Goal: Task Accomplishment & Management: Use online tool/utility

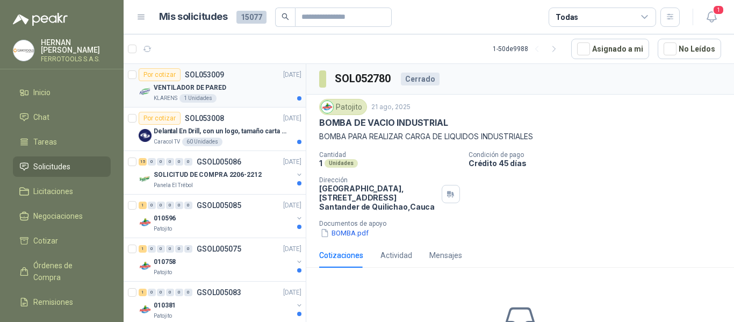
click at [248, 92] on div "VENTILADOR DE PARED" at bounding box center [228, 87] width 148 height 13
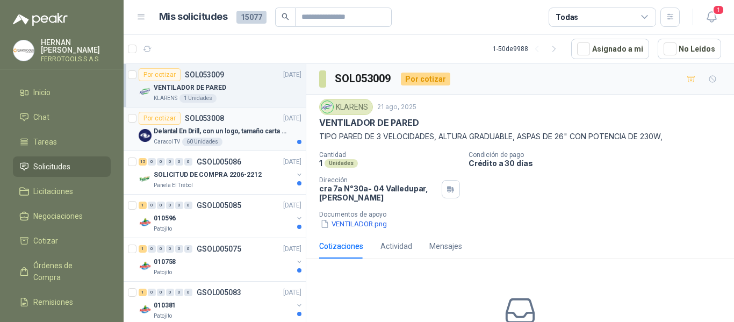
click at [236, 129] on p "Delantal En Drill, con un logo, tamaño carta 1 tinta (Se envia enlacen, como re…" at bounding box center [221, 131] width 134 height 10
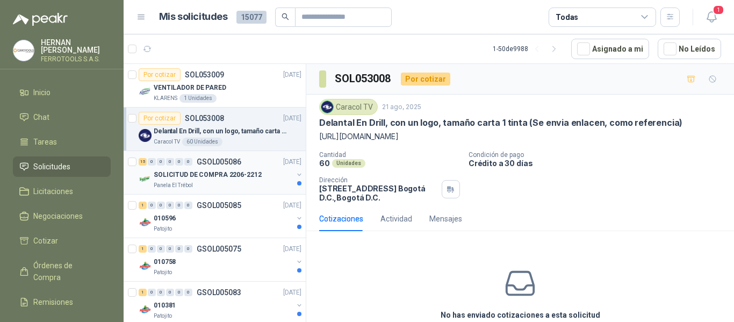
click at [238, 185] on div "Panela El Trébol" at bounding box center [223, 185] width 139 height 9
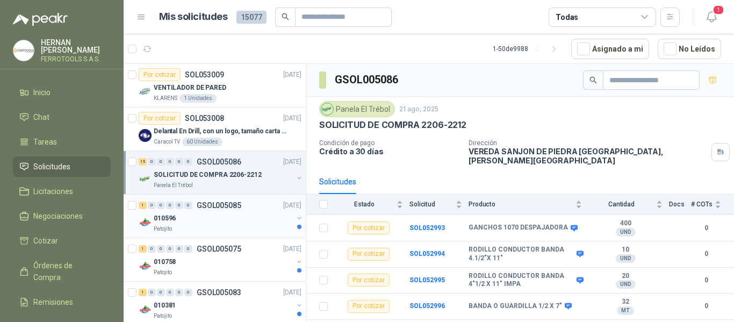
click at [231, 226] on div "Patojito" at bounding box center [223, 228] width 139 height 9
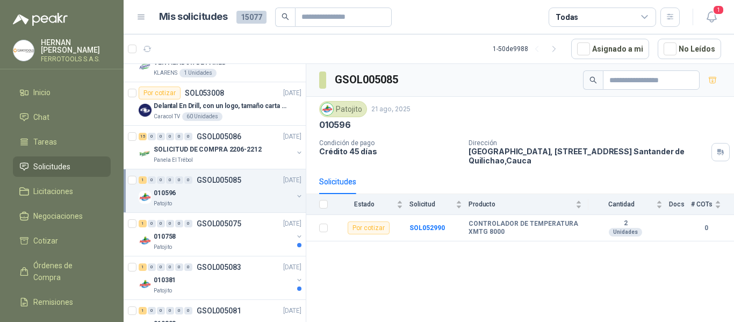
scroll to position [26, 0]
click at [242, 231] on div "010758" at bounding box center [223, 235] width 139 height 13
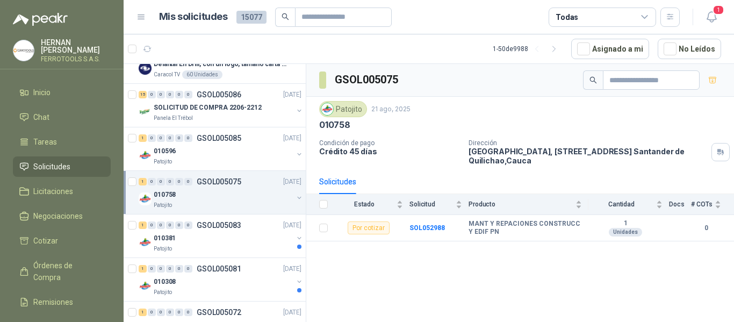
scroll to position [68, 0]
click at [242, 231] on div "010381" at bounding box center [223, 236] width 139 height 13
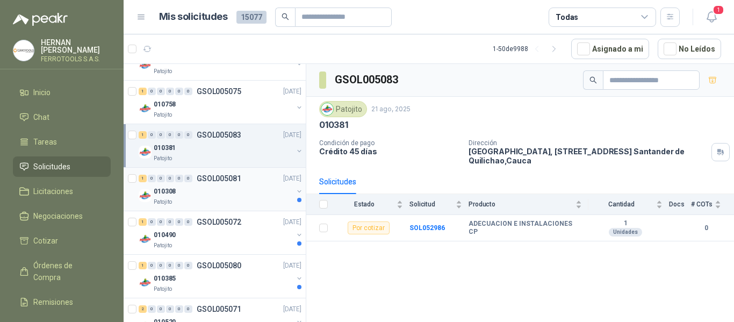
scroll to position [158, 0]
click at [255, 194] on div "010308" at bounding box center [223, 190] width 139 height 13
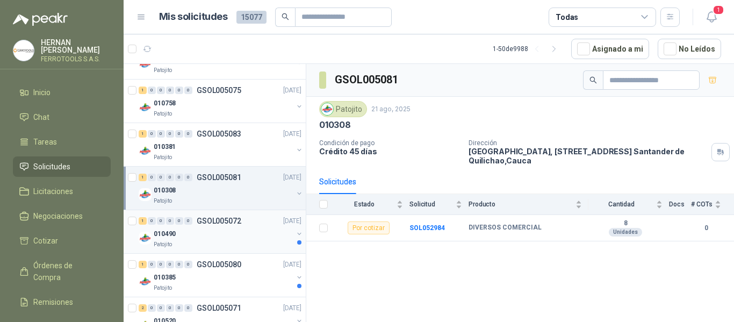
click at [245, 245] on div "Patojito" at bounding box center [223, 244] width 139 height 9
click at [246, 235] on div "010385" at bounding box center [223, 233] width 139 height 13
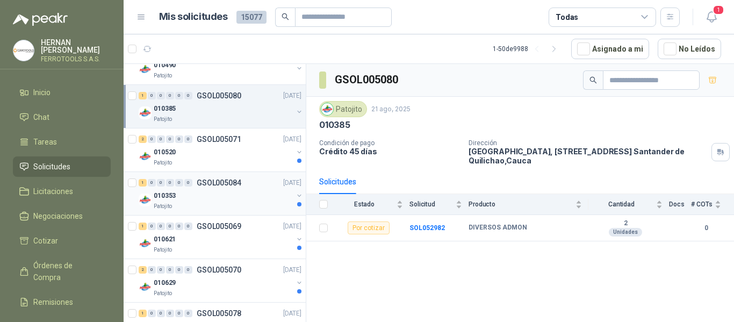
scroll to position [328, 0]
click at [258, 159] on div "Patojito" at bounding box center [223, 162] width 139 height 9
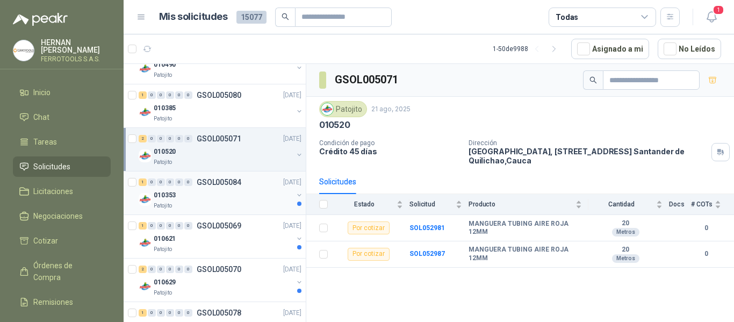
click at [251, 203] on div "Patojito" at bounding box center [223, 205] width 139 height 9
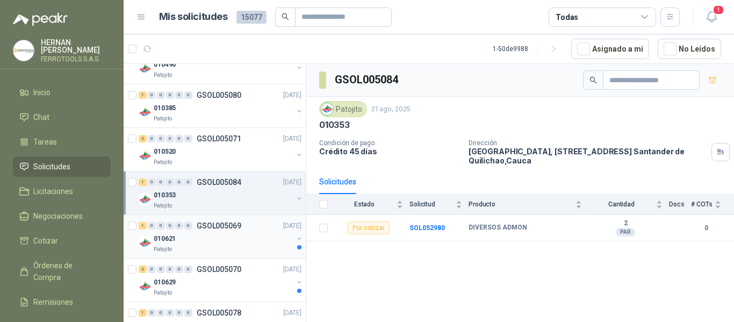
click at [240, 240] on div "010621" at bounding box center [223, 238] width 139 height 13
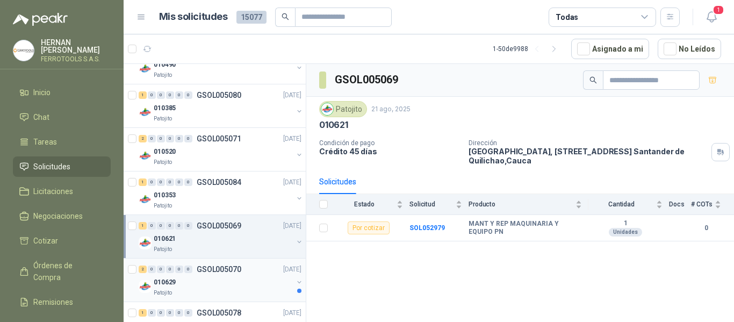
click at [239, 286] on div "010629" at bounding box center [223, 281] width 139 height 13
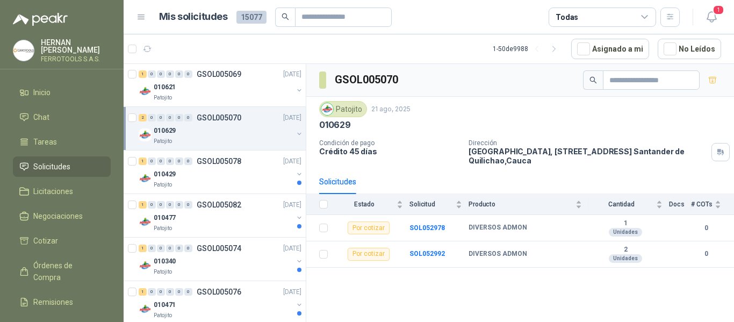
scroll to position [480, 0]
click at [243, 177] on div "010429" at bounding box center [223, 173] width 139 height 13
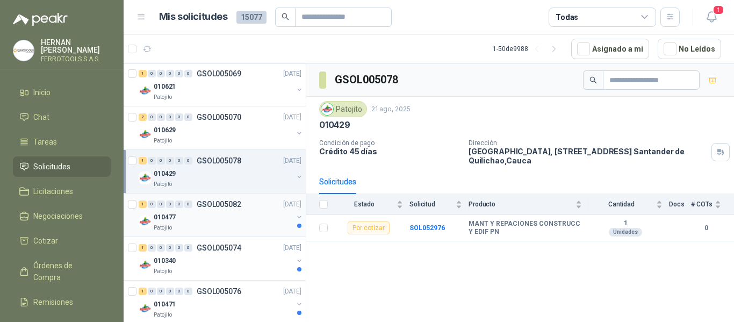
click at [243, 220] on div "010477" at bounding box center [223, 217] width 139 height 13
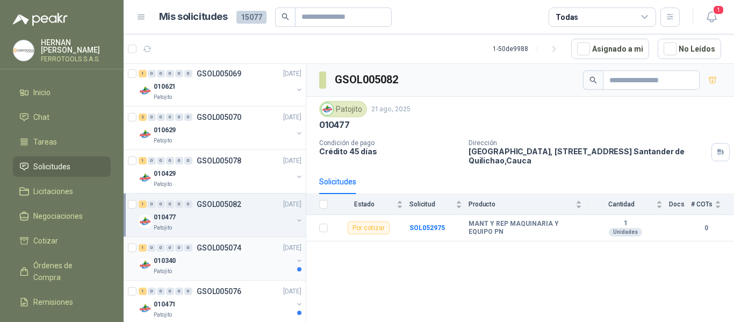
click at [242, 258] on div "010340" at bounding box center [223, 260] width 139 height 13
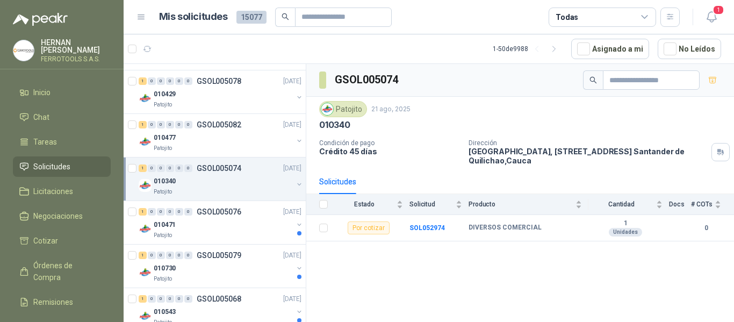
scroll to position [560, 0]
click at [248, 217] on div "1 0 0 0 0 0 GSOL005076 21/08/25" at bounding box center [221, 211] width 165 height 13
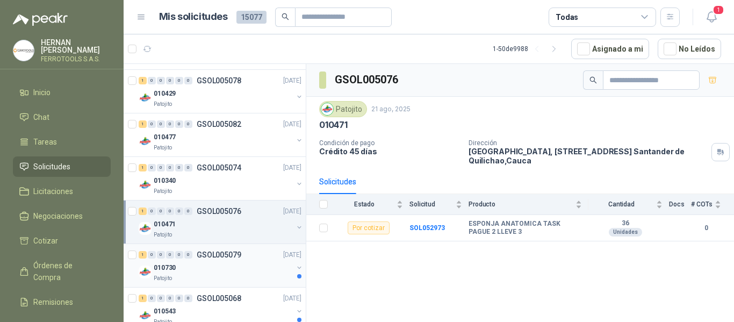
click at [246, 263] on div "010730" at bounding box center [223, 267] width 139 height 13
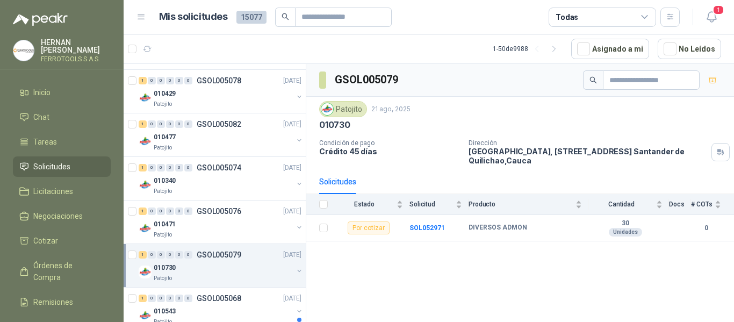
click at [246, 263] on div "010730" at bounding box center [223, 267] width 139 height 13
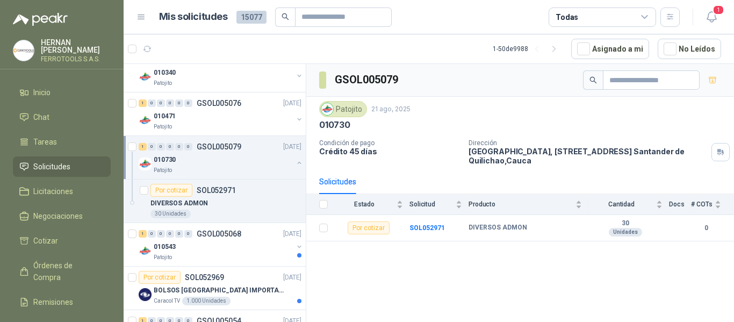
scroll to position [671, 0]
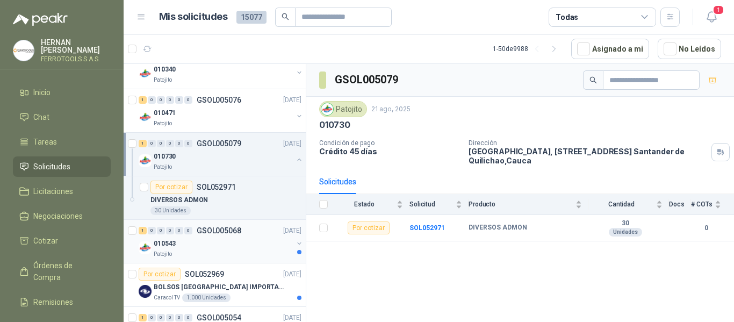
click at [248, 260] on div "1 0 0 0 0 0 GSOL005068 21/08/25 010543 Patojito" at bounding box center [215, 241] width 182 height 43
click at [262, 242] on div "010543" at bounding box center [223, 243] width 139 height 13
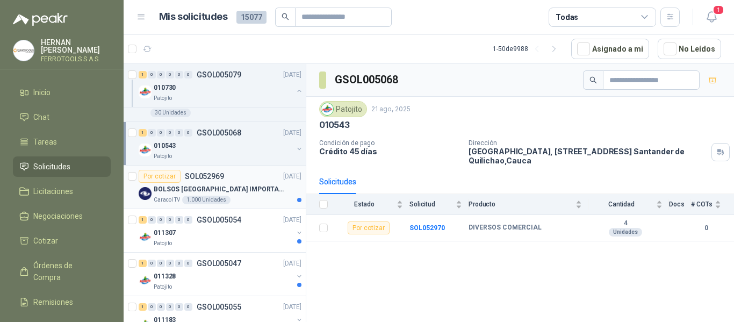
scroll to position [769, 0]
click at [275, 194] on div "BOLSOS [GEOGRAPHIC_DATA] IMPORTADO [GEOGRAPHIC_DATA]-397-1" at bounding box center [228, 188] width 148 height 13
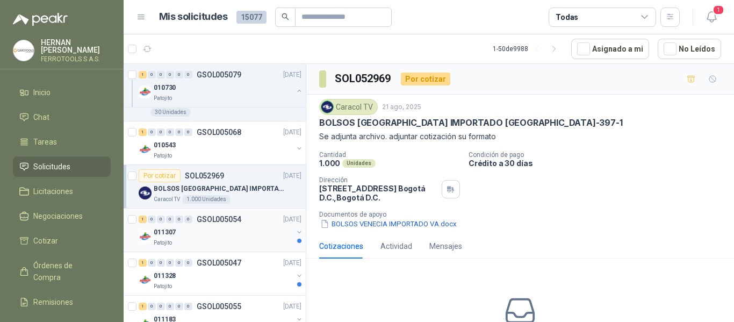
click at [253, 235] on div "011307" at bounding box center [223, 232] width 139 height 13
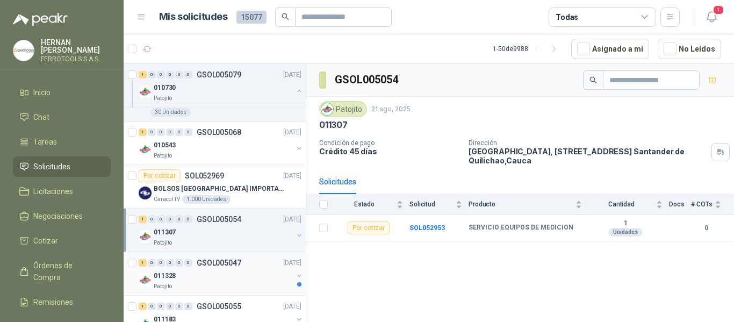
click at [243, 280] on div "011328" at bounding box center [223, 275] width 139 height 13
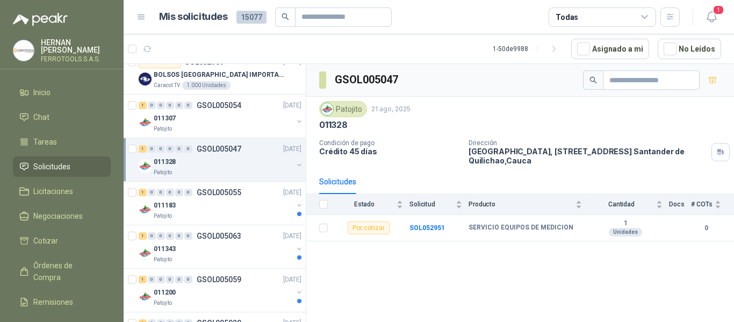
scroll to position [882, 0]
click at [253, 195] on div "1 0 0 0 0 0 GSOL005055 21/08/25" at bounding box center [221, 192] width 165 height 13
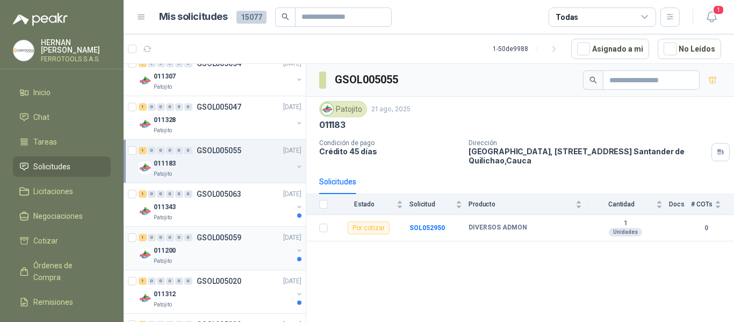
scroll to position [925, 0]
click at [248, 209] on div "011343" at bounding box center [223, 206] width 139 height 13
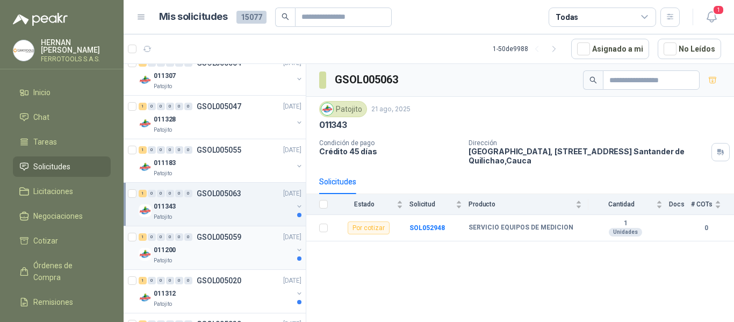
click at [248, 247] on div "011200" at bounding box center [223, 249] width 139 height 13
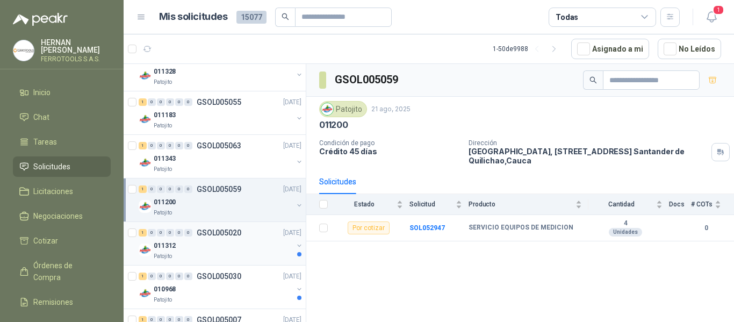
scroll to position [974, 0]
click at [257, 252] on div "Patojito" at bounding box center [223, 255] width 139 height 9
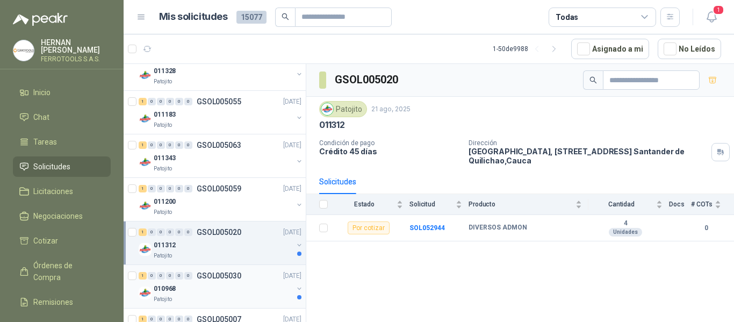
click at [248, 289] on div "010968" at bounding box center [223, 288] width 139 height 13
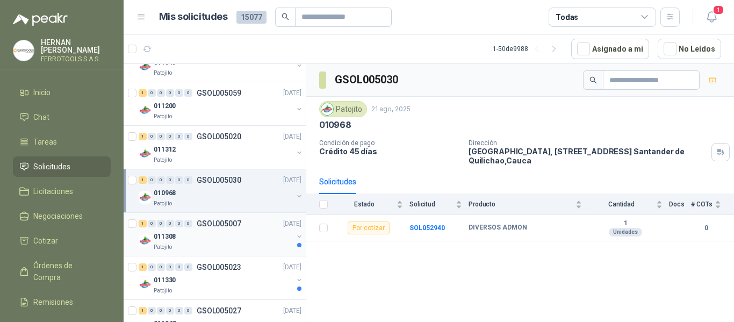
scroll to position [1070, 0]
click at [262, 232] on div "011308" at bounding box center [223, 235] width 139 height 13
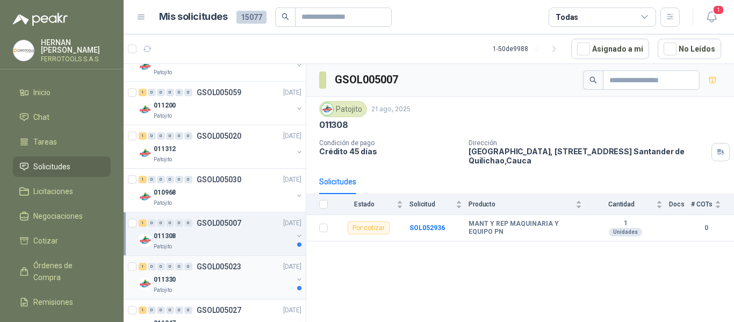
click at [246, 282] on div "011330" at bounding box center [223, 279] width 139 height 13
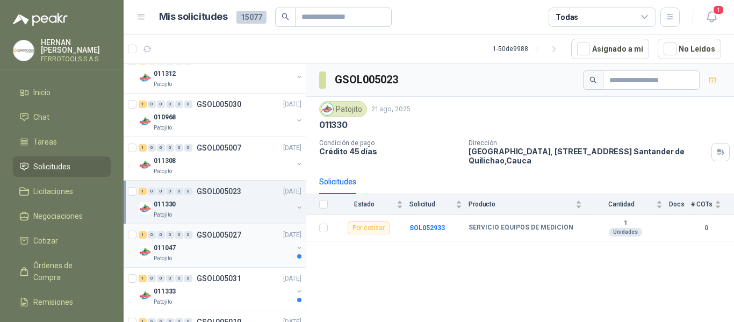
scroll to position [1145, 0]
click at [243, 251] on div "011047" at bounding box center [223, 247] width 139 height 13
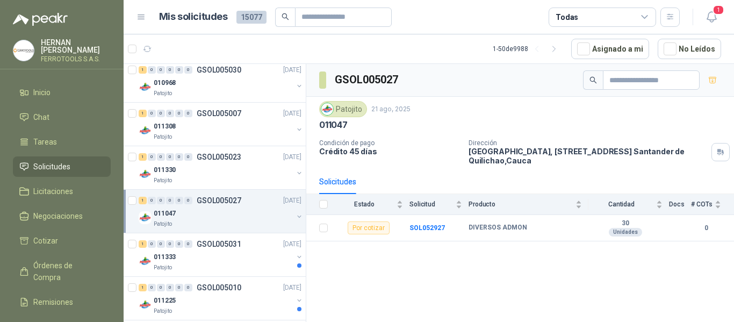
scroll to position [1180, 0]
click at [243, 251] on div "011333" at bounding box center [223, 256] width 139 height 13
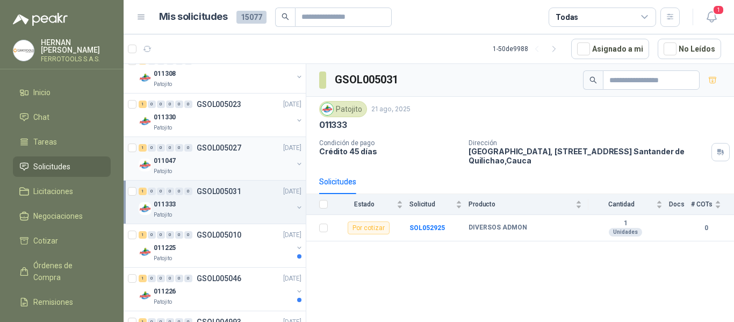
scroll to position [1232, 0]
click at [243, 251] on div "011225" at bounding box center [223, 247] width 139 height 13
click at [243, 251] on div "011226" at bounding box center [223, 246] width 139 height 13
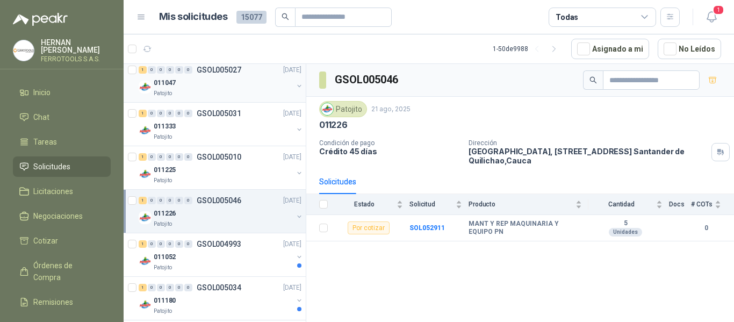
scroll to position [1310, 0]
click at [243, 251] on div "011052" at bounding box center [223, 256] width 139 height 13
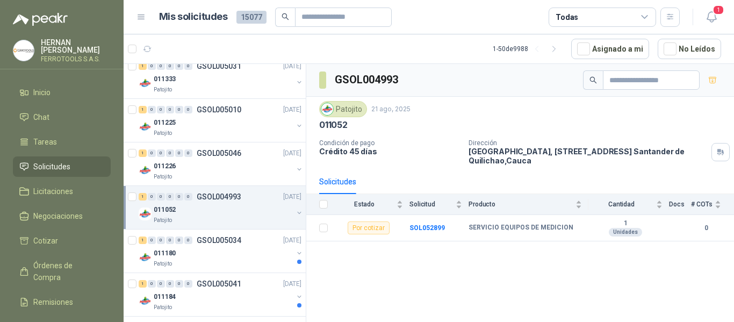
scroll to position [1358, 0]
click at [243, 251] on div "011180" at bounding box center [223, 251] width 139 height 13
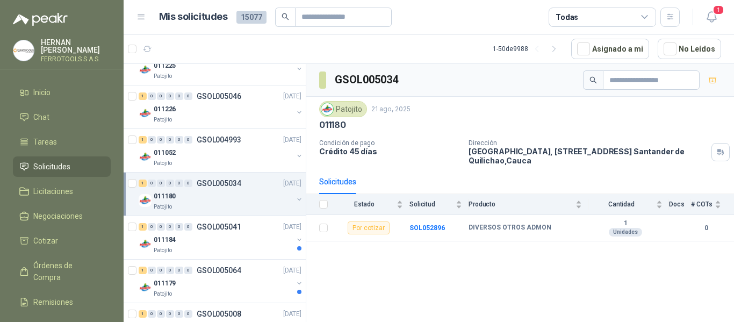
click at [243, 251] on div "Patojito" at bounding box center [223, 250] width 139 height 9
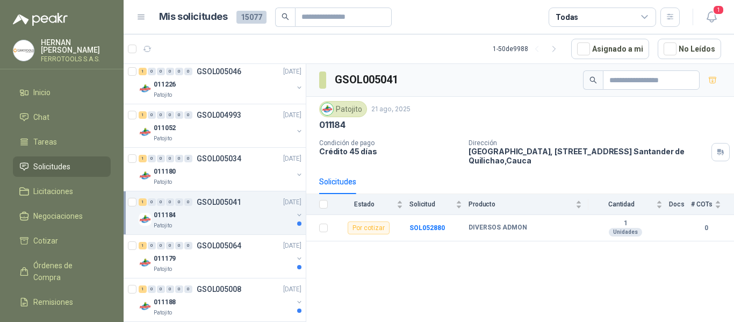
scroll to position [1439, 0]
click at [243, 251] on div "1 0 0 0 0 0 GSOL005064 21/08/25" at bounding box center [221, 244] width 165 height 13
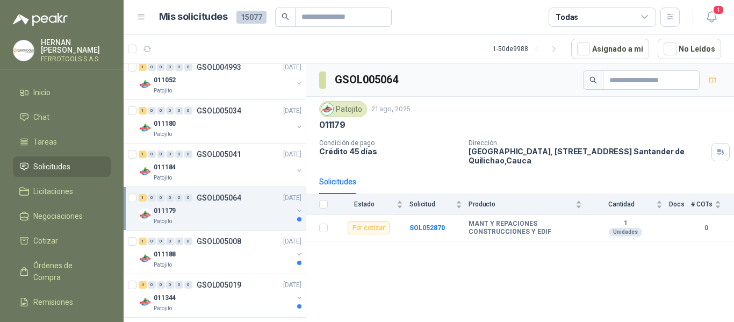
scroll to position [1490, 0]
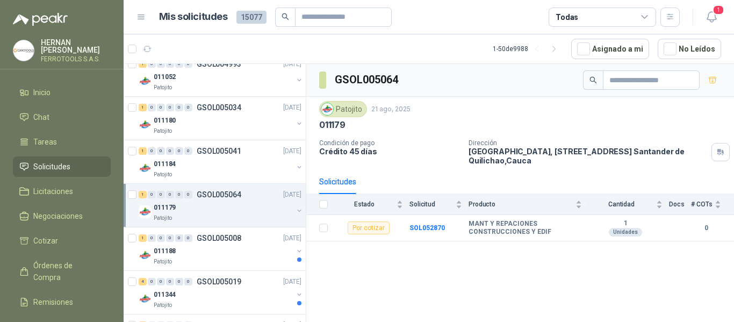
click at [243, 251] on div "011188" at bounding box center [223, 250] width 139 height 13
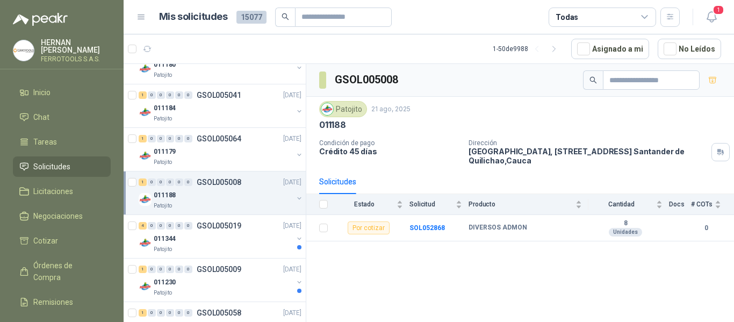
scroll to position [1546, 0]
click at [243, 251] on div "Patojito" at bounding box center [223, 248] width 139 height 9
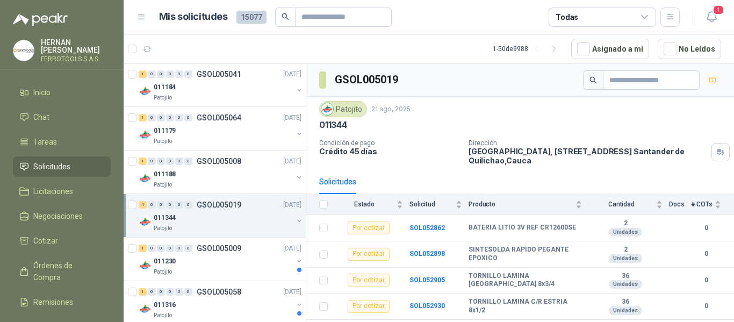
scroll to position [1569, 0]
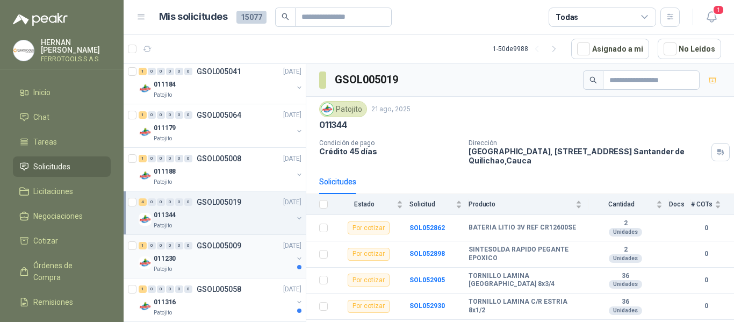
click at [219, 263] on div "011230" at bounding box center [223, 258] width 139 height 13
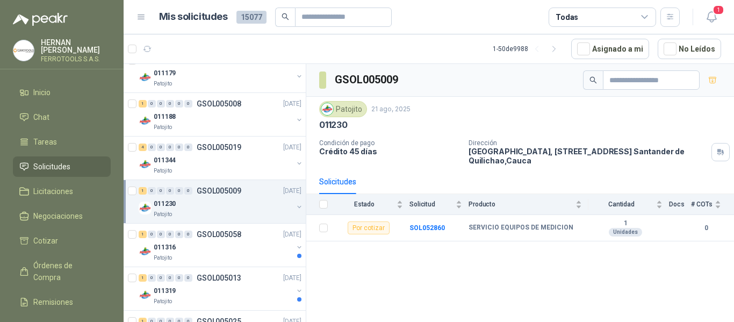
scroll to position [1626, 0]
click at [243, 246] on div "011316" at bounding box center [223, 245] width 139 height 13
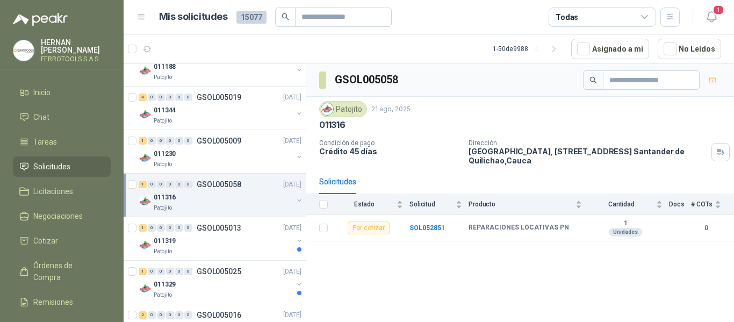
scroll to position [1675, 0]
click at [243, 246] on div "Patojito" at bounding box center [223, 250] width 139 height 9
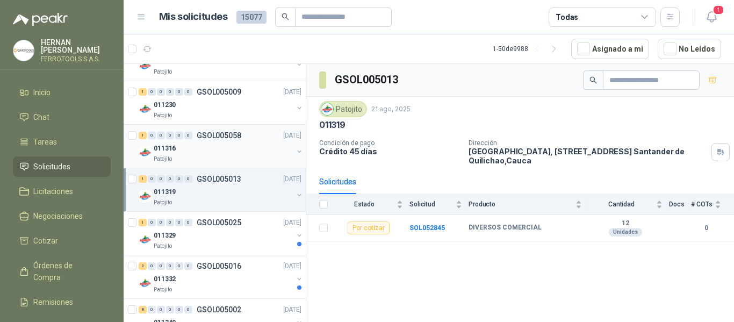
scroll to position [1723, 0]
click at [243, 246] on div "Patojito" at bounding box center [223, 245] width 139 height 9
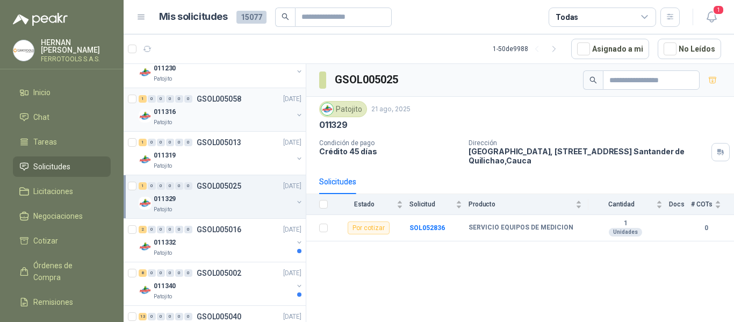
scroll to position [1760, 0]
click at [243, 246] on div "011332" at bounding box center [223, 241] width 139 height 13
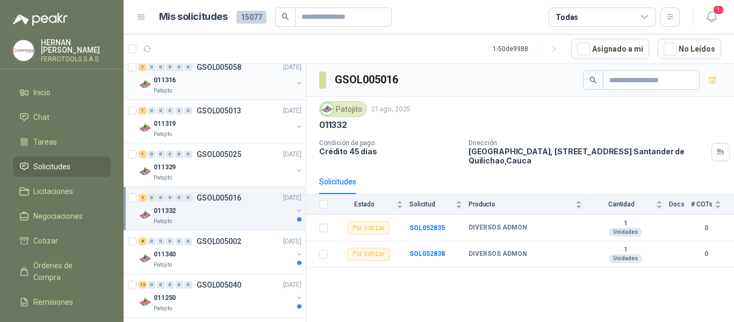
scroll to position [1792, 0]
click at [243, 246] on div "8 0 0 0 0 0 GSOL005002 21/08/25" at bounding box center [221, 240] width 165 height 13
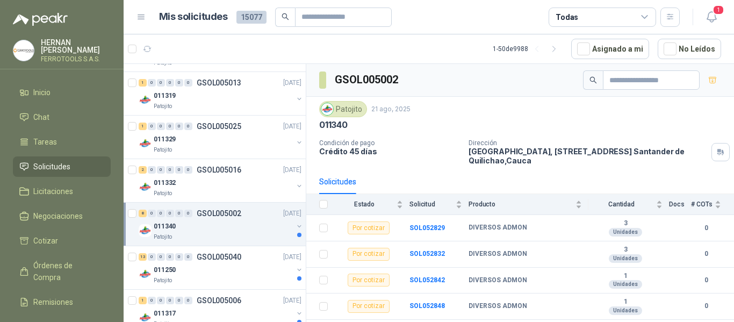
scroll to position [1844, 0]
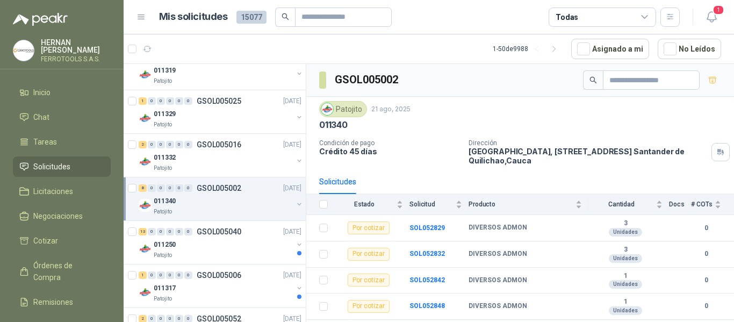
click at [243, 244] on div "011250" at bounding box center [223, 244] width 139 height 13
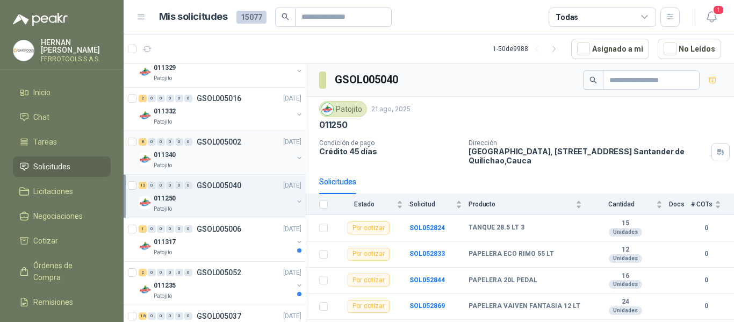
click at [243, 244] on div "011317" at bounding box center [223, 241] width 139 height 13
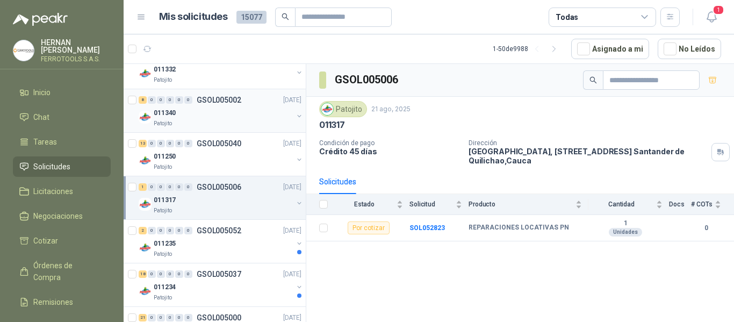
scroll to position [1933, 0]
click at [243, 244] on div "011235" at bounding box center [223, 242] width 139 height 13
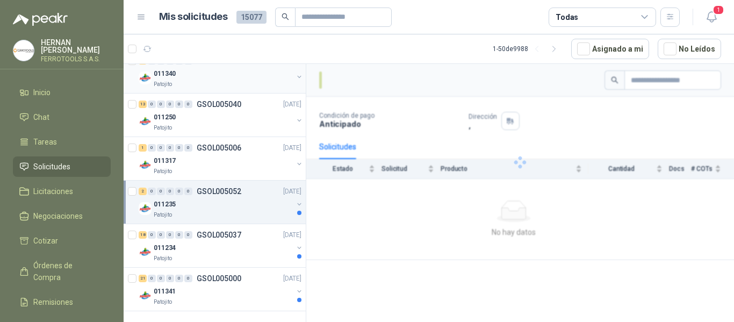
scroll to position [1972, 0]
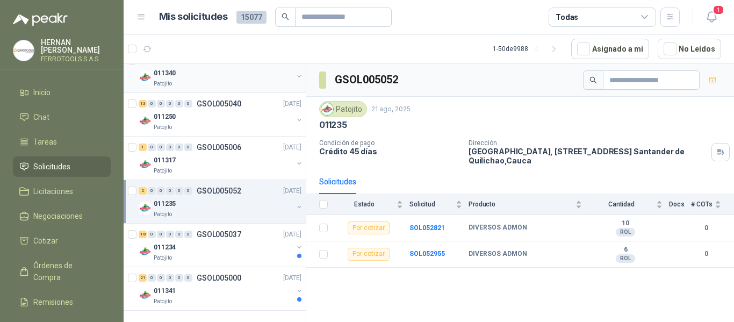
click at [243, 244] on div "011234" at bounding box center [223, 247] width 139 height 13
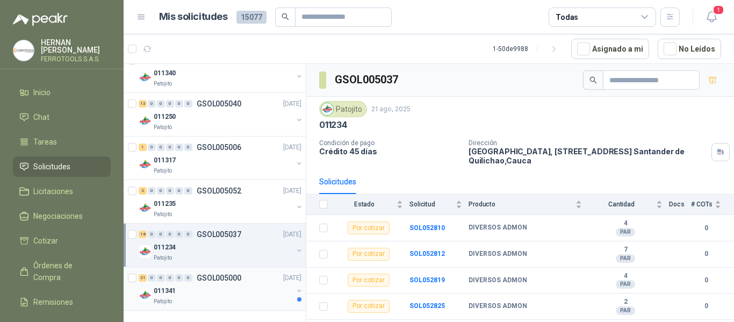
click at [241, 289] on div "011341" at bounding box center [223, 290] width 139 height 13
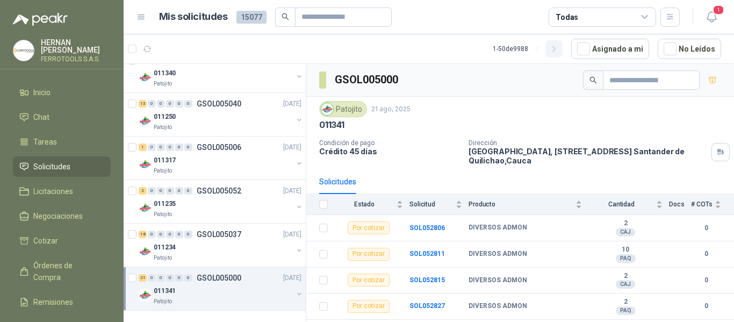
click at [555, 52] on icon "button" at bounding box center [553, 48] width 3 height 5
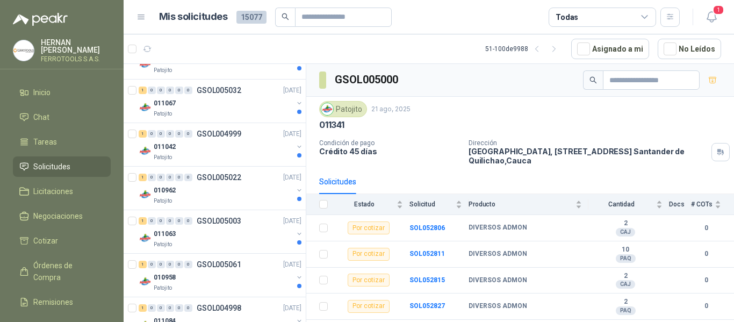
scroll to position [0, 1]
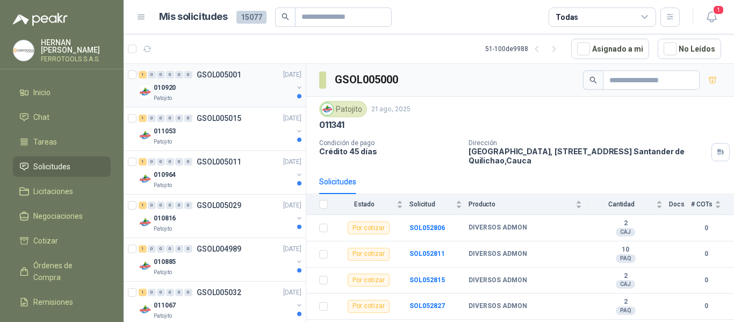
click at [197, 89] on div "010920" at bounding box center [223, 87] width 139 height 13
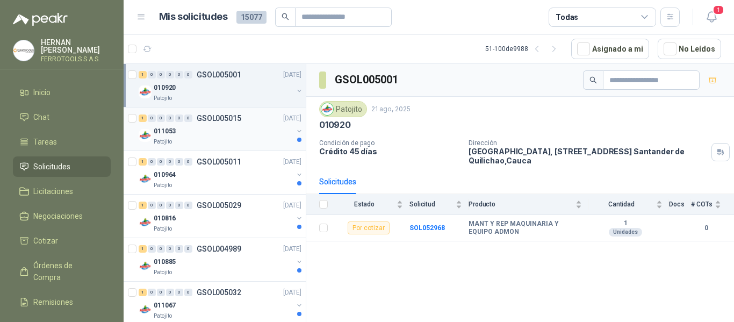
click at [219, 140] on div "Patojito" at bounding box center [223, 141] width 139 height 9
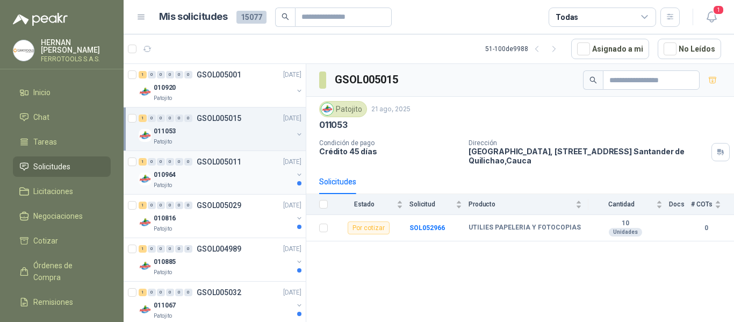
click at [219, 180] on div "010964" at bounding box center [223, 174] width 139 height 13
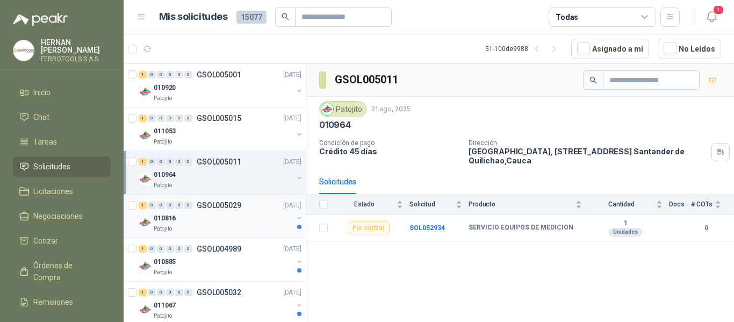
click at [215, 219] on div "010816" at bounding box center [223, 218] width 139 height 13
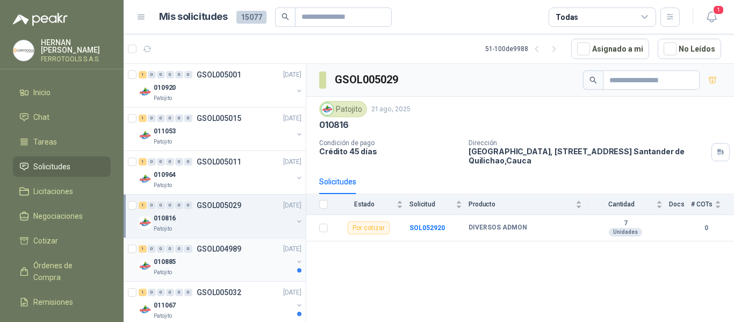
click at [218, 260] on div "010885" at bounding box center [223, 261] width 139 height 13
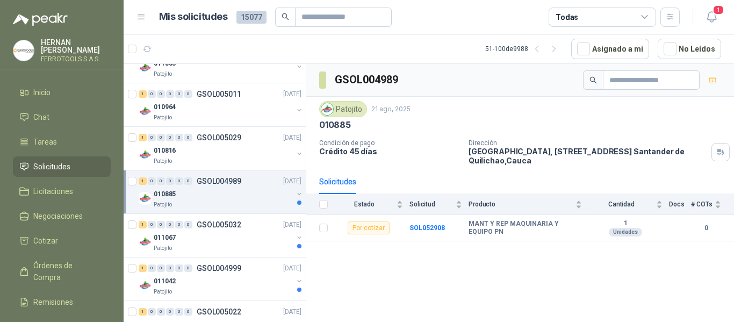
scroll to position [71, 1]
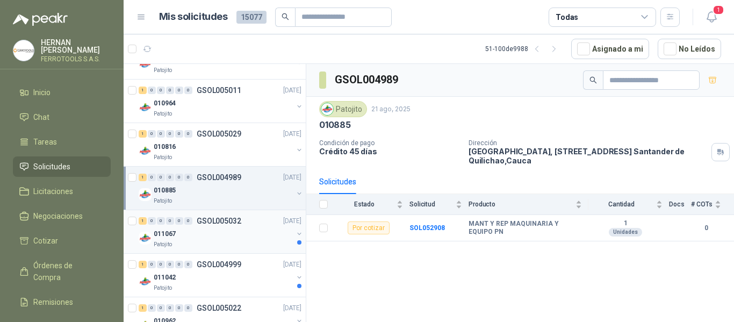
click at [238, 227] on div "011067" at bounding box center [223, 233] width 139 height 13
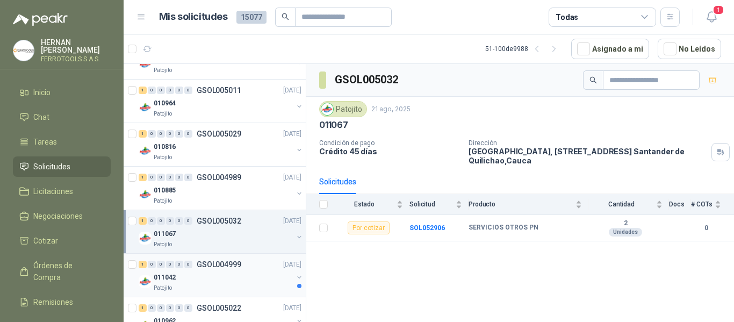
click at [236, 277] on div "011042" at bounding box center [223, 277] width 139 height 13
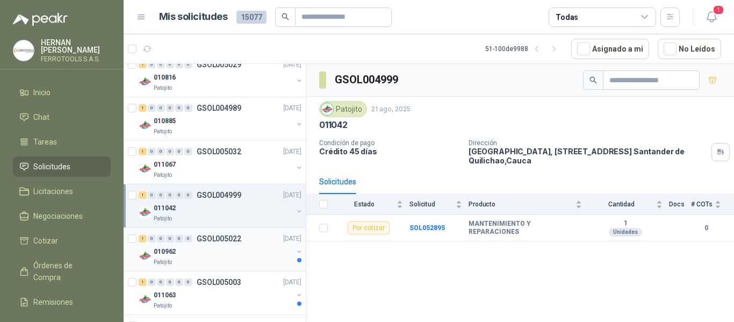
scroll to position [141, 1]
click at [246, 245] on div "010962" at bounding box center [223, 250] width 139 height 13
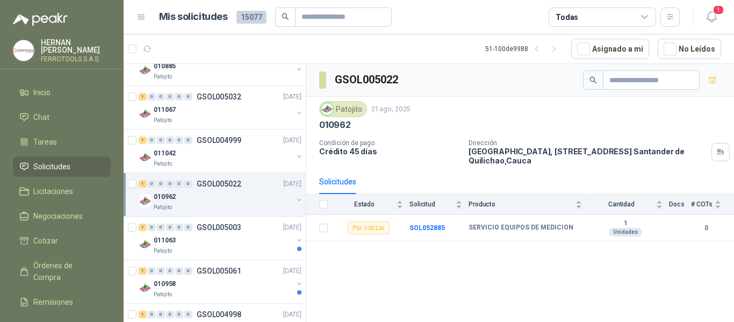
click at [246, 245] on div "011063" at bounding box center [223, 240] width 139 height 13
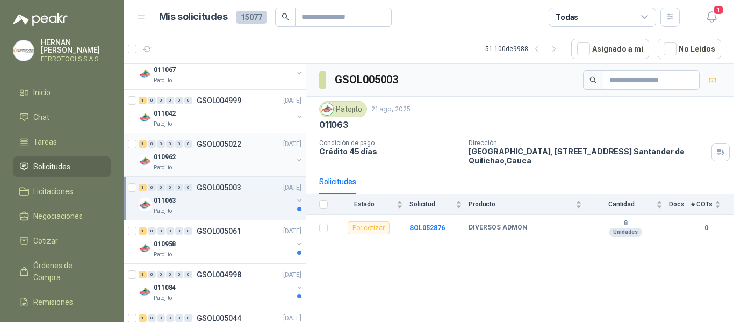
scroll to position [236, 1]
click at [246, 245] on div "010958" at bounding box center [223, 242] width 139 height 13
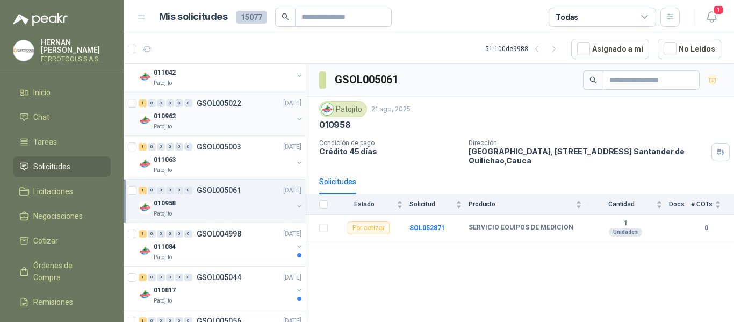
scroll to position [277, 1]
click at [246, 245] on div "011084" at bounding box center [223, 246] width 139 height 13
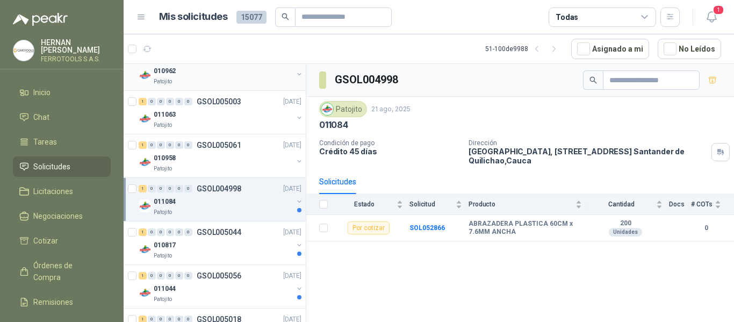
scroll to position [323, 1]
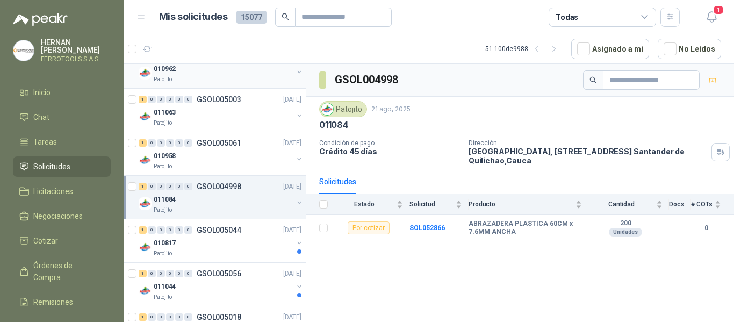
click at [246, 245] on div "010817" at bounding box center [223, 242] width 139 height 13
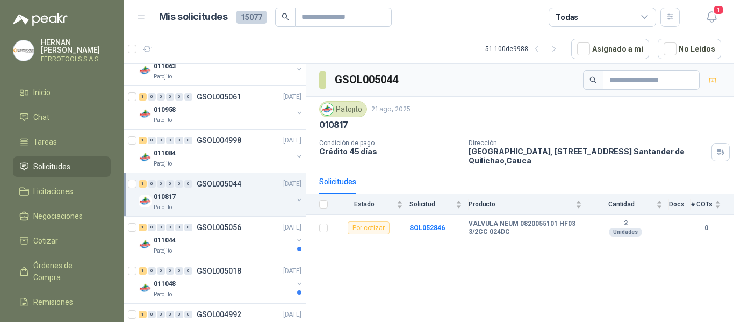
scroll to position [370, 1]
click at [246, 245] on div "011044" at bounding box center [223, 239] width 139 height 13
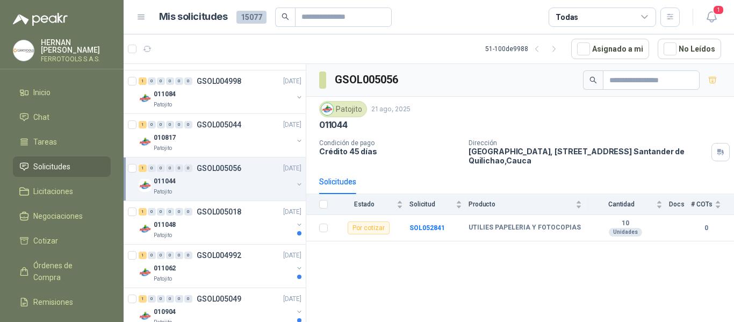
scroll to position [429, 1]
click at [246, 245] on div "1 0 0 0 0 0 GSOL004992 21/08/25 011062 Patojito" at bounding box center [215, 265] width 182 height 43
click at [250, 229] on div "011048" at bounding box center [223, 223] width 139 height 13
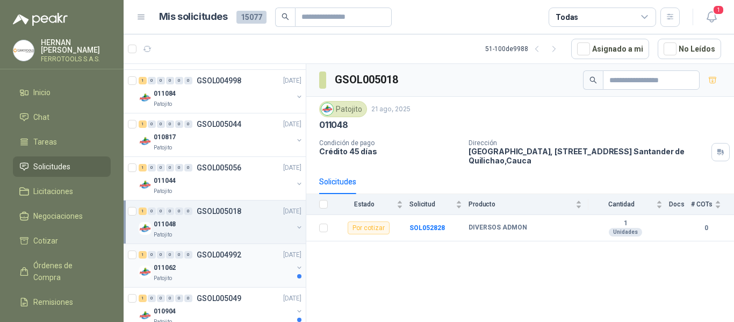
click at [244, 267] on div "011062" at bounding box center [223, 267] width 139 height 13
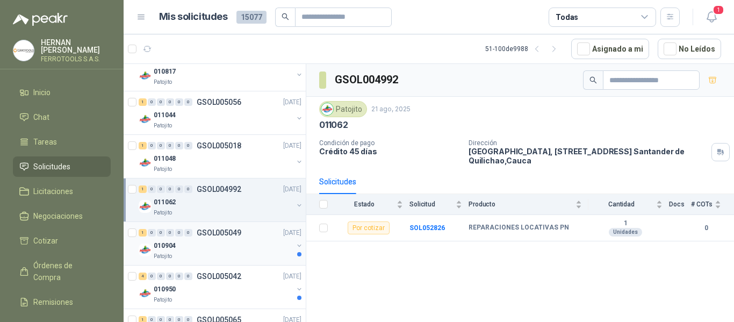
scroll to position [495, 1]
click at [252, 250] on div "010904" at bounding box center [223, 244] width 139 height 13
click at [252, 250] on div "010950" at bounding box center [223, 245] width 139 height 13
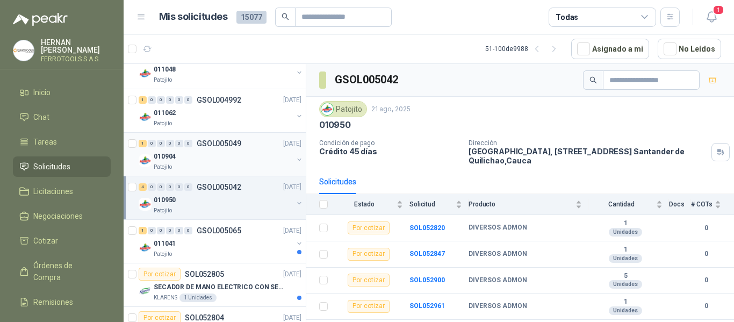
scroll to position [584, 1]
click at [252, 250] on div "Patojito" at bounding box center [223, 253] width 139 height 9
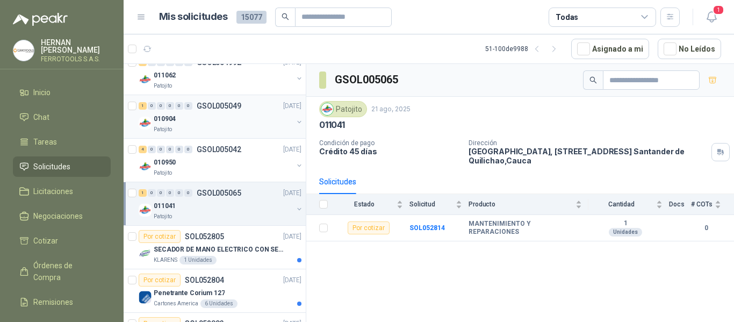
scroll to position [622, 1]
click at [252, 250] on p "SECADOR DE MANO ELECTRICO CON SENSOR" at bounding box center [221, 249] width 134 height 10
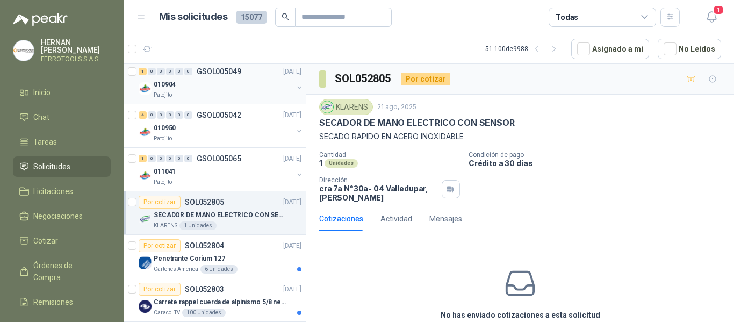
scroll to position [656, 1]
click at [252, 250] on div "Por cotizar SOL052804 21/08/25" at bounding box center [220, 244] width 163 height 13
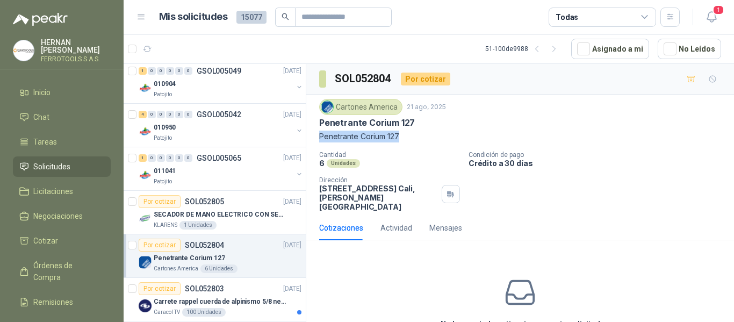
drag, startPoint x: 319, startPoint y: 137, endPoint x: 403, endPoint y: 139, distance: 84.3
click at [403, 139] on p "Penetrante Corium 127" at bounding box center [520, 136] width 402 height 12
copy p "Penetrante Corium 127"
click at [711, 18] on icon "button" at bounding box center [711, 16] width 13 height 13
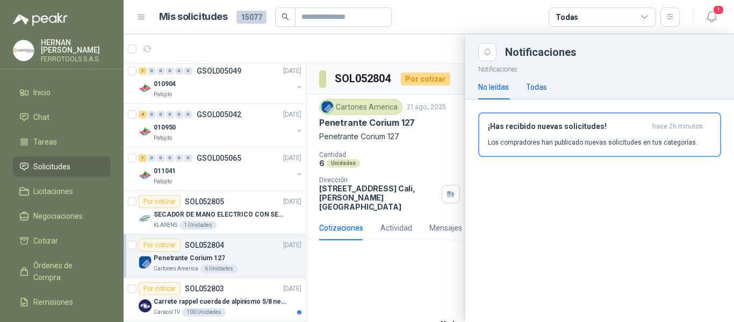
click at [536, 86] on div "Todas" at bounding box center [536, 87] width 21 height 12
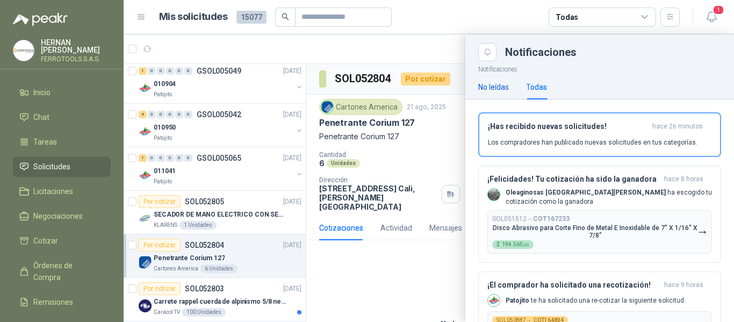
click at [498, 86] on div "No leídas" at bounding box center [493, 87] width 31 height 12
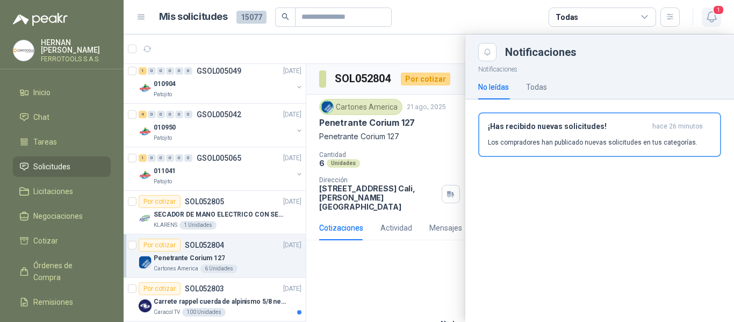
click at [708, 16] on icon "button" at bounding box center [711, 16] width 13 height 13
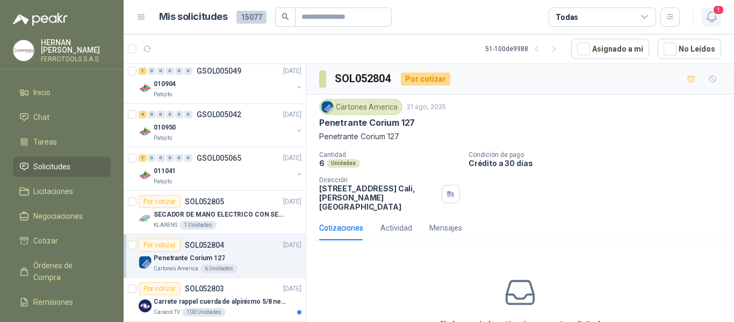
click at [708, 16] on icon "button" at bounding box center [711, 16] width 13 height 13
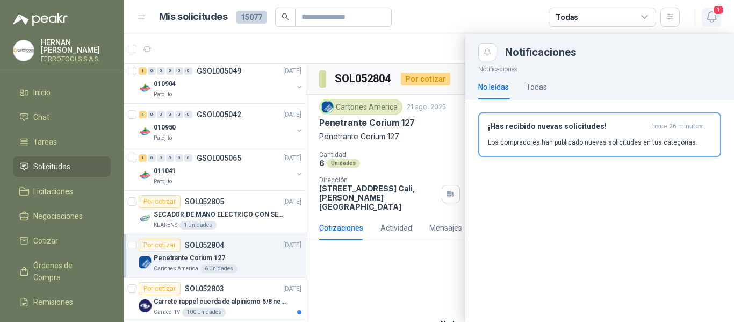
click at [708, 16] on icon "button" at bounding box center [711, 16] width 13 height 13
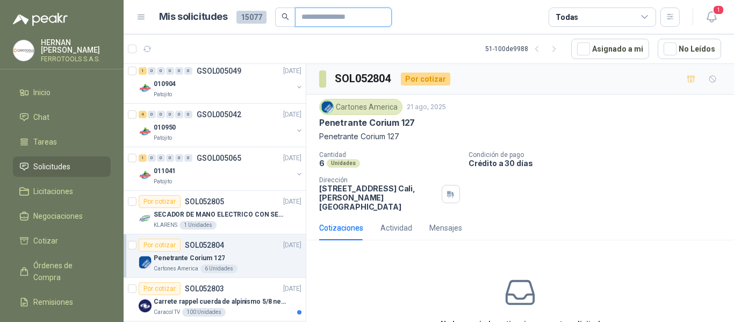
click at [329, 11] on input "text" at bounding box center [338, 17] width 75 height 18
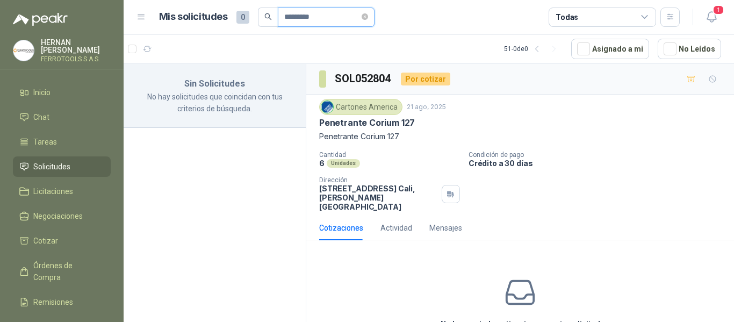
click at [324, 18] on input "*********" at bounding box center [321, 17] width 75 height 18
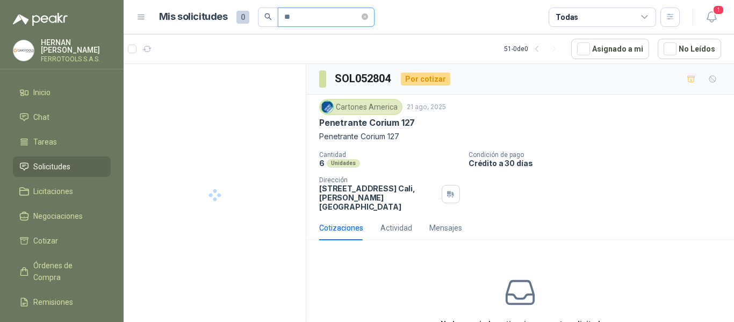
type input "*"
paste input "*********"
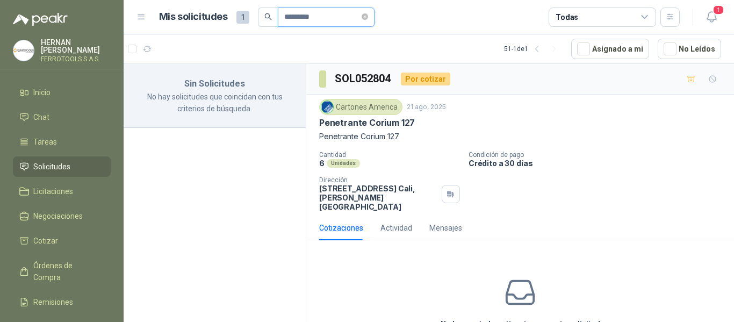
click at [284, 17] on input "*********" at bounding box center [321, 17] width 75 height 18
type input "*********"
click at [717, 19] on icon "button" at bounding box center [711, 16] width 13 height 13
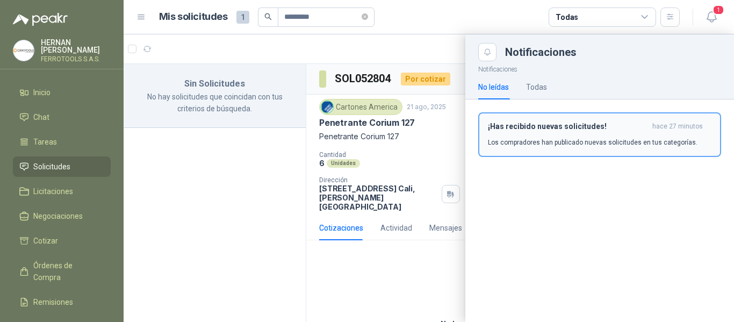
click at [584, 130] on h3 "¡Has recibido nuevas solicitudes!" at bounding box center [568, 126] width 160 height 9
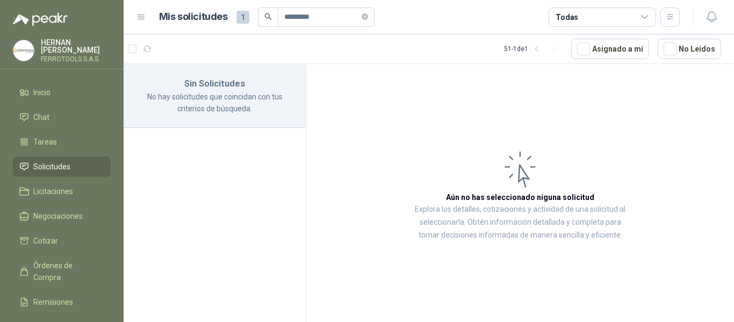
click at [52, 165] on span "Solicitudes" at bounding box center [51, 167] width 37 height 12
click at [54, 141] on span "Tareas" at bounding box center [45, 142] width 24 height 12
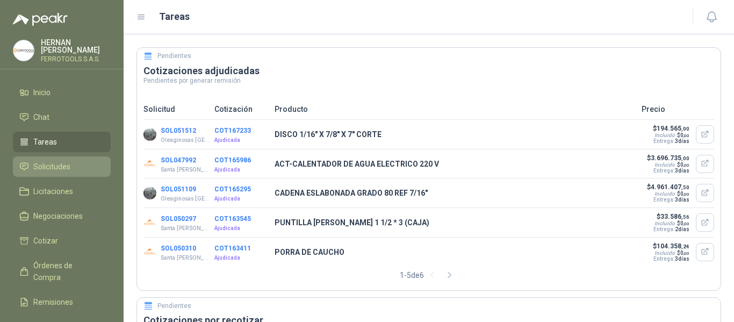
click at [54, 161] on span "Solicitudes" at bounding box center [51, 167] width 37 height 12
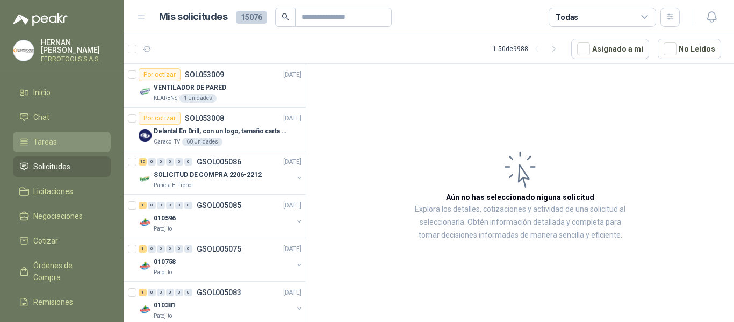
click at [54, 138] on span "Tareas" at bounding box center [45, 142] width 24 height 12
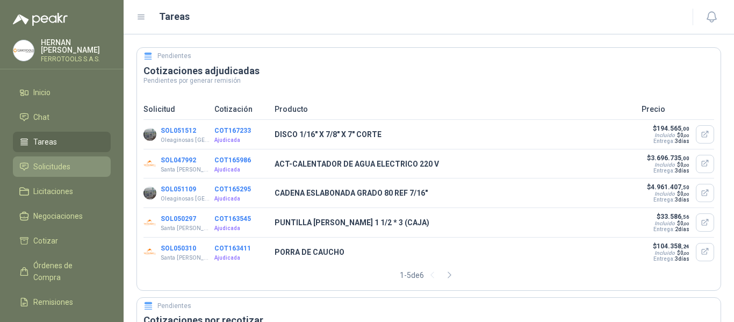
click at [43, 166] on span "Solicitudes" at bounding box center [51, 167] width 37 height 12
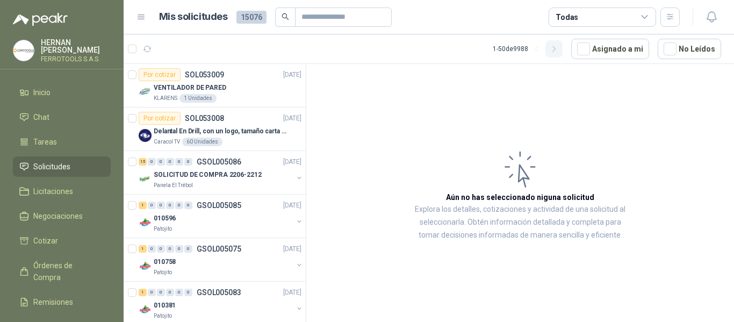
click at [557, 49] on icon "button" at bounding box center [553, 49] width 9 height 9
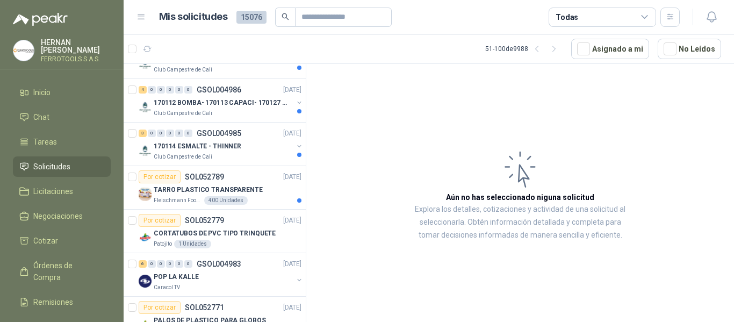
scroll to position [1071, 0]
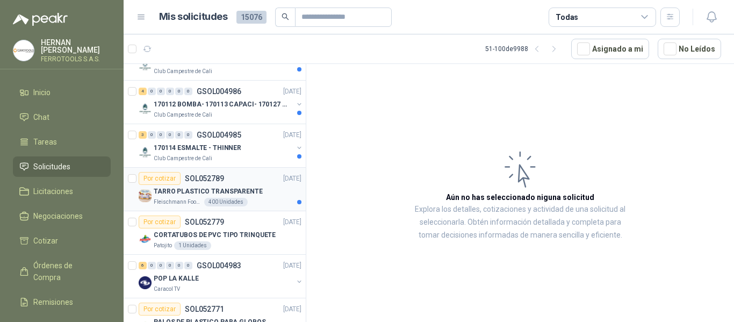
click at [248, 197] on div "TARRO PLASTICO TRANSPARENTE" at bounding box center [228, 191] width 148 height 13
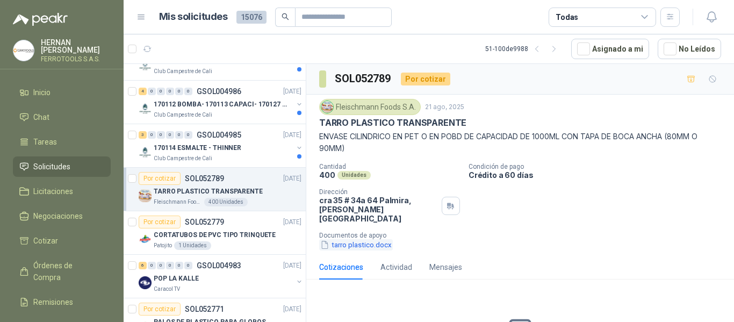
click at [361, 239] on button "tarro plastico.docx" at bounding box center [356, 244] width 74 height 11
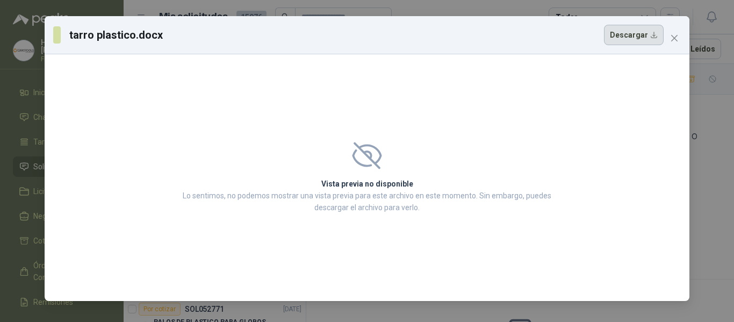
click at [640, 38] on button "Descargar" at bounding box center [634, 35] width 60 height 20
click at [670, 45] on button "Close" at bounding box center [673, 38] width 17 height 17
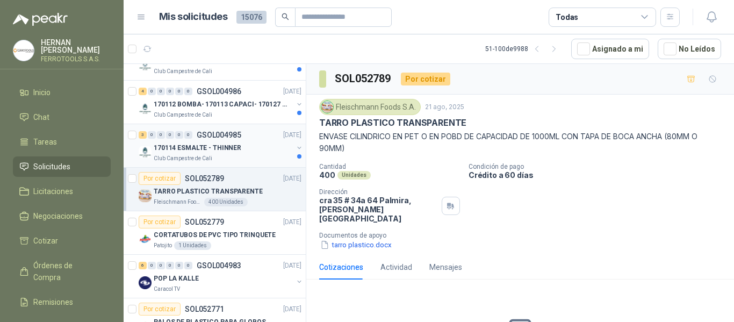
click at [249, 152] on div "170114 ESMALTE - THINNER" at bounding box center [223, 147] width 139 height 13
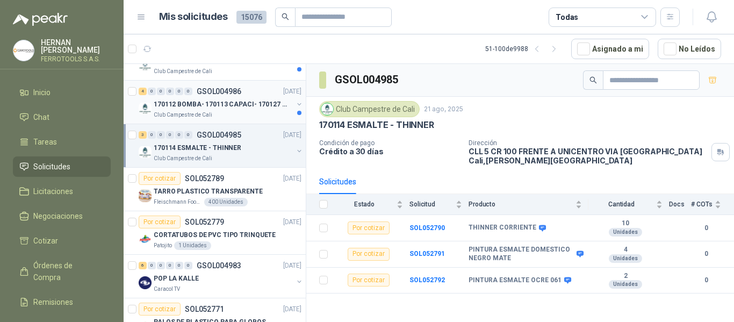
click at [257, 106] on p "170112 BOMBA- 170113 CAPACI- 170127 MOTOR 170119 R" at bounding box center [221, 104] width 134 height 10
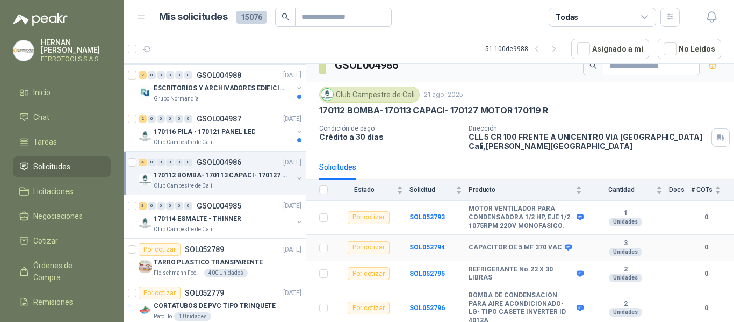
scroll to position [19, 0]
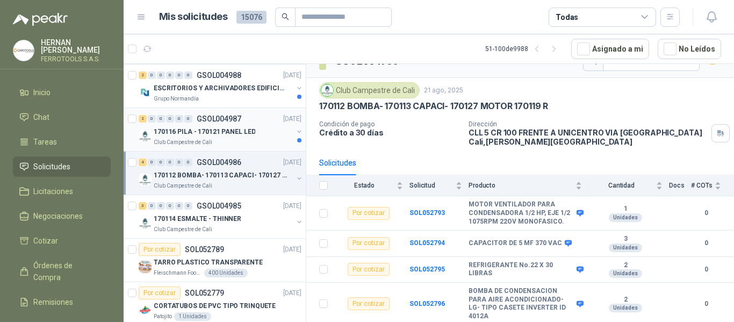
click at [220, 128] on p "170116 PILA - 170121 PANEL LED" at bounding box center [204, 132] width 101 height 10
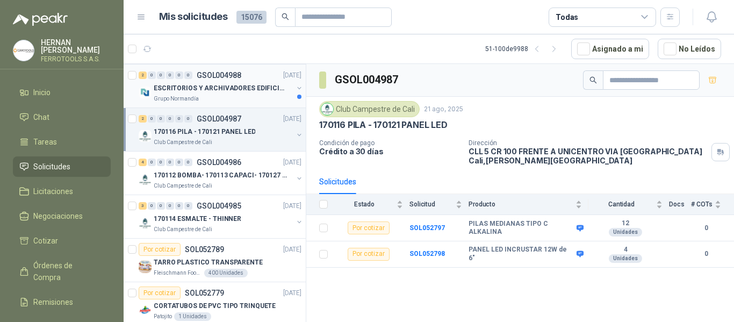
click at [232, 93] on p "ESCRITORIOS Y ARCHIVADORES EDIFICIO E" at bounding box center [221, 88] width 134 height 10
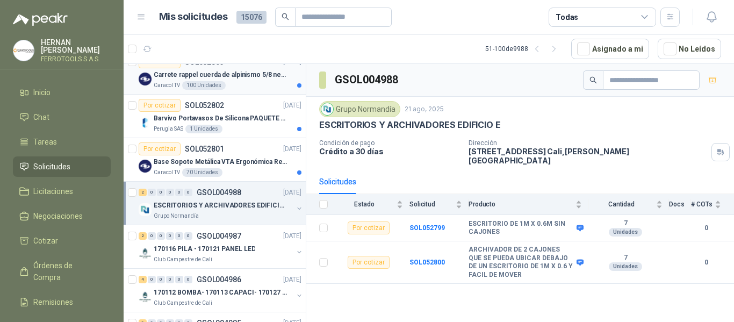
scroll to position [882, 0]
click at [226, 166] on p "Base Sopote Metálica VTA Ergonómica Retráctil para Portátil" at bounding box center [221, 162] width 134 height 10
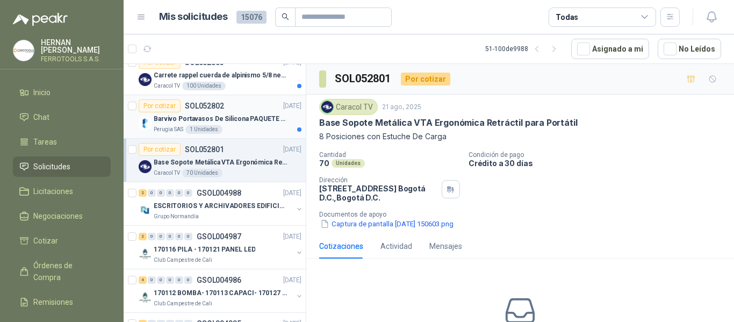
click at [252, 127] on div "Perugia SAS 1 Unidades" at bounding box center [228, 129] width 148 height 9
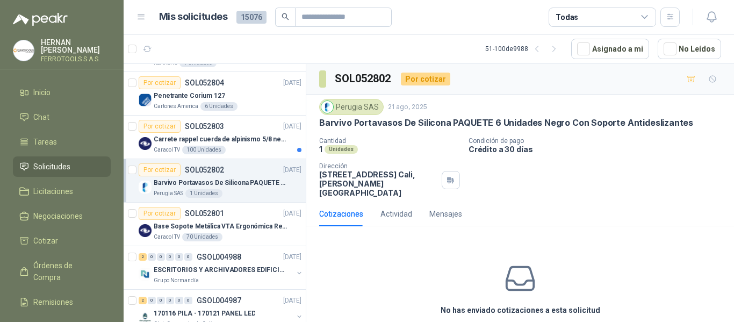
scroll to position [818, 0]
click at [243, 149] on div "Caracol TV 100 Unidades" at bounding box center [228, 150] width 148 height 9
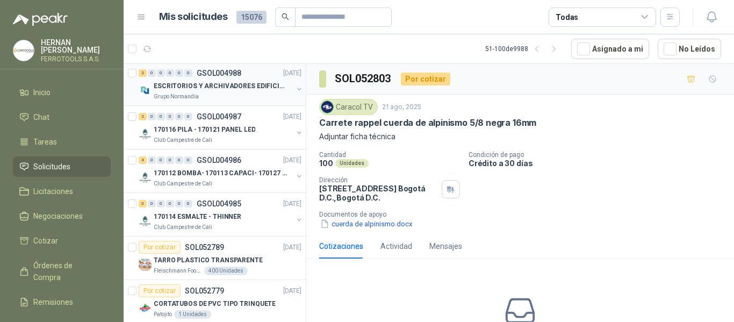
scroll to position [1005, 0]
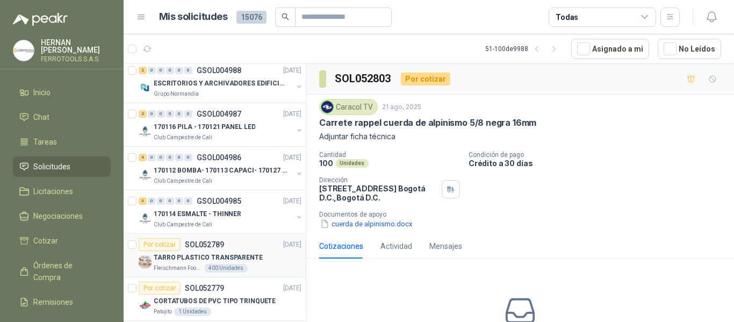
click at [271, 257] on div "TARRO PLASTICO TRANSPARENTE" at bounding box center [228, 257] width 148 height 13
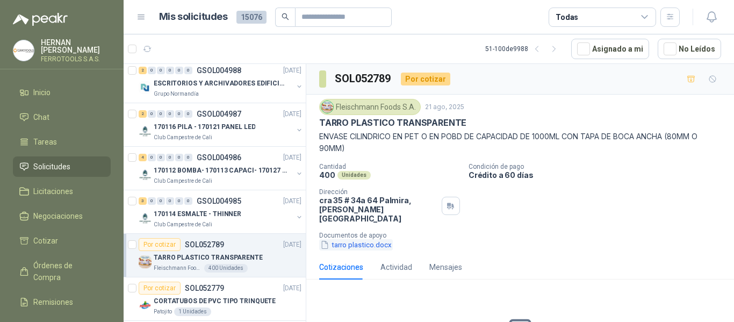
click at [375, 239] on button "tarro plastico.docx" at bounding box center [356, 244] width 74 height 11
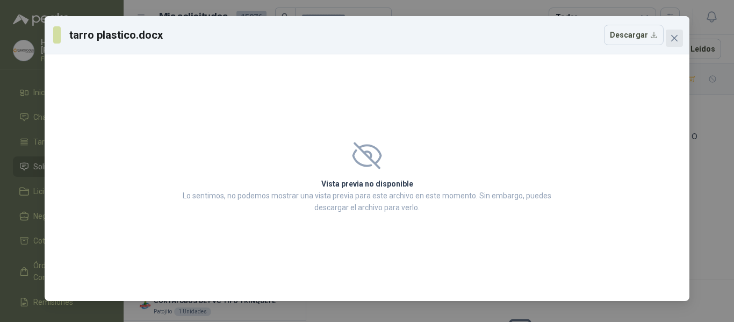
click at [669, 43] on button "Close" at bounding box center [673, 38] width 17 height 17
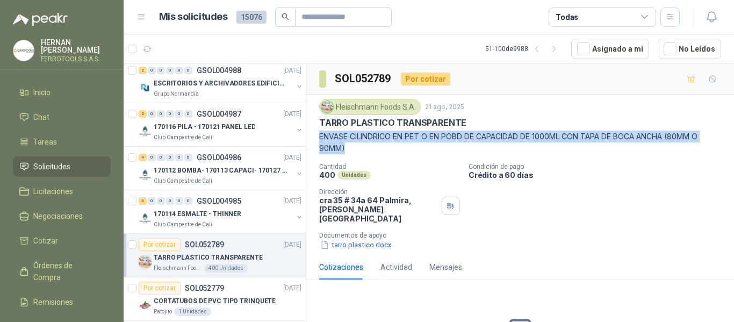
drag, startPoint x: 321, startPoint y: 136, endPoint x: 532, endPoint y: 146, distance: 211.8
click at [532, 146] on p "ENVASE CILINDRICO EN PET O EN POBD DE CAPACIDAD DE 1000ML CON TAPA DE BOCA ANCH…" at bounding box center [520, 142] width 402 height 24
copy p "ENVASE CILINDRICO EN PET O EN POBD DE CAPACIDAD DE 1000ML CON TAPA DE BOCA ANCH…"
click at [353, 240] on button "tarro plastico.docx" at bounding box center [356, 244] width 74 height 11
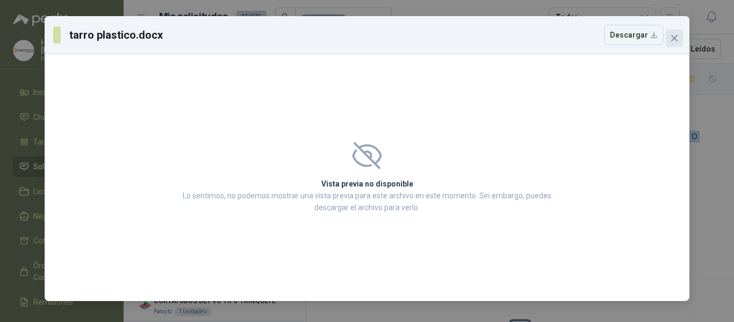
click at [677, 34] on icon "close" at bounding box center [674, 38] width 9 height 9
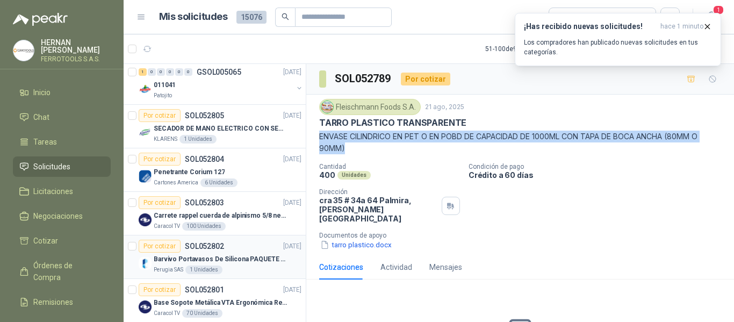
scroll to position [741, 0]
click at [256, 175] on div "Penetrante Corium 127" at bounding box center [228, 172] width 148 height 13
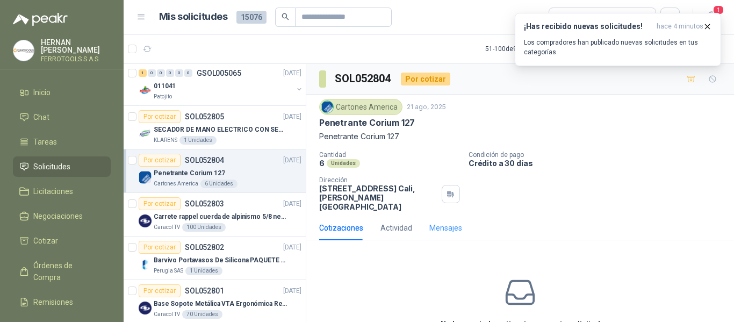
scroll to position [52, 0]
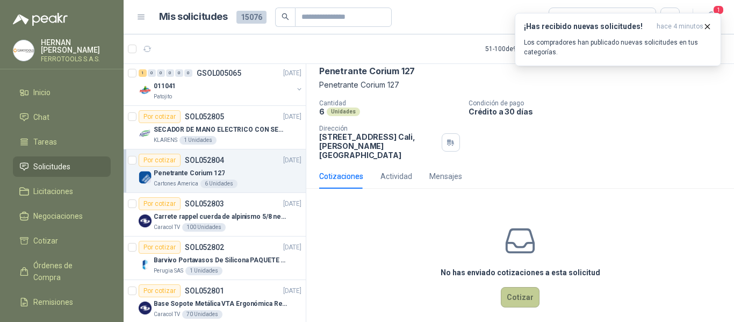
click at [517, 288] on button "Cotizar" at bounding box center [519, 297] width 39 height 20
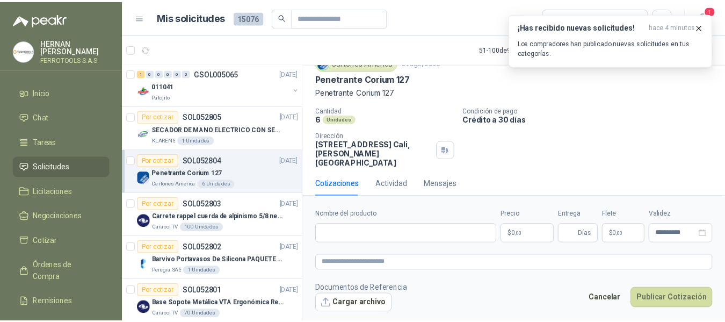
scroll to position [44, 0]
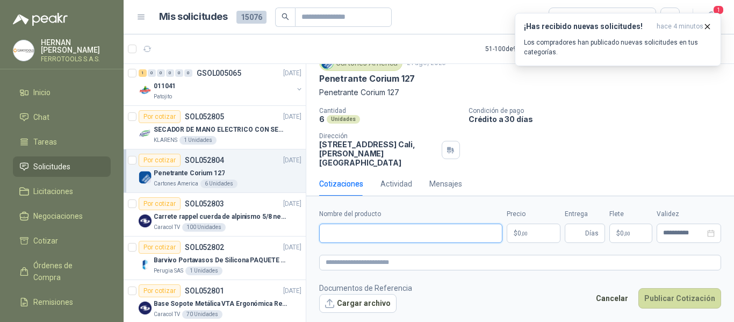
click at [439, 231] on input "Nombre del producto" at bounding box center [410, 232] width 183 height 19
paste input "**********"
type input "**********"
paste textarea "**********"
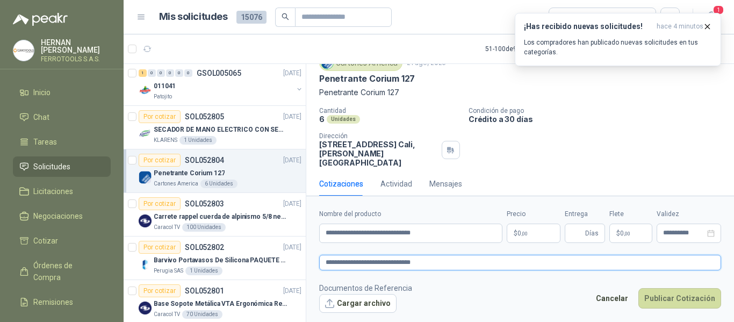
click at [433, 264] on textarea "**********" at bounding box center [520, 263] width 402 height 16
type textarea "**********"
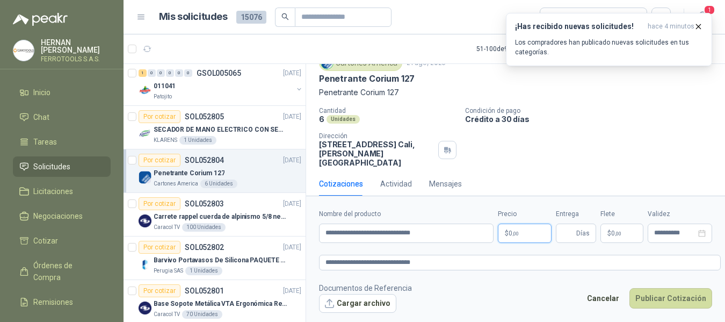
click at [536, 238] on body "HERNAN RUALES FERROTOOLS S.A.S. Inicio Chat Tareas Solicitudes Licitaciones Neg…" at bounding box center [362, 161] width 725 height 322
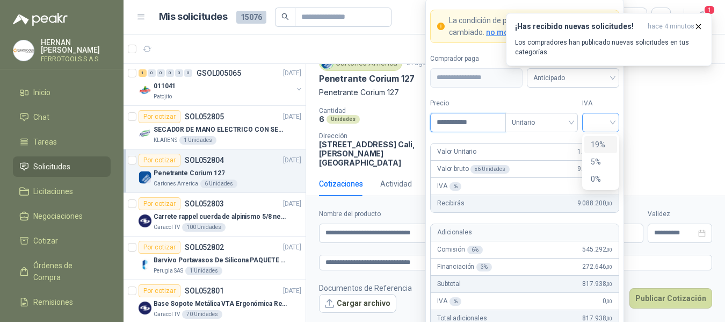
click at [608, 130] on span at bounding box center [601, 122] width 24 height 18
type input "**********"
click at [599, 146] on div "19%" at bounding box center [601, 145] width 20 height 12
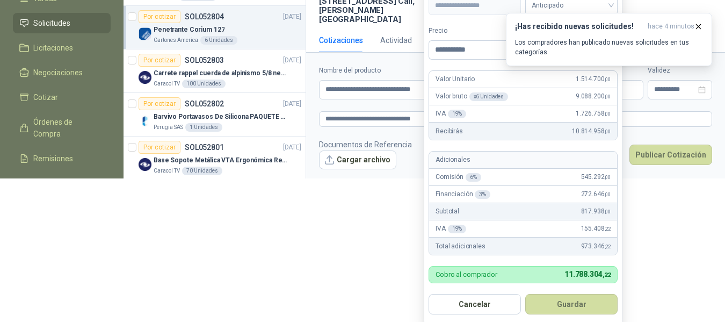
scroll to position [146, 0]
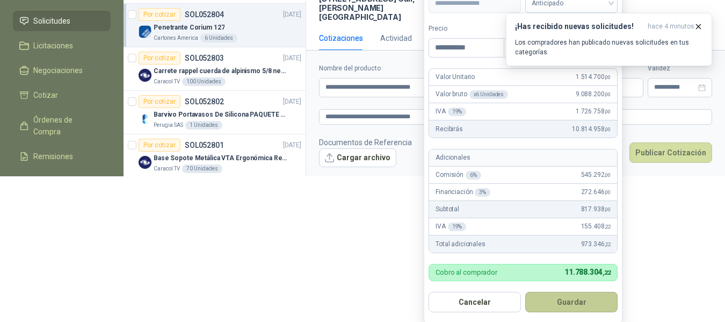
click at [565, 302] on button "Guardar" at bounding box center [571, 302] width 92 height 20
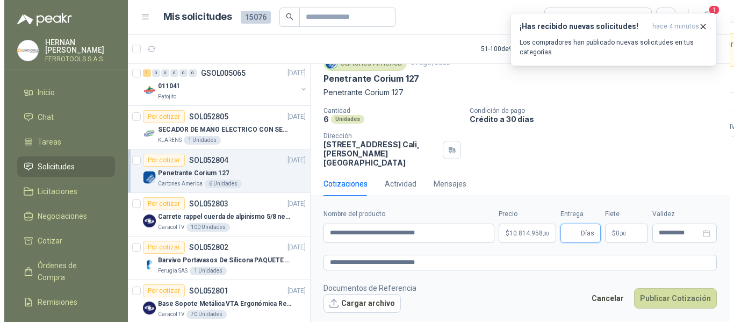
scroll to position [0, 0]
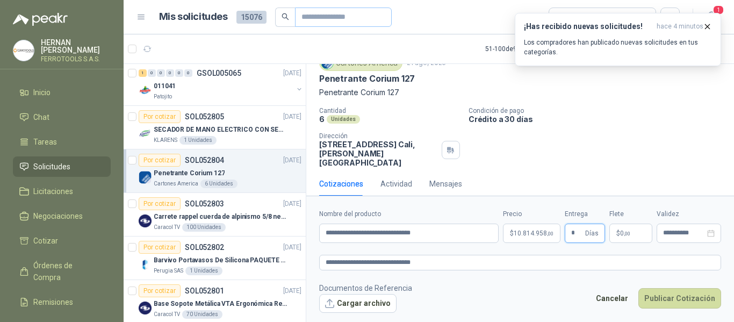
type input "*"
click at [462, 259] on textarea "**********" at bounding box center [520, 263] width 402 height 16
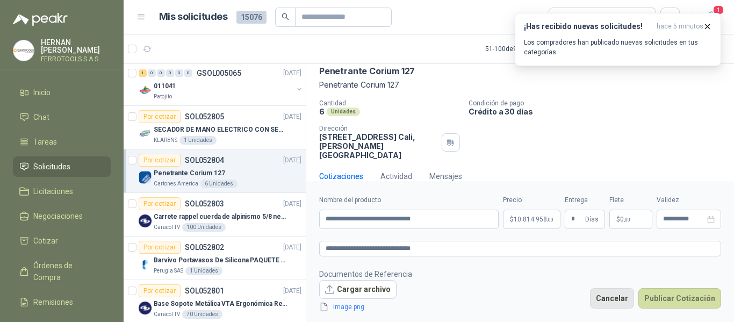
click at [623, 304] on button "Cancelar" at bounding box center [612, 298] width 44 height 20
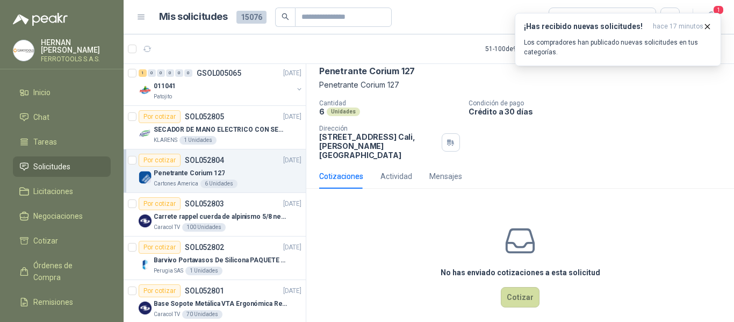
click at [399, 202] on div "No has enviado cotizaciones a esta solicitud Cotizar" at bounding box center [519, 265] width 427 height 137
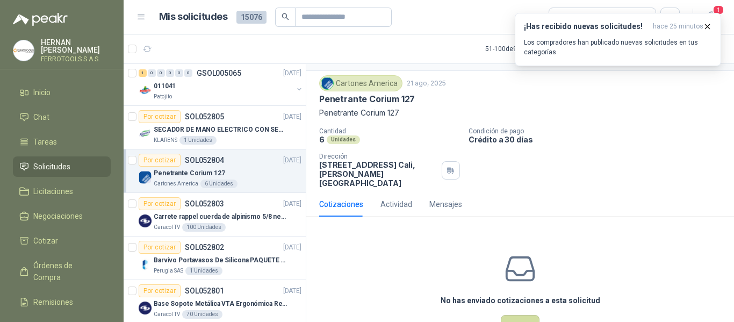
scroll to position [0, 0]
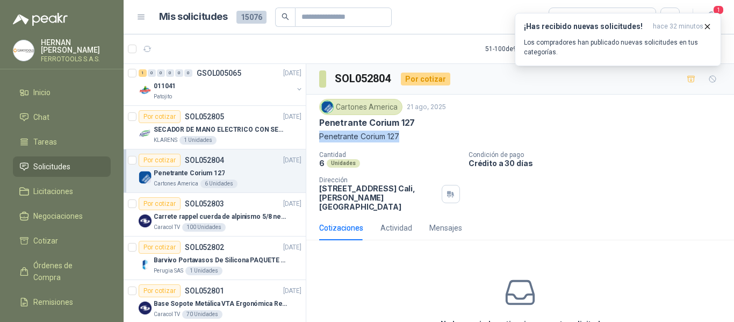
drag, startPoint x: 400, startPoint y: 137, endPoint x: 320, endPoint y: 141, distance: 80.1
click at [320, 141] on p "Penetrante Corium 127" at bounding box center [520, 136] width 402 height 12
copy p "Penetrante Corium 127"
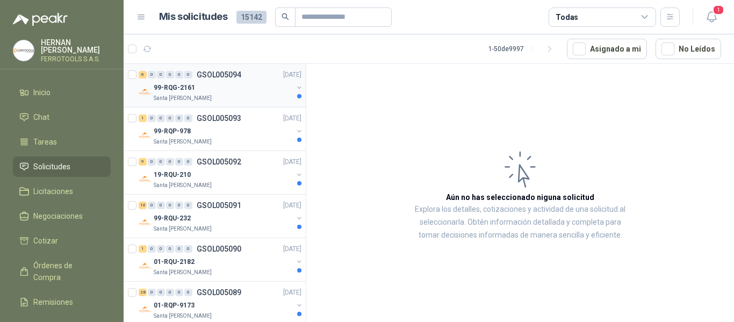
click at [244, 95] on div "Santa [PERSON_NAME]" at bounding box center [223, 98] width 139 height 9
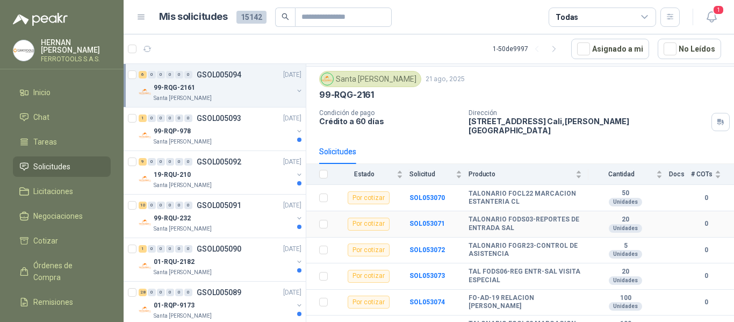
scroll to position [39, 0]
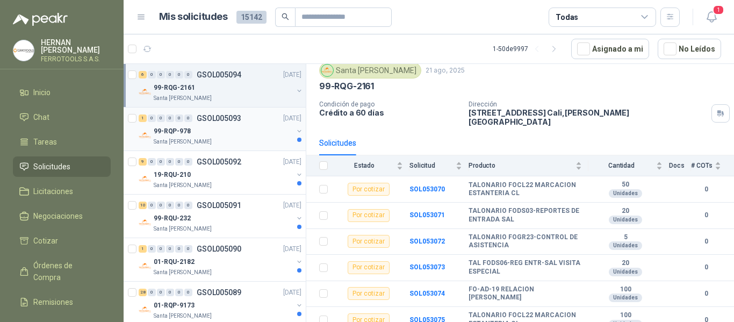
click at [241, 125] on div "99-RQP-978" at bounding box center [223, 131] width 139 height 13
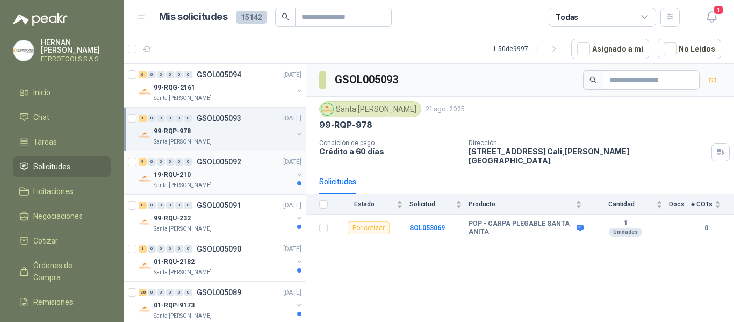
click at [210, 177] on div "19-RQU-210" at bounding box center [223, 174] width 139 height 13
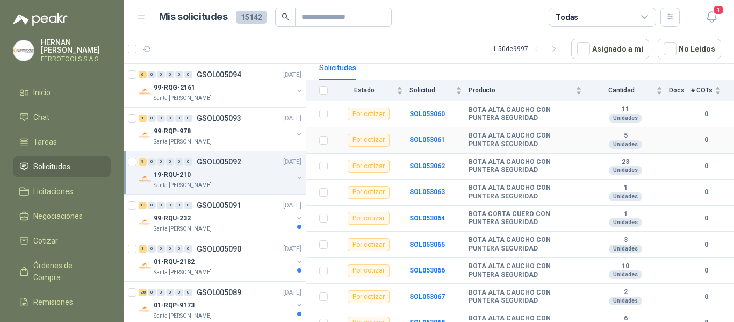
scroll to position [125, 0]
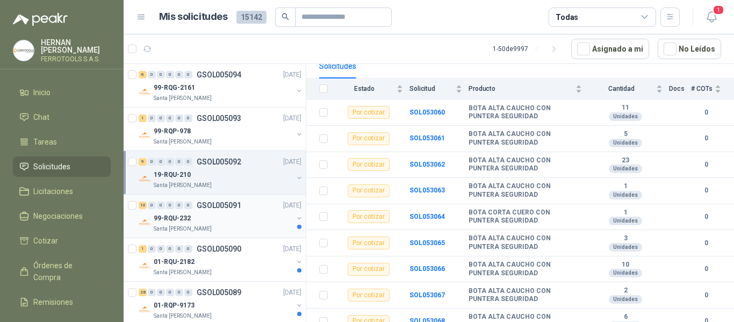
click at [230, 219] on div "99-RQU-232" at bounding box center [223, 218] width 139 height 13
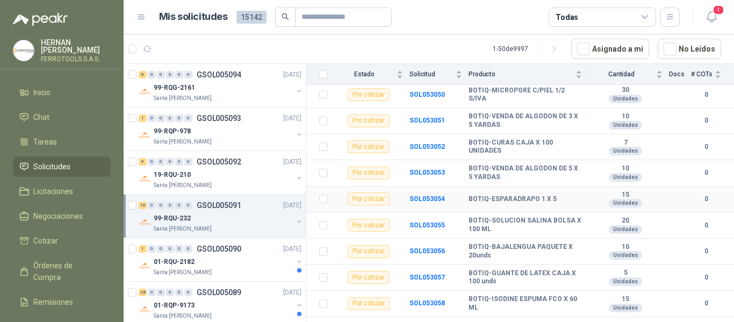
scroll to position [143, 0]
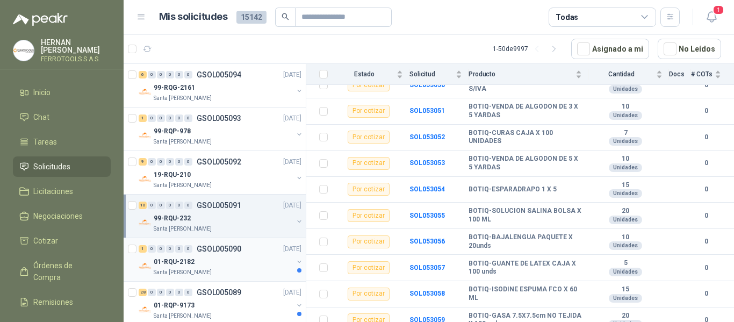
click at [215, 262] on div "01-RQU-2182" at bounding box center [223, 261] width 139 height 13
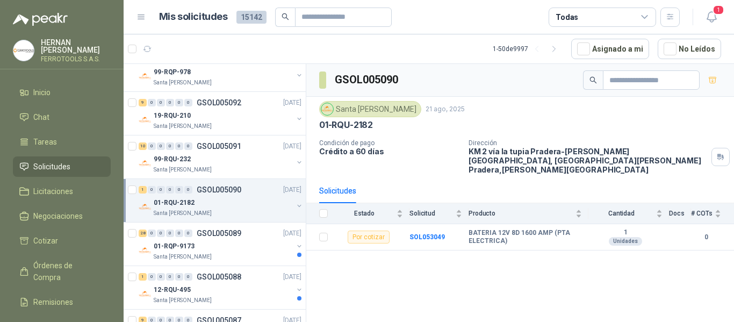
scroll to position [60, 0]
click at [218, 251] on div "01-RQP-9173" at bounding box center [223, 245] width 139 height 13
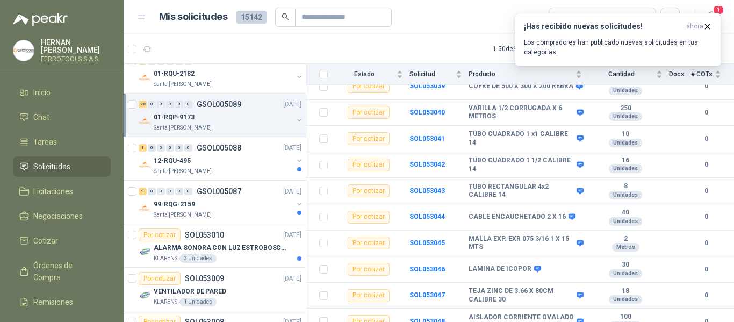
scroll to position [196, 0]
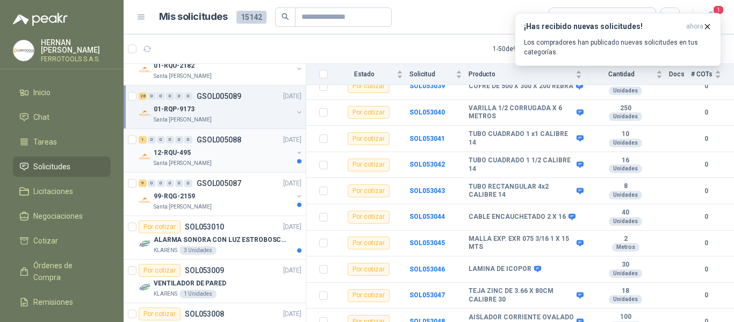
click at [252, 164] on div "Santa [PERSON_NAME]" at bounding box center [223, 163] width 139 height 9
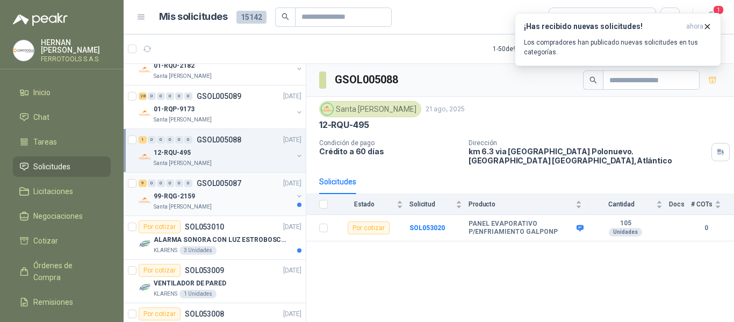
click at [247, 199] on div "99-RQG-2159" at bounding box center [223, 196] width 139 height 13
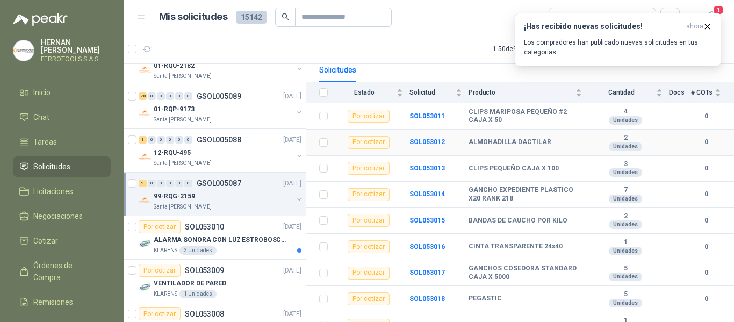
scroll to position [117, 0]
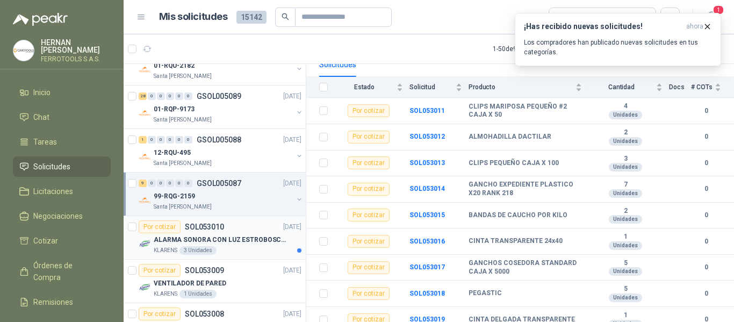
click at [228, 236] on p "ALARMA SONORA CON LUZ ESTROBOSCOPICA" at bounding box center [221, 240] width 134 height 10
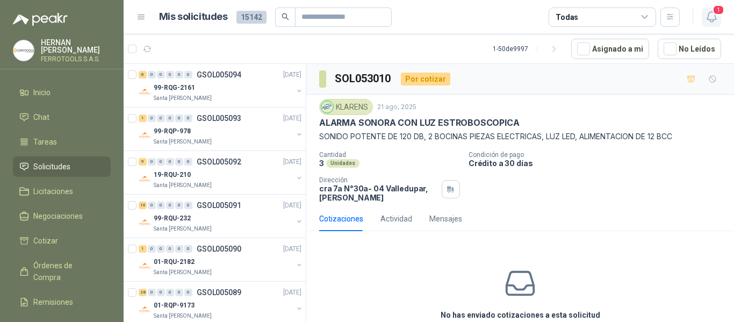
click at [716, 16] on icon "button" at bounding box center [711, 16] width 13 height 13
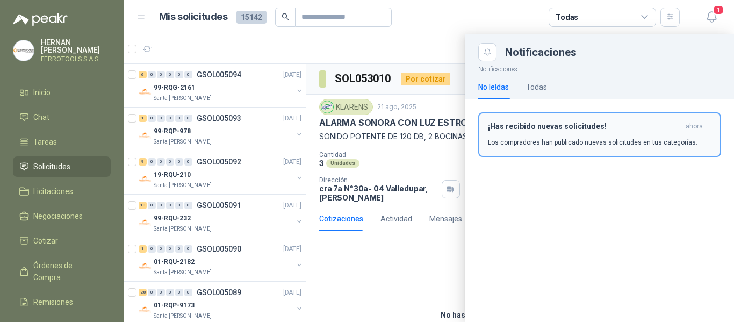
click at [582, 133] on div "¡Has recibido nuevas solicitudes! ahora Los compradores han publicado nuevas so…" at bounding box center [599, 134] width 223 height 25
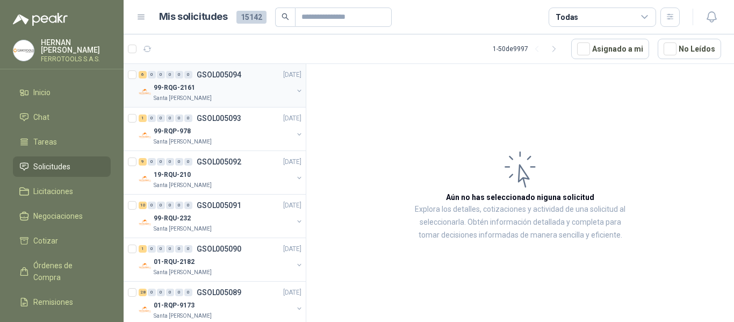
click at [239, 99] on div "Santa [PERSON_NAME]" at bounding box center [223, 98] width 139 height 9
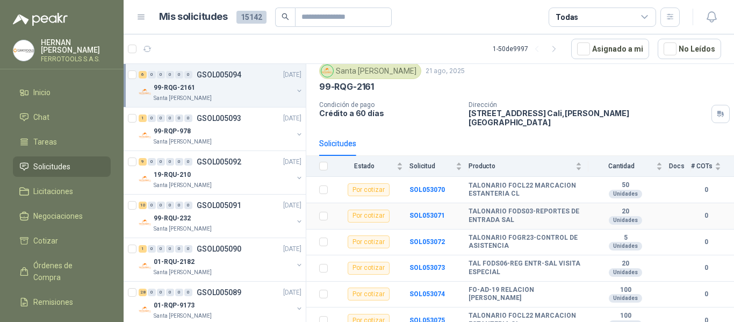
scroll to position [39, 0]
click at [228, 145] on div "Santa [PERSON_NAME]" at bounding box center [223, 141] width 139 height 9
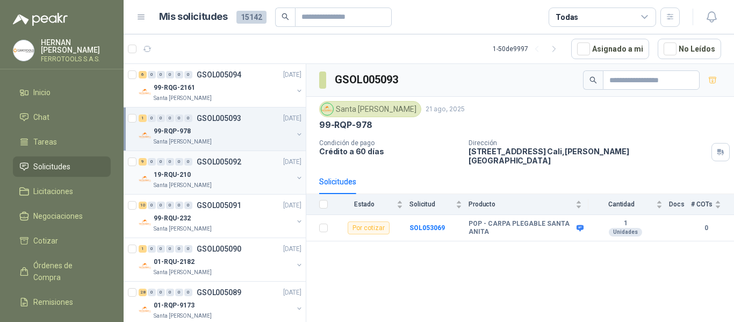
click at [227, 168] on div "19-RQU-210" at bounding box center [223, 174] width 139 height 13
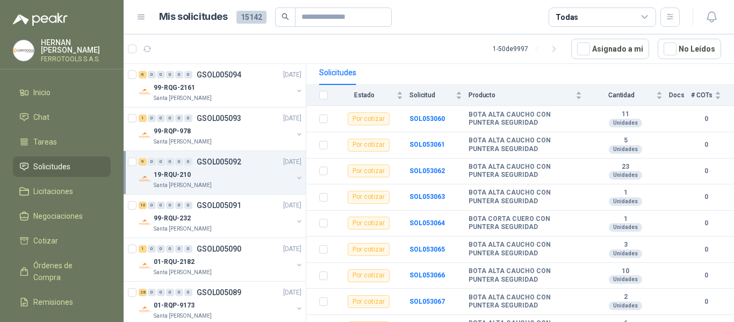
scroll to position [125, 0]
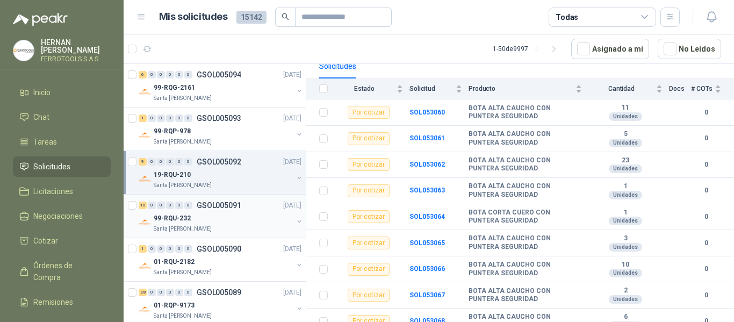
click at [229, 217] on div "99-RQU-232" at bounding box center [223, 218] width 139 height 13
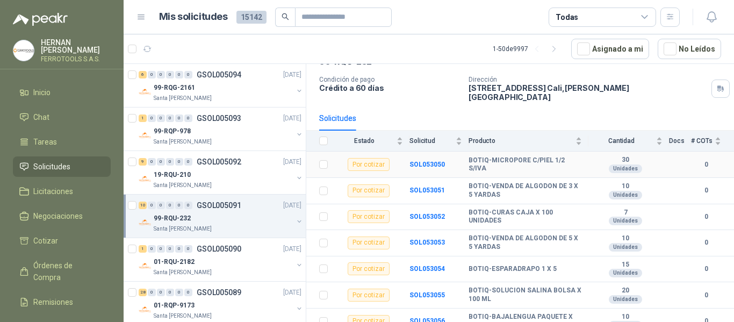
scroll to position [143, 0]
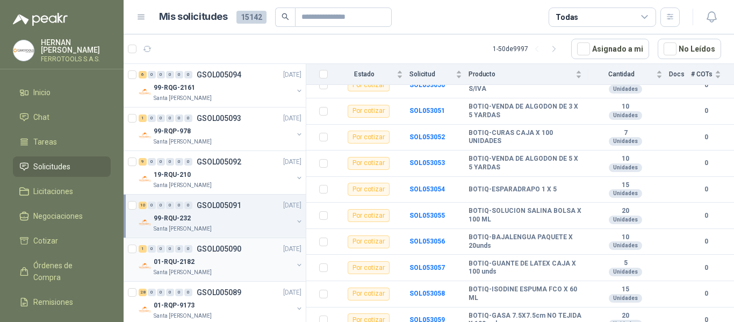
click at [234, 262] on div "01-RQU-2182" at bounding box center [223, 261] width 139 height 13
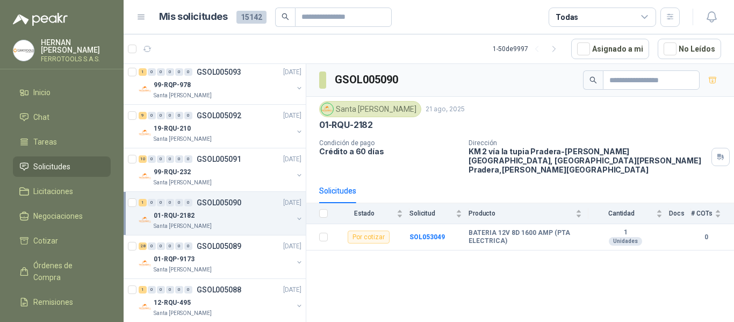
scroll to position [47, 0]
drag, startPoint x: 469, startPoint y: 224, endPoint x: 549, endPoint y: 226, distance: 80.0
click at [549, 229] on b "BATERIA 12V 8D 1600 AMP (PTA ELECTRICA)" at bounding box center [524, 237] width 113 height 17
copy b "BATERIA 12V 8D 1600 AMP"
click at [431, 233] on b "SOL053049" at bounding box center [426, 237] width 35 height 8
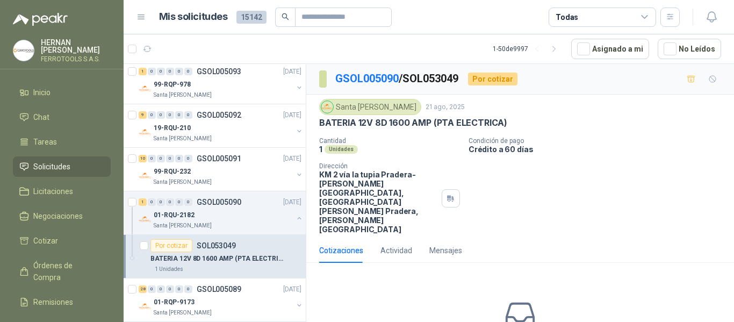
scroll to position [47, 0]
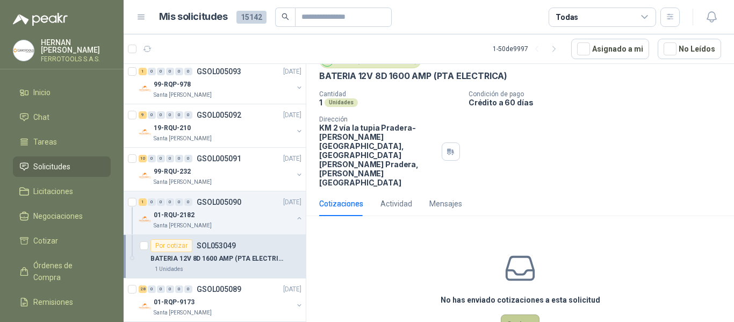
click at [512, 314] on button "Cotizar" at bounding box center [519, 324] width 39 height 20
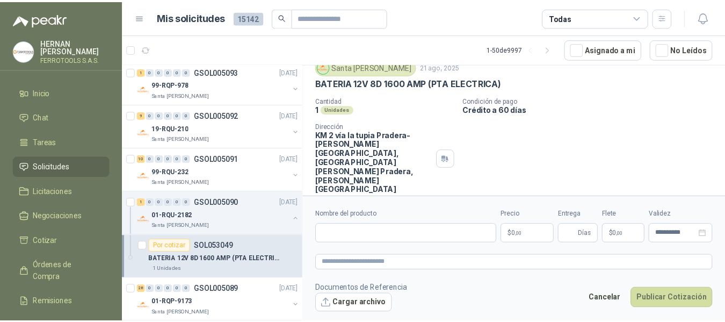
scroll to position [39, 0]
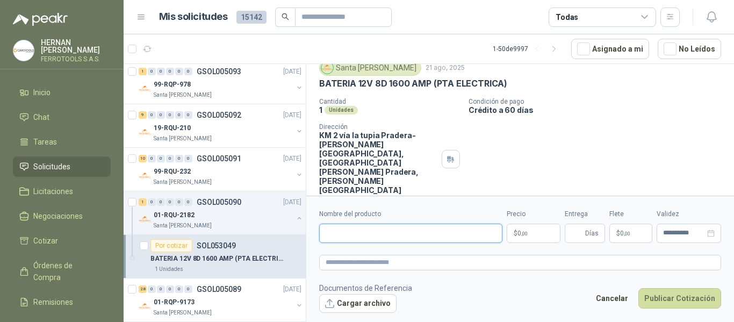
click at [367, 231] on input "Nombre del producto" at bounding box center [410, 232] width 183 height 19
paste input "**********"
type input "**********"
click at [380, 260] on textarea at bounding box center [520, 263] width 402 height 16
paste textarea "**********"
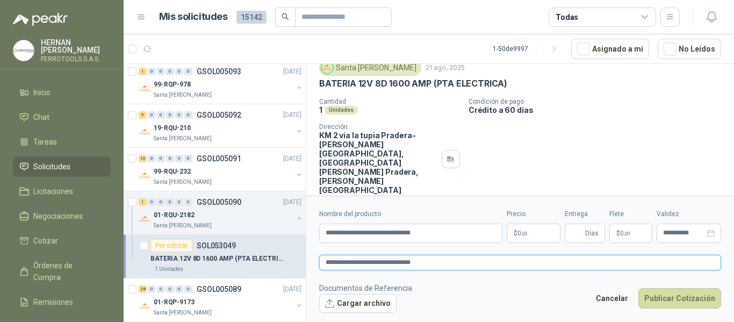
type textarea "**********"
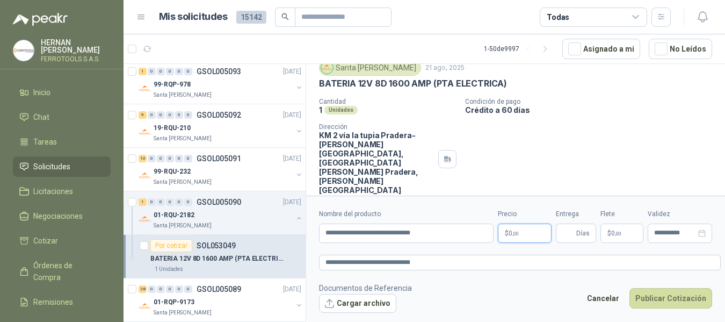
click at [534, 231] on body "HERNAN RUALES FERROTOOLS S.A.S. Inicio Chat Tareas Solicitudes Licitaciones Neg…" at bounding box center [362, 161] width 725 height 322
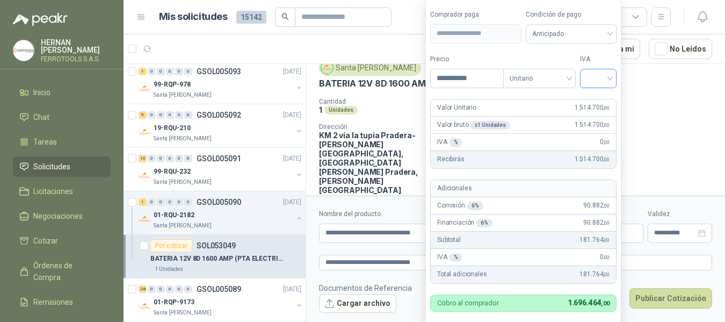
type input "**********"
click at [605, 82] on input "search" at bounding box center [598, 77] width 24 height 16
click at [600, 97] on div "19%" at bounding box center [601, 101] width 20 height 12
click at [579, 93] on form "**********" at bounding box center [524, 175] width 199 height 355
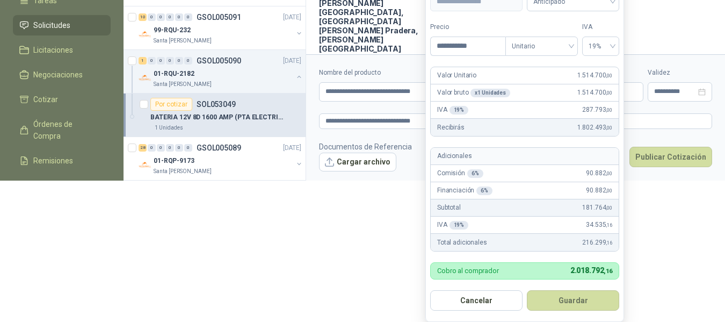
scroll to position [144, 0]
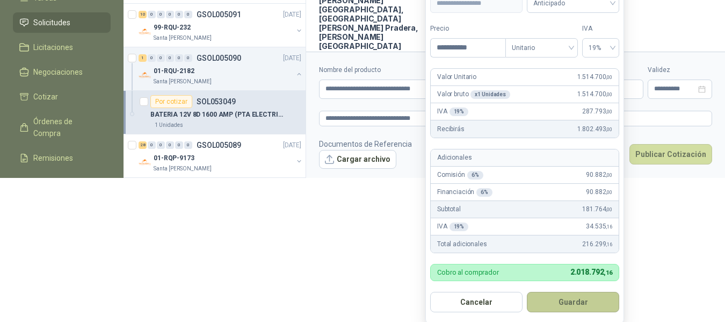
click at [576, 304] on button "Guardar" at bounding box center [573, 302] width 92 height 20
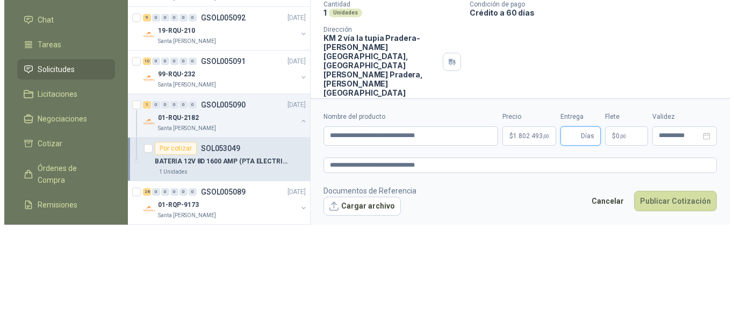
scroll to position [0, 0]
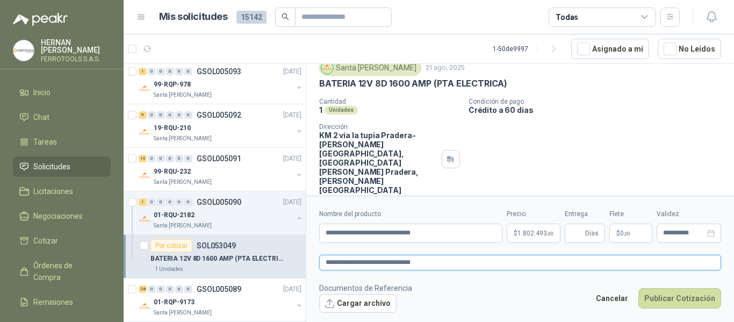
click at [438, 264] on textarea "**********" at bounding box center [520, 263] width 402 height 16
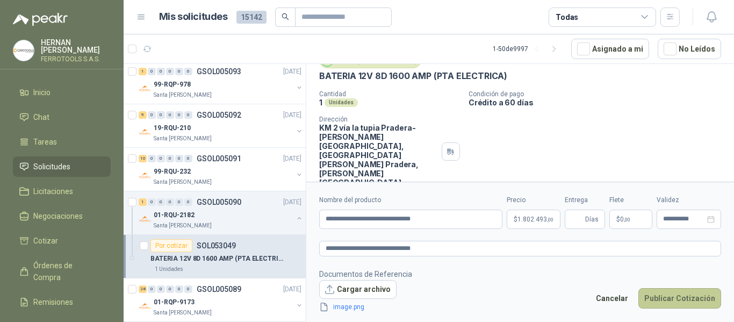
click at [668, 298] on button "Publicar Cotización" at bounding box center [679, 298] width 83 height 20
type input "*"
drag, startPoint x: 638, startPoint y: 281, endPoint x: 662, endPoint y: 286, distance: 24.6
click at [662, 286] on footer "Documentos de Referencia Cargar archivo image.png Cancelar Publicar Cotización" at bounding box center [520, 290] width 402 height 45
click at [685, 300] on button "Publicar Cotización" at bounding box center [679, 298] width 83 height 20
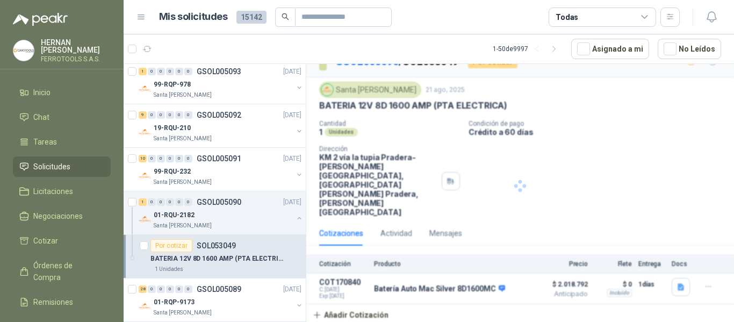
scroll to position [0, 0]
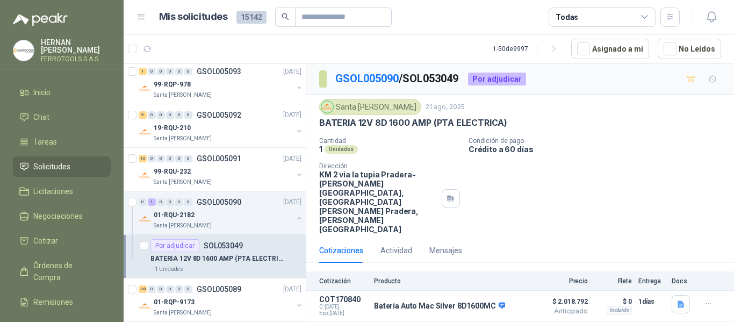
drag, startPoint x: 576, startPoint y: 304, endPoint x: 622, endPoint y: 161, distance: 150.8
click at [621, 166] on div "Cantidad 1 Unidades Condición de pago Crédito a 60 días Dirección KM 2 vía la t…" at bounding box center [520, 185] width 402 height 97
click at [295, 215] on button "button" at bounding box center [299, 218] width 9 height 9
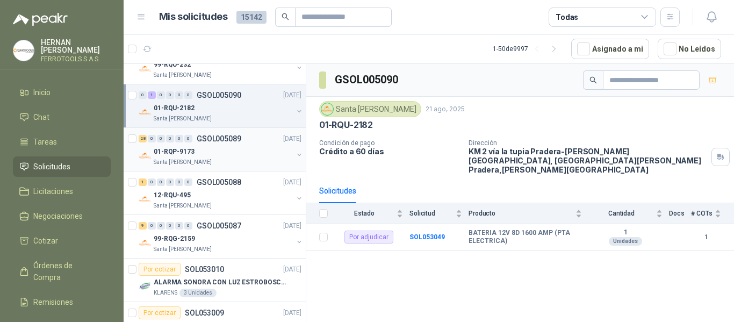
scroll to position [154, 0]
click at [252, 158] on div "Santa [PERSON_NAME]" at bounding box center [223, 161] width 139 height 9
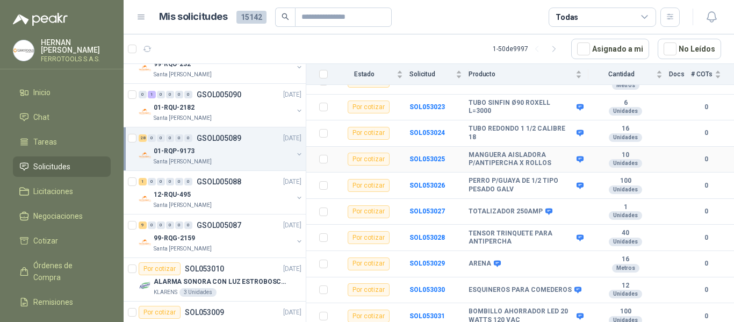
scroll to position [215, 0]
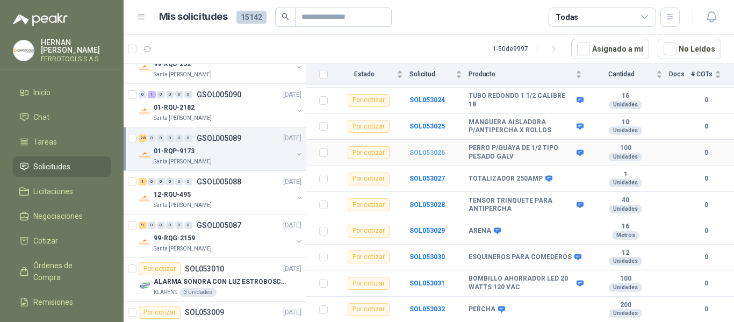
click at [438, 149] on b "SOL053026" at bounding box center [426, 153] width 35 height 8
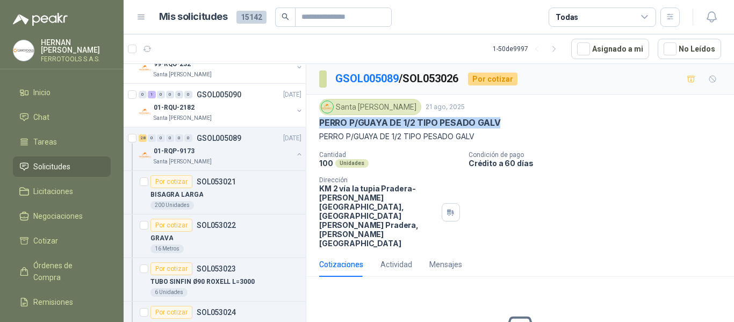
drag, startPoint x: 502, startPoint y: 121, endPoint x: 320, endPoint y: 122, distance: 182.6
click at [320, 122] on div "PERRO P/GUAYA DE 1/2 TIPO PESADO GALV" at bounding box center [520, 122] width 402 height 11
copy p "PERRO P/GUAYA DE 1/2 TIPO PESADO GALV"
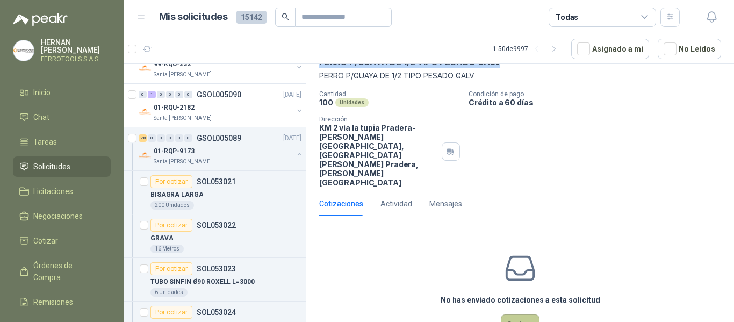
click at [525, 314] on button "Cotizar" at bounding box center [519, 324] width 39 height 20
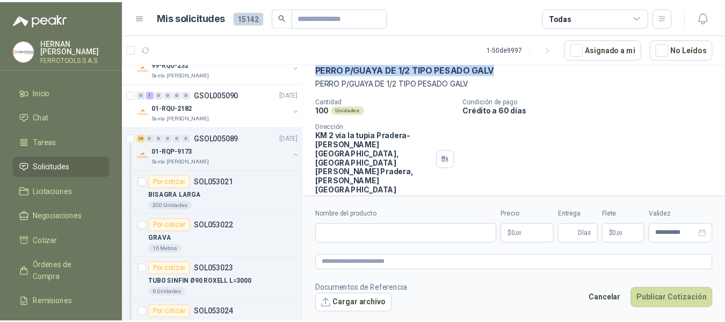
scroll to position [53, 0]
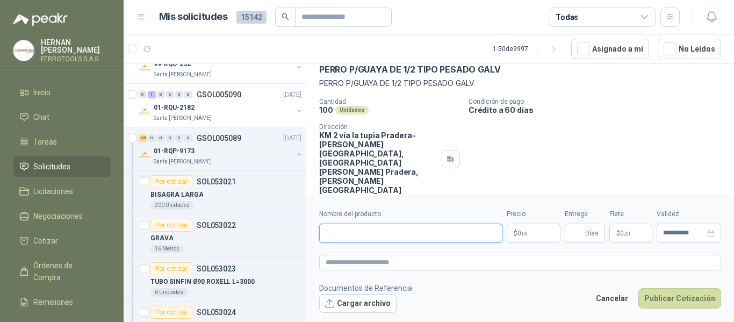
click at [415, 236] on input "Nombre del producto" at bounding box center [410, 232] width 183 height 19
paste input "**********"
type input "**********"
click at [433, 263] on textarea at bounding box center [520, 263] width 402 height 16
paste textarea "**********"
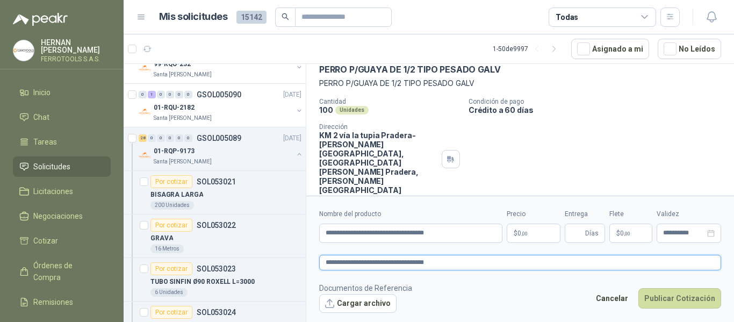
type textarea "**********"
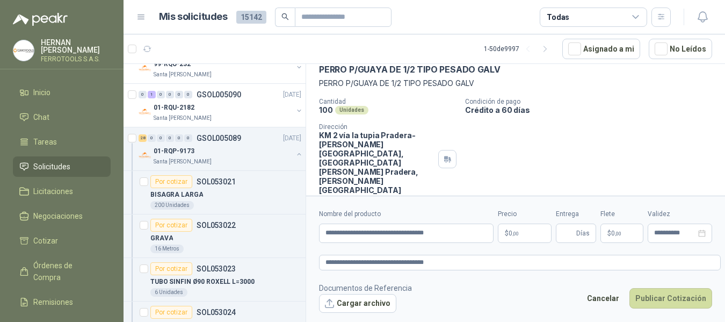
click at [534, 227] on body "HERNAN RUALES FERROTOOLS S.A.S. Inicio Chat Tareas Solicitudes Licitaciones Neg…" at bounding box center [362, 161] width 725 height 322
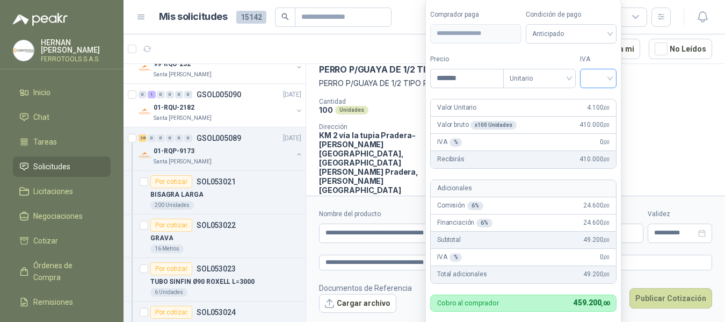
type input "*******"
click at [592, 82] on input "search" at bounding box center [598, 77] width 24 height 16
click at [591, 101] on div "19%" at bounding box center [601, 101] width 20 height 12
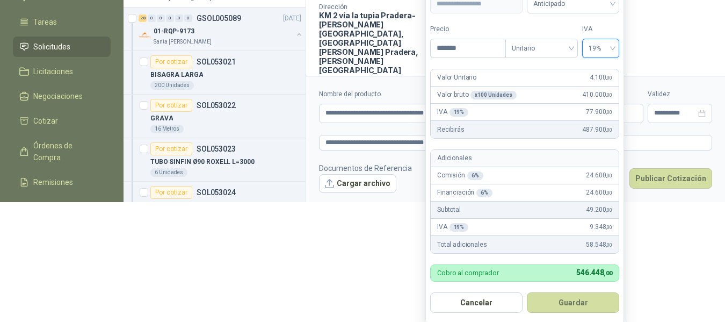
scroll to position [120, 0]
click at [578, 300] on button "Guardar" at bounding box center [573, 302] width 92 height 20
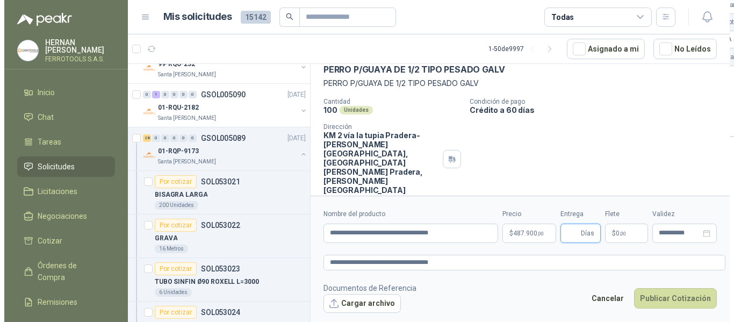
scroll to position [0, 0]
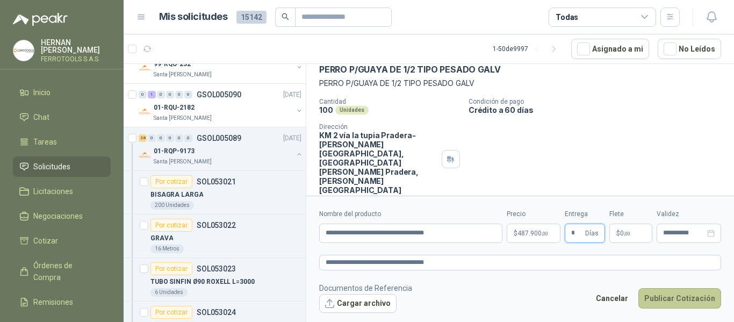
type input "*"
click at [665, 294] on button "Publicar Cotización" at bounding box center [679, 298] width 83 height 20
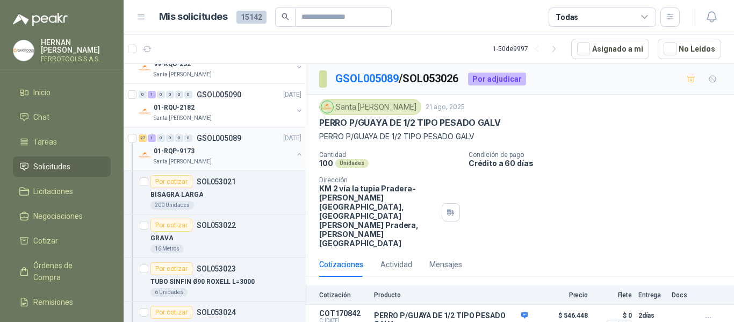
click at [248, 149] on div "01-RQP-9173" at bounding box center [223, 150] width 139 height 13
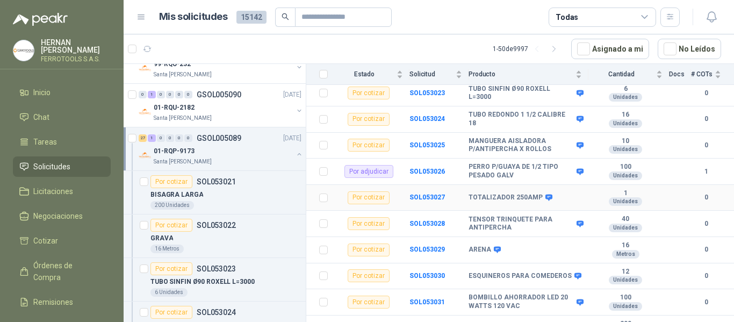
scroll to position [215, 0]
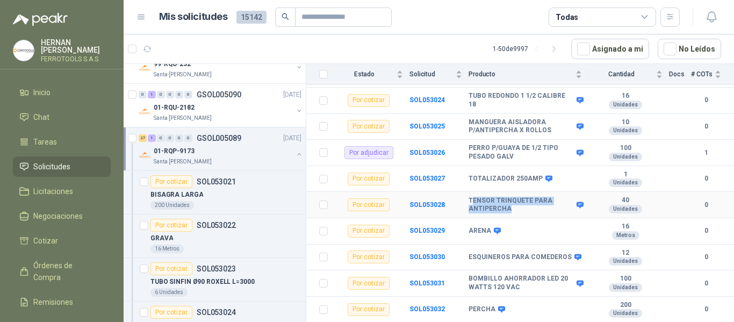
drag, startPoint x: 470, startPoint y: 190, endPoint x: 542, endPoint y: 202, distance: 72.5
click at [542, 202] on b "TENSOR TRINQUETE PARA ANTIPERCHA" at bounding box center [520, 205] width 105 height 17
drag, startPoint x: 468, startPoint y: 192, endPoint x: 512, endPoint y: 198, distance: 43.8
click at [512, 198] on b "TENSOR TRINQUETE PARA ANTIPERCHA" at bounding box center [520, 205] width 105 height 17
copy b "TENSOR TRINQUETE PARA ANTIPERCHA"
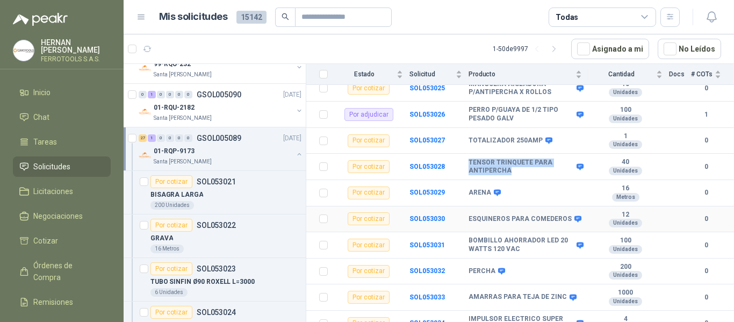
scroll to position [269, 0]
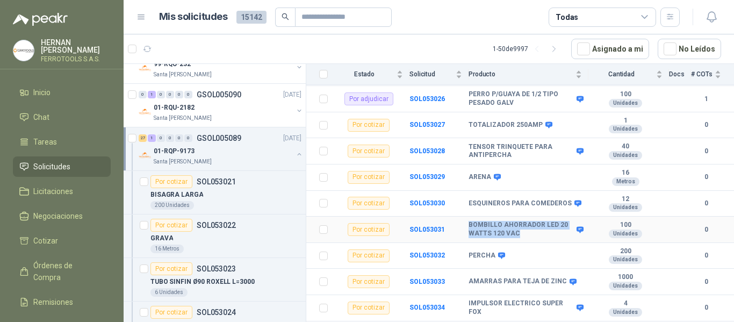
drag, startPoint x: 469, startPoint y: 216, endPoint x: 541, endPoint y: 233, distance: 73.9
click at [541, 233] on td "BOMBILLO AHORRADOR LED 20 WATTS 120 VAC" at bounding box center [528, 229] width 120 height 26
click at [427, 226] on b "SOL053031" at bounding box center [426, 230] width 35 height 8
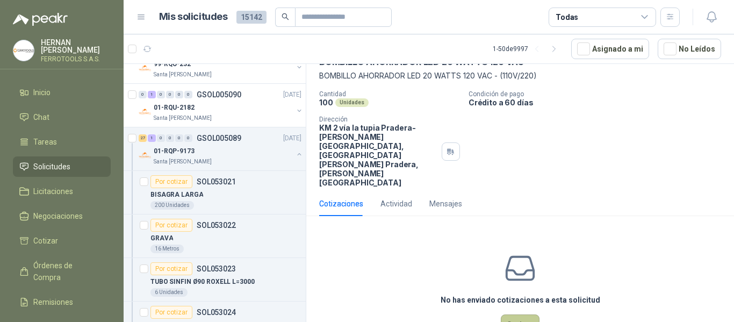
click at [515, 314] on button "Cotizar" at bounding box center [519, 324] width 39 height 20
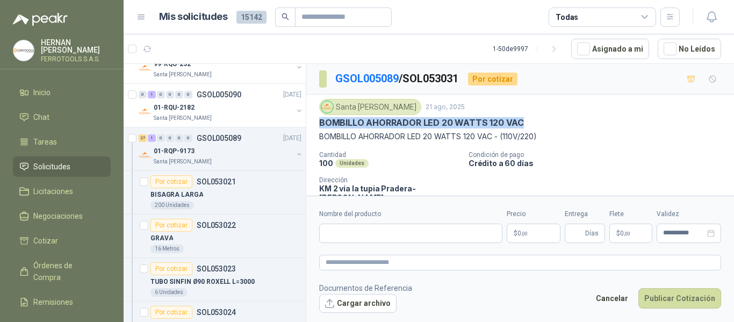
drag, startPoint x: 320, startPoint y: 71, endPoint x: 522, endPoint y: 120, distance: 207.7
click at [522, 120] on div "BOMBILLO AHORRADOR LED 20 WATTS 120 VAC" at bounding box center [520, 122] width 402 height 11
copy p "BOMBILLO AHORRADOR LED 20 WATTS 120 VAC"
click at [274, 155] on div "01-RQP-9173" at bounding box center [223, 150] width 139 height 13
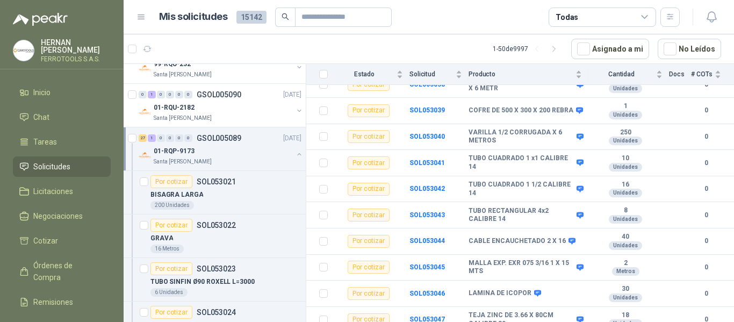
scroll to position [620, 0]
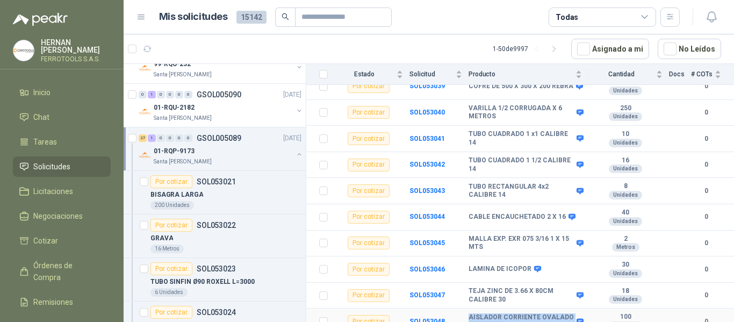
drag, startPoint x: 469, startPoint y: 307, endPoint x: 540, endPoint y: 313, distance: 71.6
click at [540, 313] on b "AISLADOR CORRIENTE OVALADO TIPO PERA" at bounding box center [520, 321] width 105 height 17
copy b "AISLADOR CORRIENTE OVALADO TIPO PERA"
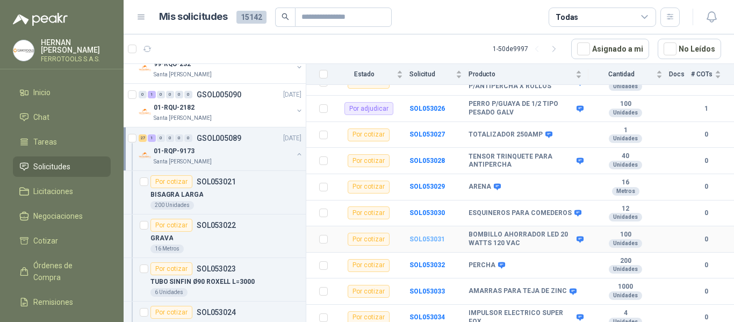
scroll to position [244, 0]
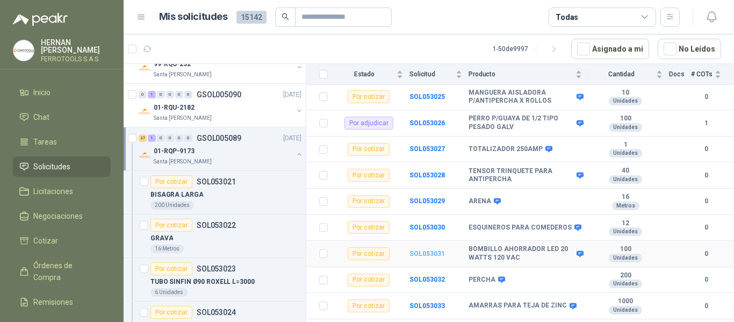
click at [428, 250] on b "SOL053031" at bounding box center [426, 254] width 35 height 8
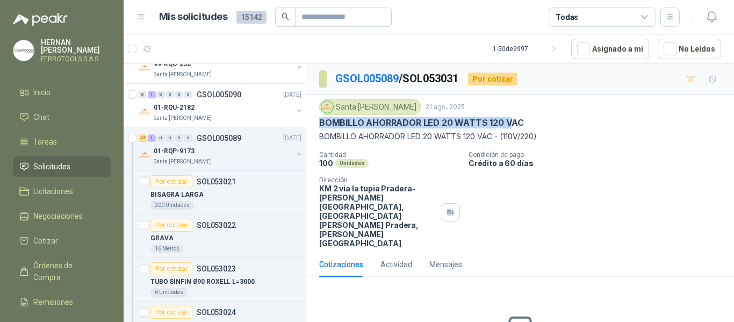
drag, startPoint x: 320, startPoint y: 123, endPoint x: 509, endPoint y: 119, distance: 189.6
click at [509, 119] on p "BOMBILLO AHORRADOR LED 20 WATTS 120 VAC" at bounding box center [421, 122] width 205 height 11
copy p "BOMBILLO AHORRADOR LED 20 WATTS 120 V"
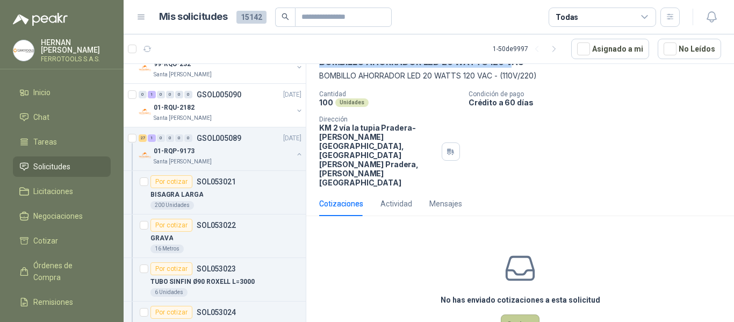
click at [517, 314] on button "Cotizar" at bounding box center [519, 324] width 39 height 20
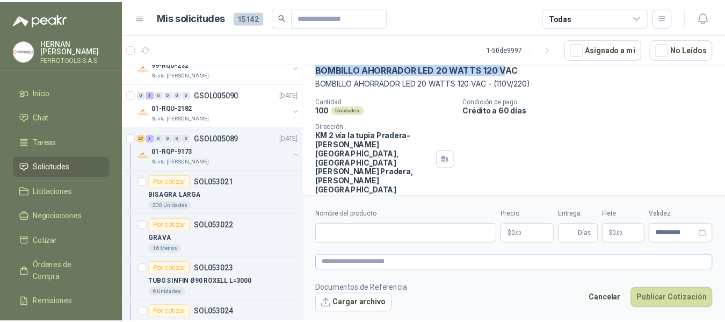
scroll to position [53, 0]
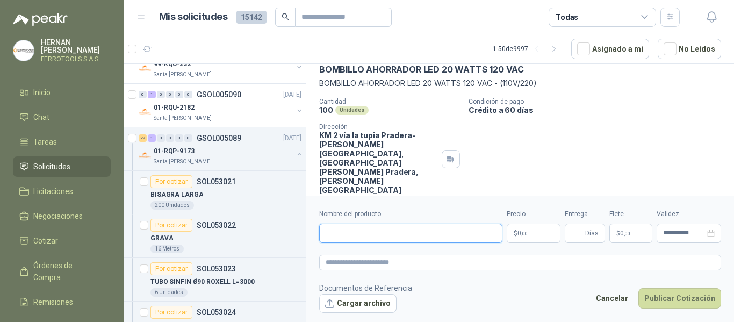
click at [383, 234] on input "Nombre del producto" at bounding box center [410, 232] width 183 height 19
paste input "**********"
type input "**********"
click at [448, 260] on textarea at bounding box center [520, 263] width 402 height 16
paste textarea "**********"
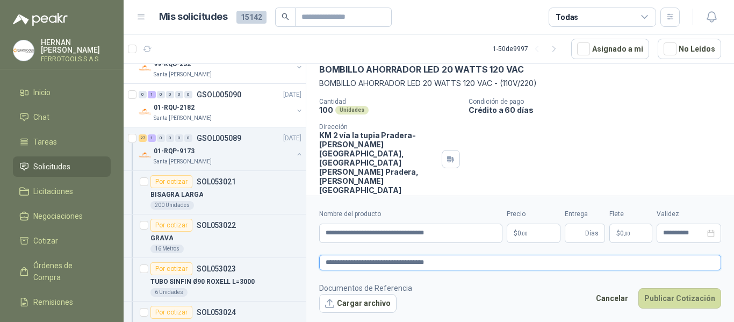
type textarea "**********"
click at [533, 235] on body "HERNAN RUALES FERROTOOLS S.A.S. Inicio Chat Tareas Solicitudes Licitaciones Neg…" at bounding box center [367, 161] width 734 height 322
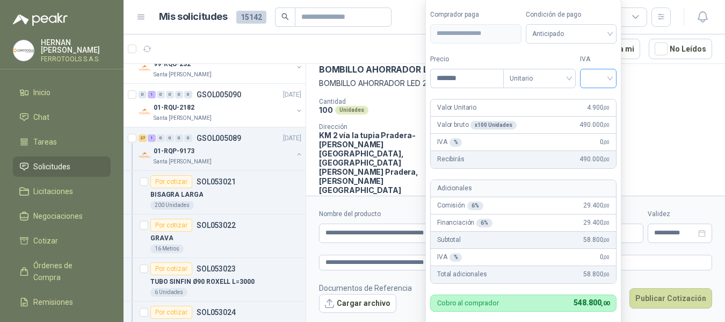
type input "*******"
click at [610, 79] on input "search" at bounding box center [598, 77] width 24 height 16
click at [592, 105] on div "19%" at bounding box center [601, 101] width 20 height 12
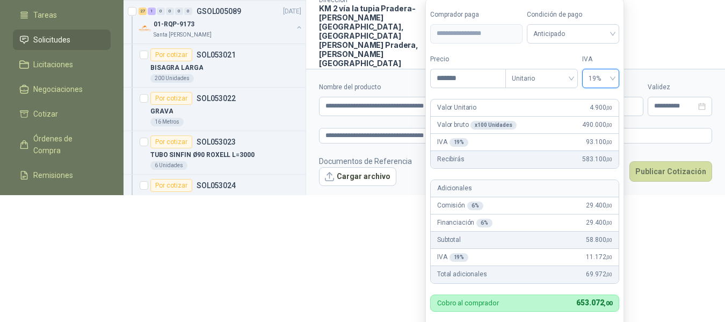
scroll to position [134, 0]
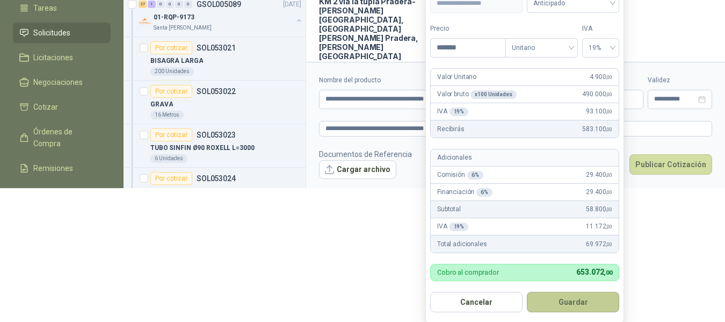
click at [584, 302] on button "Guardar" at bounding box center [573, 302] width 92 height 20
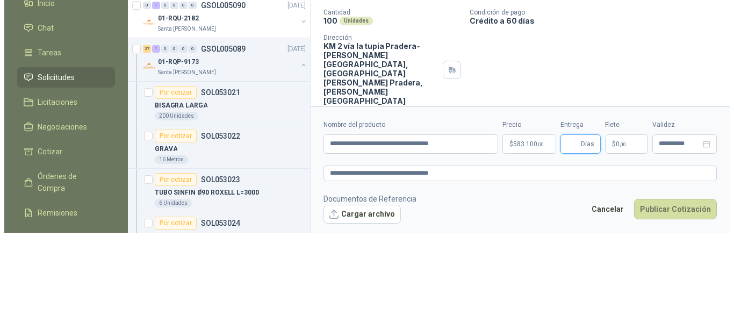
scroll to position [0, 0]
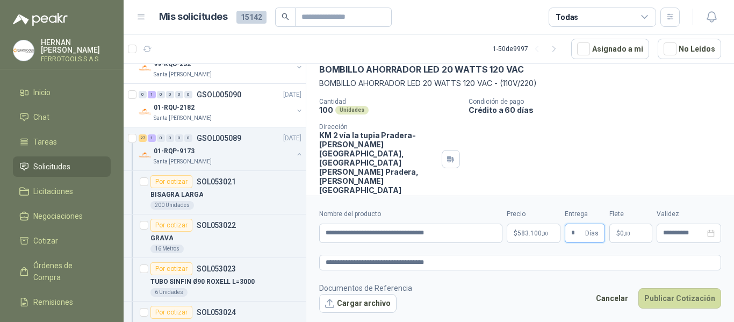
type input "*"
click at [542, 295] on footer "Documentos de Referencia Cargar archivo Cancelar Publicar Cotización" at bounding box center [520, 297] width 402 height 31
click at [665, 298] on button "Publicar Cotización" at bounding box center [679, 298] width 83 height 20
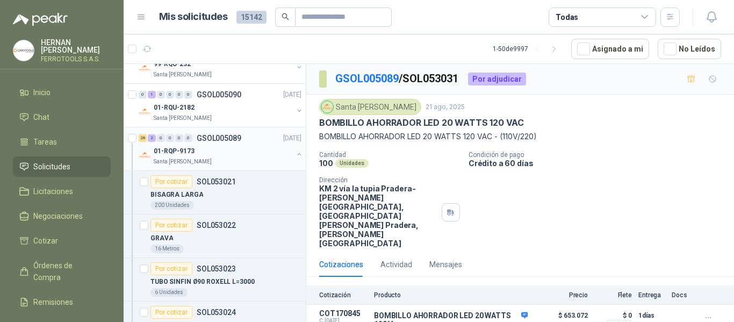
click at [256, 151] on div "01-RQP-9173" at bounding box center [223, 150] width 139 height 13
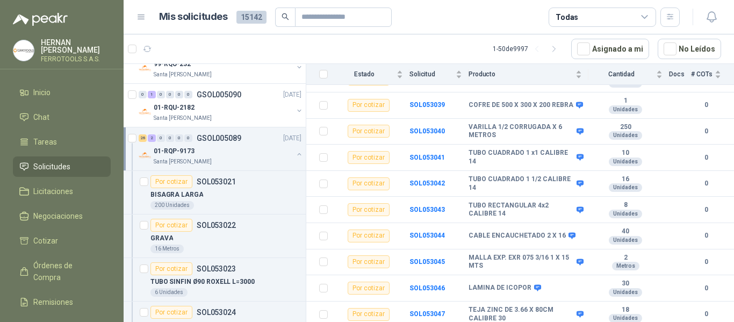
scroll to position [620, 0]
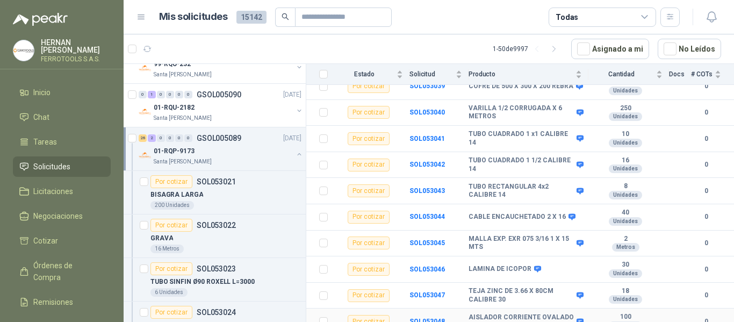
click at [430, 317] on td "SOL053048" at bounding box center [438, 321] width 59 height 26
click at [429, 317] on b "SOL053048" at bounding box center [426, 321] width 35 height 8
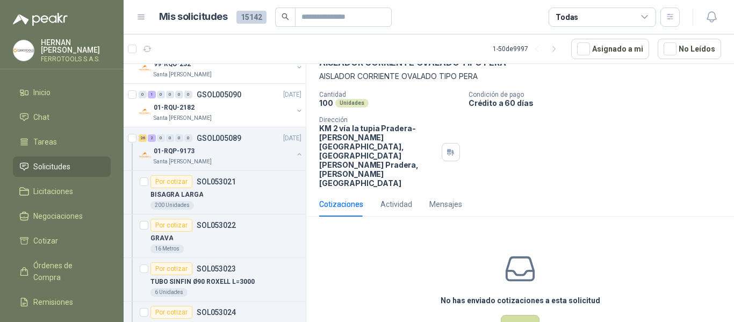
scroll to position [61, 0]
click at [514, 314] on button "Cotizar" at bounding box center [519, 324] width 39 height 20
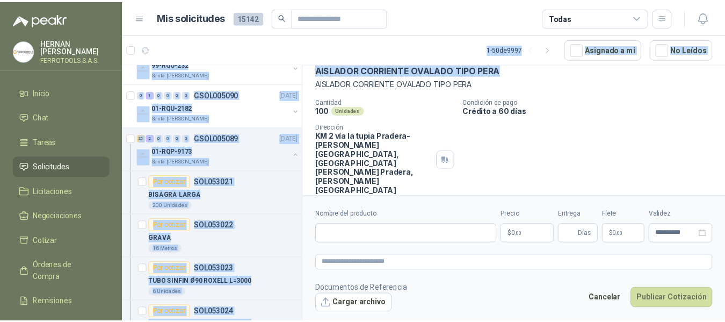
scroll to position [0, 0]
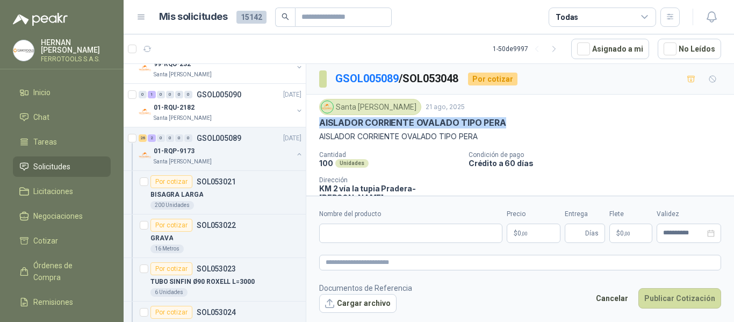
drag, startPoint x: 512, startPoint y: 69, endPoint x: 317, endPoint y: 121, distance: 202.3
click at [317, 121] on div "Santa Anita Napoles 21 ago, 2025 AISLADOR CORRIENTE OVALADO TIPO PERA AISLADOR …" at bounding box center [519, 173] width 427 height 157
copy p "AISLADOR CORRIENTE OVALADO TIPO PERA"
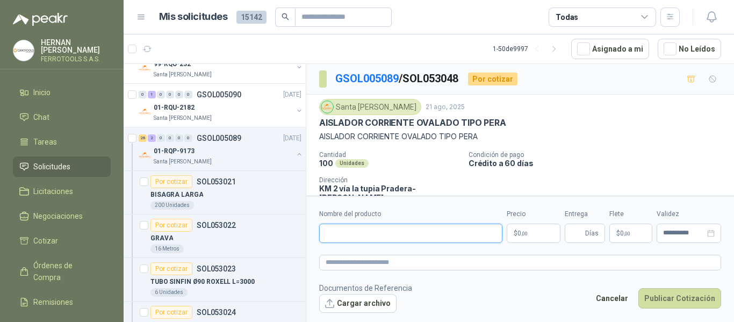
click at [414, 230] on input "Nombre del producto" at bounding box center [410, 232] width 183 height 19
paste input "**********"
type input "**********"
click at [426, 258] on textarea at bounding box center [520, 263] width 402 height 16
paste textarea "**********"
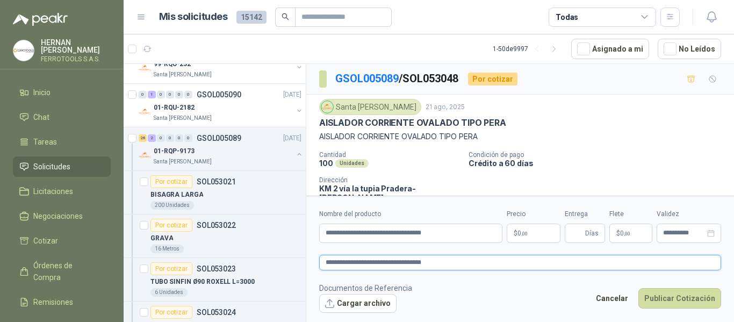
type textarea "**********"
click at [530, 233] on p "$ 0 ,00" at bounding box center [533, 232] width 54 height 19
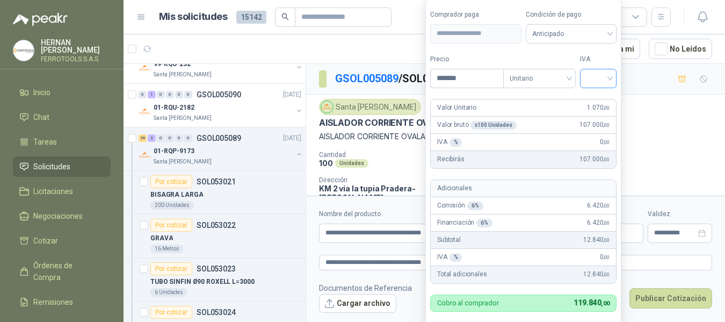
type input "*******"
click at [606, 75] on input "search" at bounding box center [598, 77] width 24 height 16
click at [606, 102] on div "19%" at bounding box center [601, 101] width 20 height 12
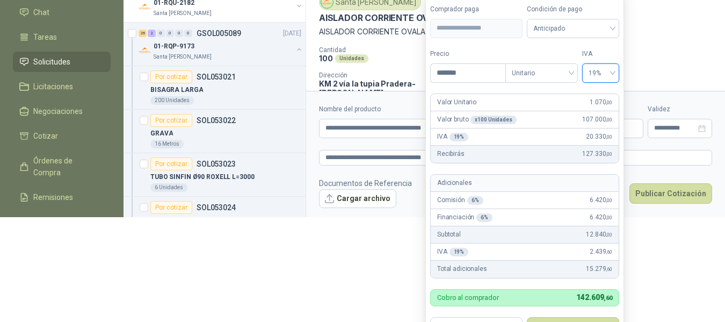
scroll to position [114, 0]
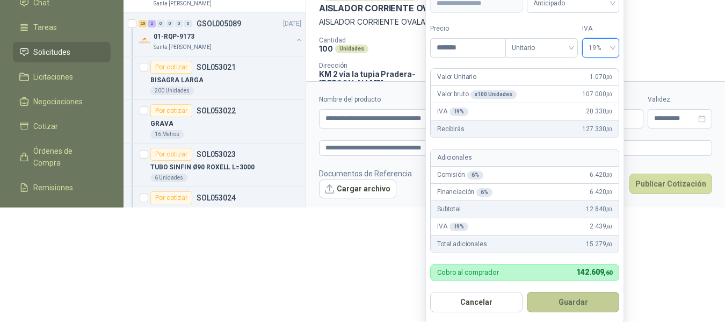
click at [577, 301] on button "Guardar" at bounding box center [573, 302] width 92 height 20
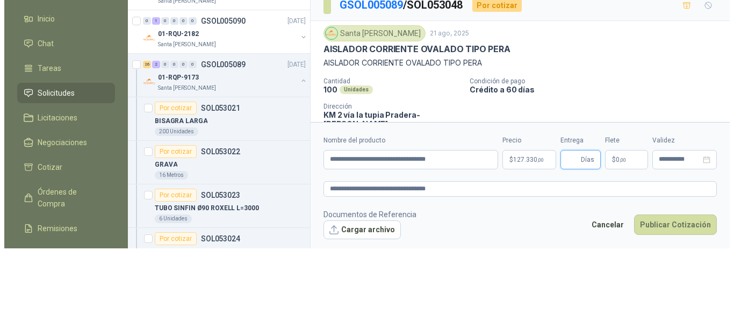
scroll to position [0, 0]
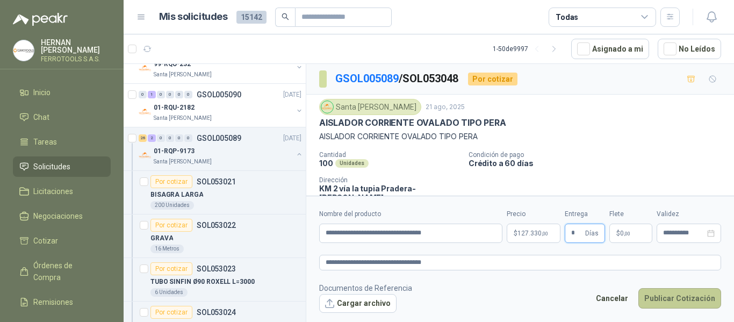
type input "*"
click at [675, 296] on button "Publicar Cotización" at bounding box center [679, 298] width 83 height 20
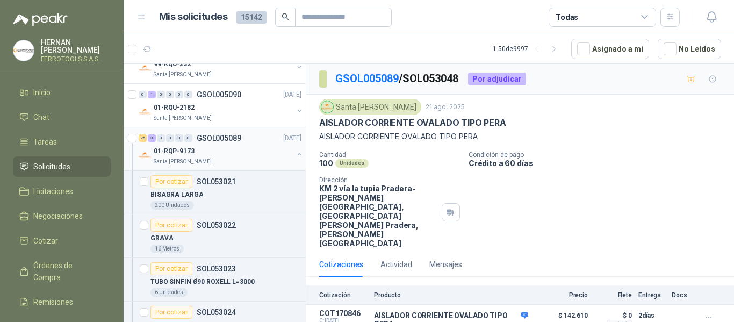
click at [229, 149] on div "01-RQP-9173" at bounding box center [223, 150] width 139 height 13
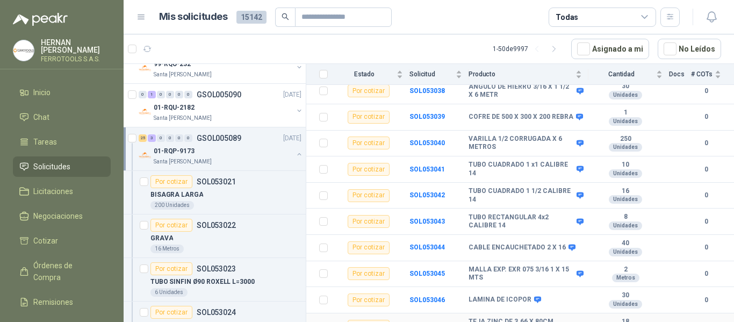
scroll to position [567, 0]
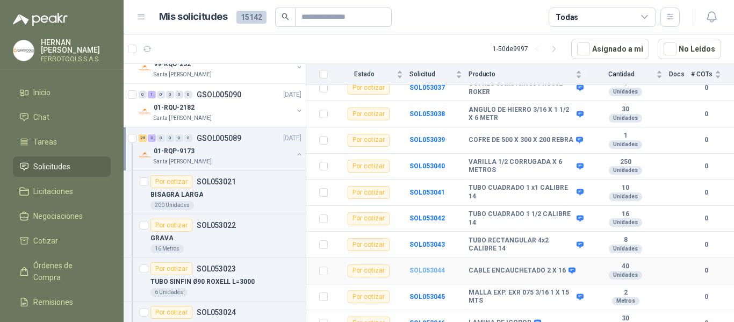
click at [437, 266] on b "SOL053044" at bounding box center [426, 270] width 35 height 8
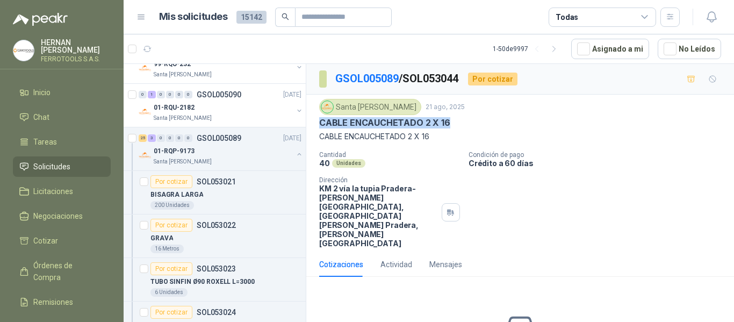
drag, startPoint x: 319, startPoint y: 121, endPoint x: 449, endPoint y: 128, distance: 130.7
click at [449, 128] on div "CABLE ENCAUCHETADO 2 X 16" at bounding box center [520, 122] width 402 height 11
copy p "CABLE ENCAUCHETADO 2 X 16"
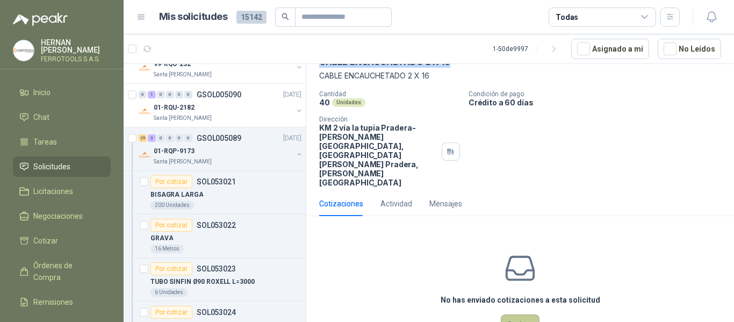
click at [507, 314] on button "Cotizar" at bounding box center [519, 324] width 39 height 20
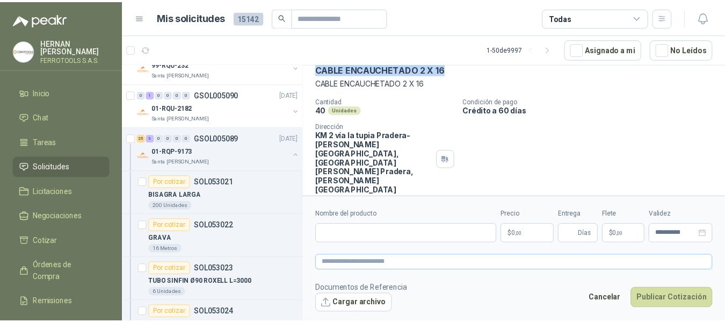
scroll to position [53, 0]
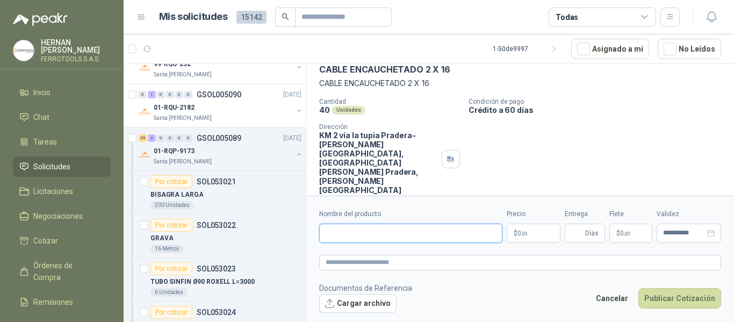
click at [412, 227] on input "Nombre del producto" at bounding box center [410, 232] width 183 height 19
paste input "**********"
type input "**********"
click at [415, 262] on textarea at bounding box center [520, 263] width 402 height 16
paste textarea "**********"
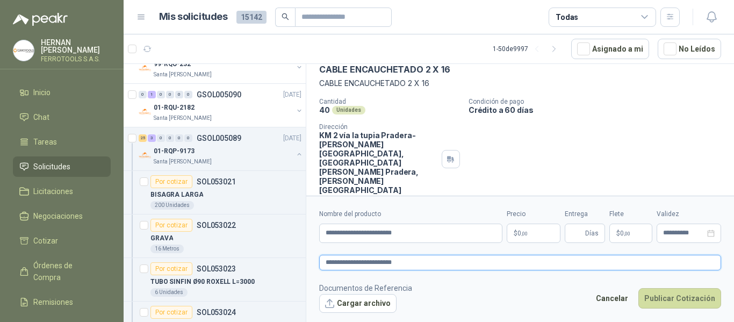
type textarea "**********"
click at [531, 232] on body "HERNAN RUALES FERROTOOLS S.A.S. Inicio Chat Tareas Solicitudes Licitaciones Neg…" at bounding box center [367, 161] width 734 height 322
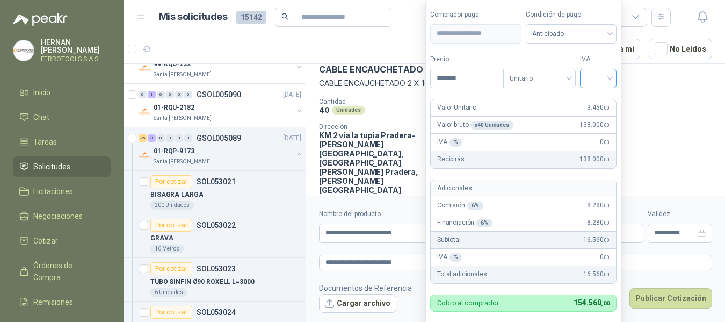
type input "*******"
click at [600, 79] on input "search" at bounding box center [598, 77] width 24 height 16
click at [601, 101] on div "19%" at bounding box center [601, 101] width 20 height 12
click at [601, 53] on form "**********" at bounding box center [524, 175] width 199 height 355
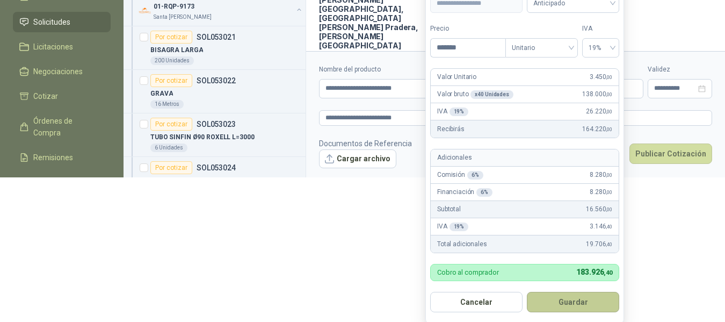
click at [584, 302] on button "Guardar" at bounding box center [573, 302] width 92 height 20
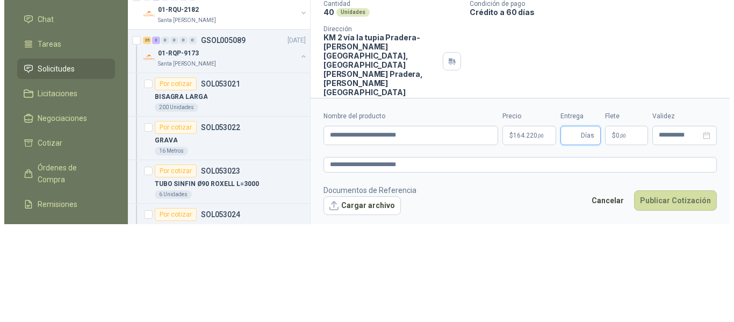
scroll to position [0, 0]
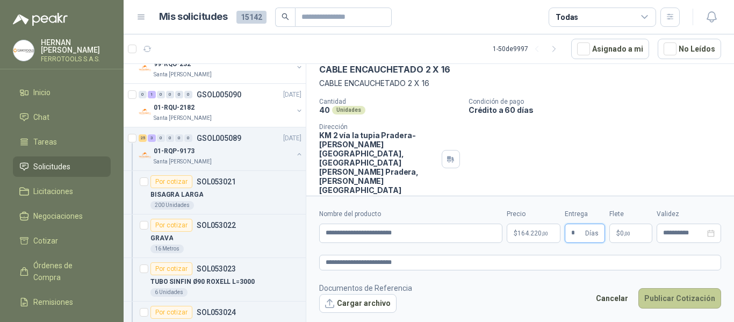
type input "*"
click at [683, 292] on button "Publicar Cotización" at bounding box center [679, 298] width 83 height 20
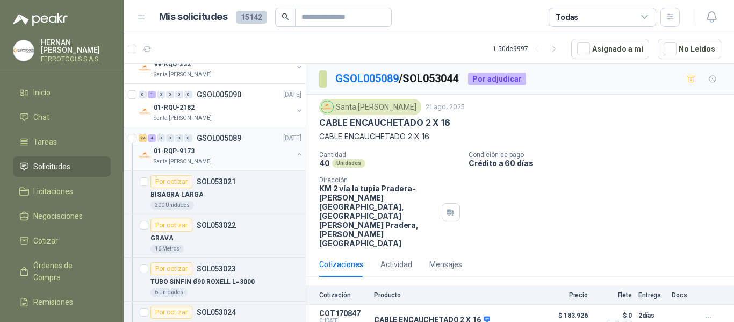
click at [243, 151] on div "01-RQP-9173" at bounding box center [223, 150] width 139 height 13
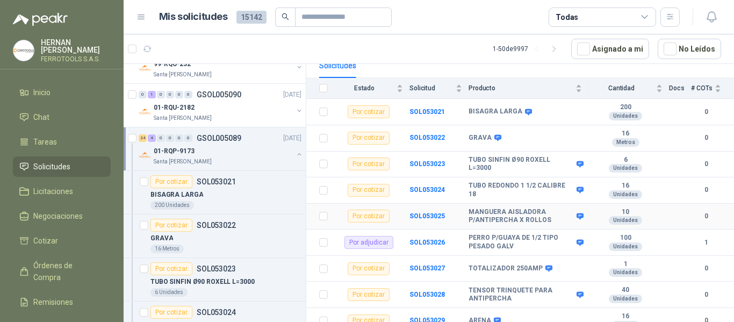
scroll to position [161, 0]
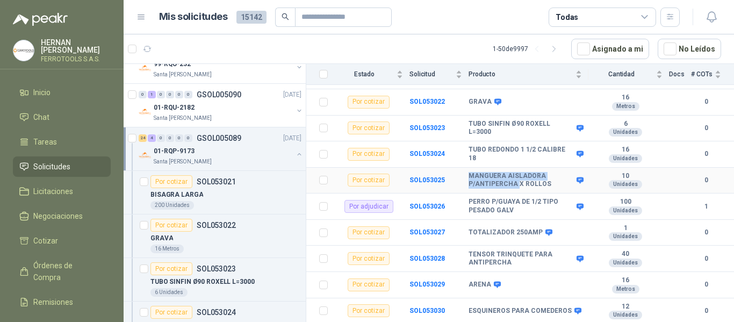
drag, startPoint x: 468, startPoint y: 166, endPoint x: 516, endPoint y: 176, distance: 48.2
click at [516, 176] on b "MANGUERA AISLADORA P/ANTIPERCHA X ROLLOS" at bounding box center [520, 180] width 105 height 17
copy b "MANGUERA AISLADORA P/ANTIPERCHA"
click at [425, 168] on td "SOL053025" at bounding box center [438, 181] width 59 height 26
click at [427, 176] on b "SOL053025" at bounding box center [426, 180] width 35 height 8
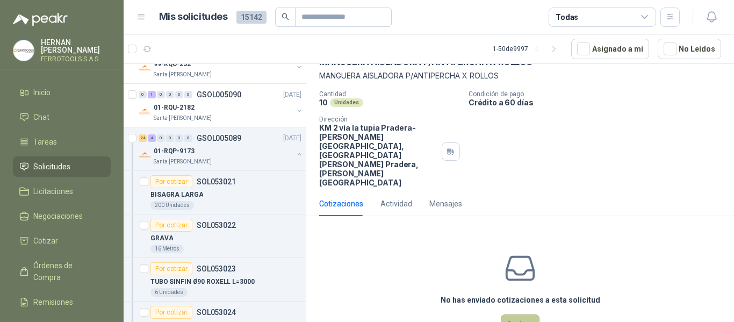
click at [511, 314] on button "Cotizar" at bounding box center [519, 324] width 39 height 20
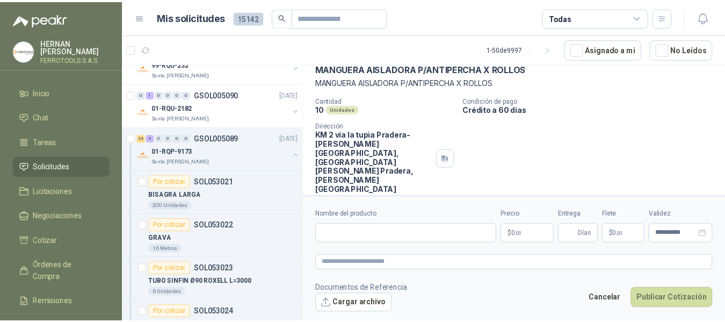
scroll to position [53, 0]
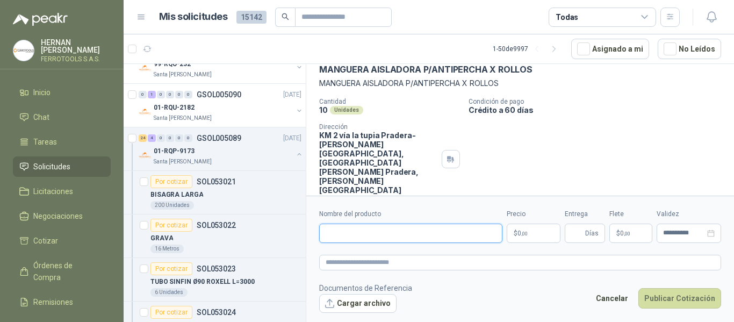
click at [432, 229] on input "Nombre del producto" at bounding box center [410, 232] width 183 height 19
paste input "**********"
type input "**********"
click at [451, 259] on textarea at bounding box center [520, 263] width 402 height 16
paste textarea "**********"
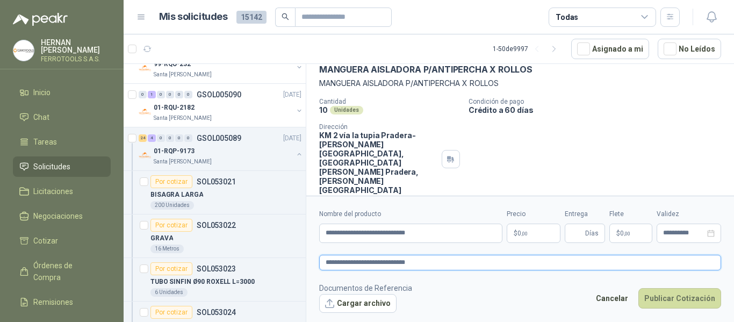
type textarea "**********"
click at [525, 233] on body "HERNAN RUALES FERROTOOLS S.A.S. Inicio Chat Tareas Solicitudes Licitaciones Neg…" at bounding box center [367, 161] width 734 height 322
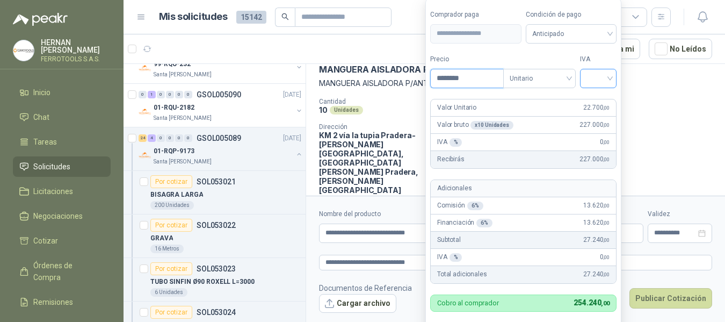
type input "********"
click at [607, 78] on input "search" at bounding box center [598, 77] width 24 height 16
click at [601, 100] on div "19%" at bounding box center [601, 101] width 20 height 12
click at [559, 61] on label "Tipo" at bounding box center [541, 59] width 72 height 10
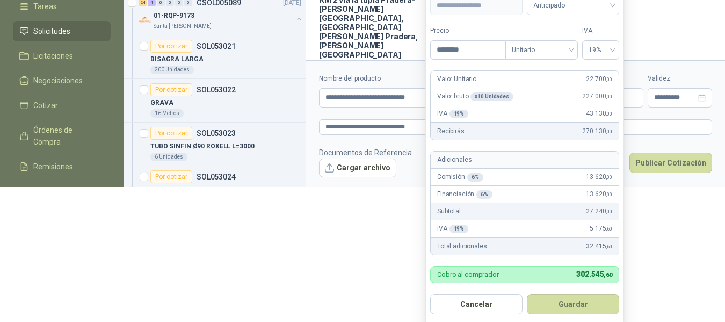
scroll to position [142, 0]
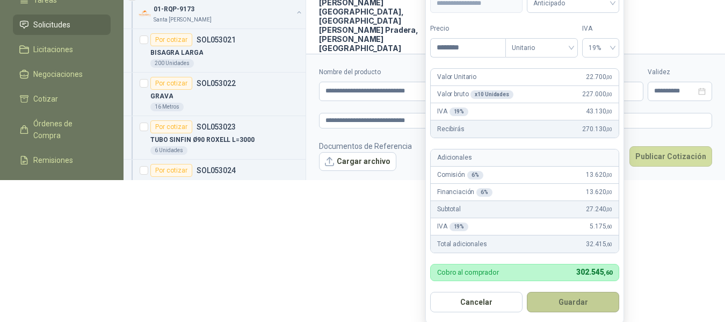
click at [585, 302] on button "Guardar" at bounding box center [573, 302] width 92 height 20
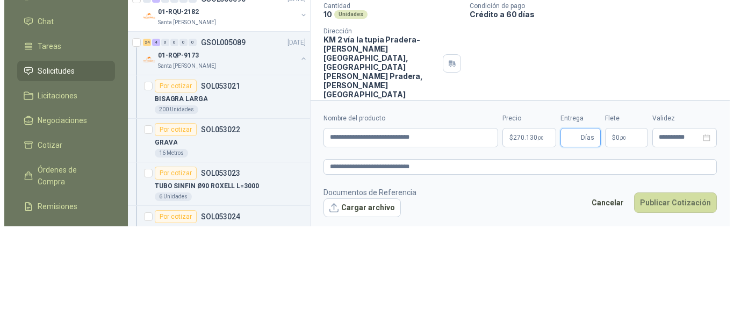
scroll to position [0, 0]
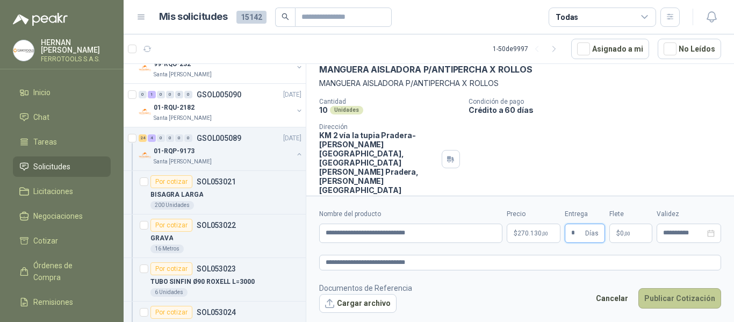
type input "*"
click at [671, 301] on button "Publicar Cotización" at bounding box center [679, 298] width 83 height 20
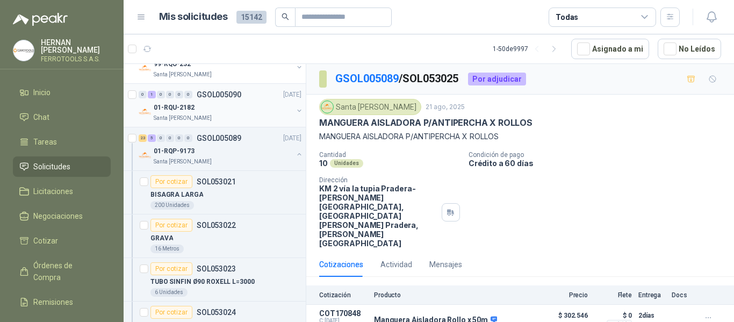
drag, startPoint x: 237, startPoint y: 105, endPoint x: 248, endPoint y: 106, distance: 10.8
click at [238, 105] on div "01-RQU-2182" at bounding box center [223, 107] width 139 height 13
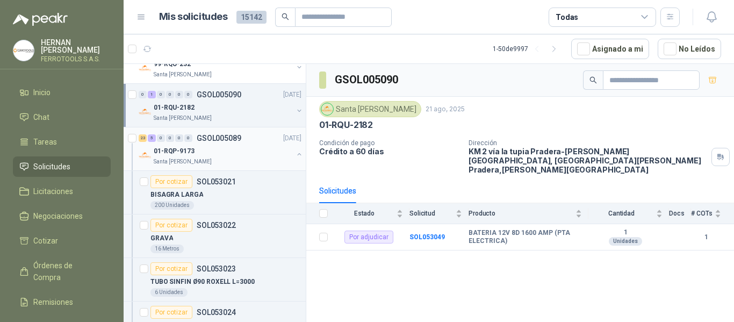
click at [264, 147] on div "01-RQP-9173" at bounding box center [223, 150] width 139 height 13
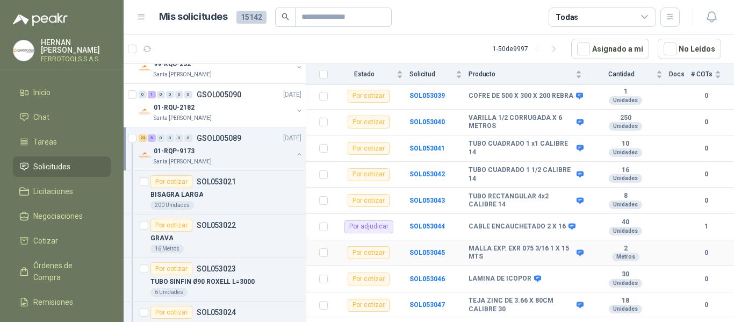
scroll to position [620, 0]
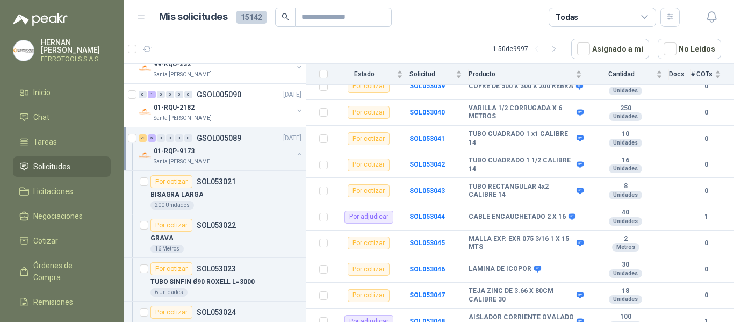
click at [283, 154] on div "01-RQP-9173" at bounding box center [223, 150] width 139 height 13
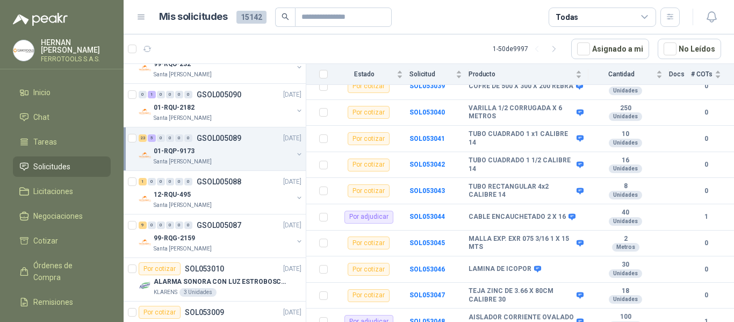
scroll to position [4, 0]
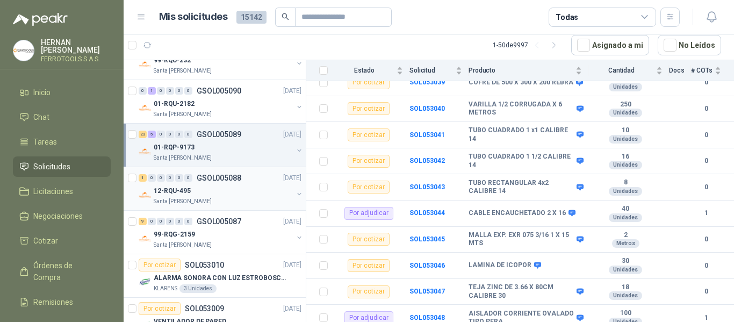
click at [253, 193] on div "12-RQU-495" at bounding box center [223, 190] width 139 height 13
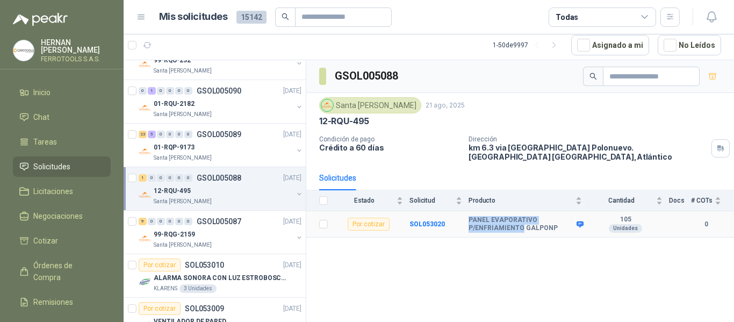
drag, startPoint x: 468, startPoint y: 211, endPoint x: 520, endPoint y: 221, distance: 52.7
click at [520, 221] on b "PANEL EVAPORATIVO P/ENFRIAMIENTO GALPONP" at bounding box center [520, 224] width 105 height 17
copy b "PANEL EVAPORATIVO P/ENFRIAMIENTO"
click at [245, 238] on div "99-RQG-2159" at bounding box center [223, 234] width 139 height 13
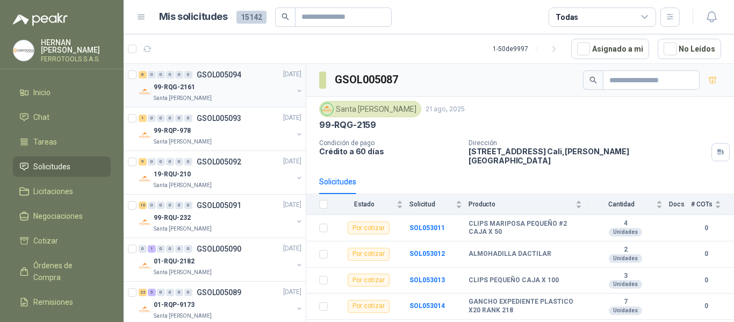
click at [266, 80] on div "6 0 0 0 0 0 GSOL005094 [DATE]" at bounding box center [221, 74] width 165 height 13
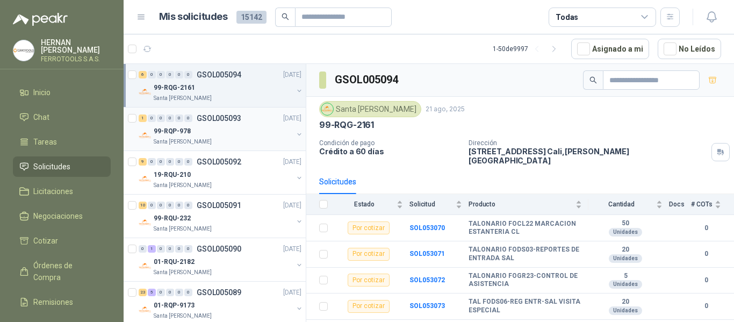
click at [235, 133] on div "99-RQP-978" at bounding box center [223, 131] width 139 height 13
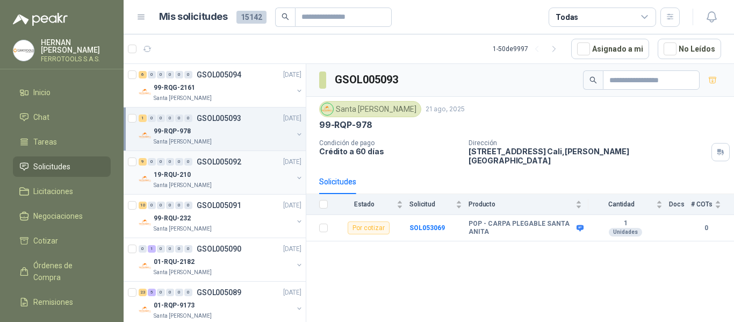
click at [250, 180] on div "19-RQU-210" at bounding box center [223, 174] width 139 height 13
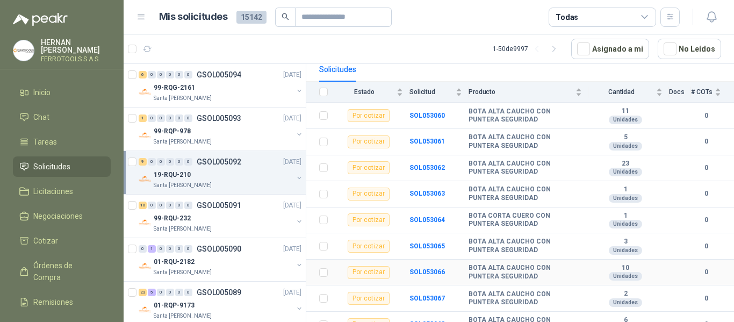
scroll to position [125, 0]
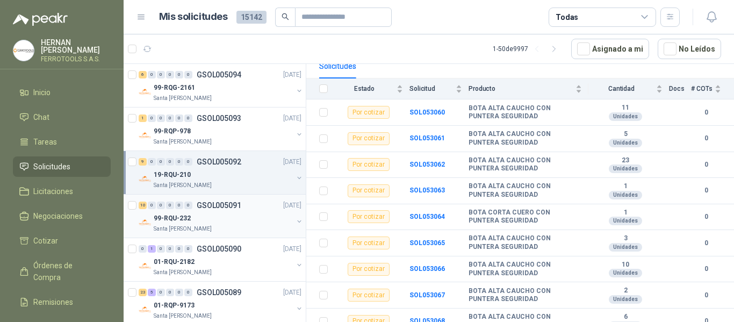
click at [214, 217] on div "99-RQU-232" at bounding box center [223, 218] width 139 height 13
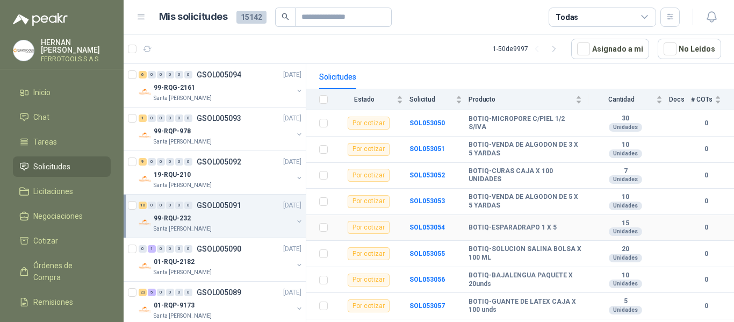
scroll to position [143, 0]
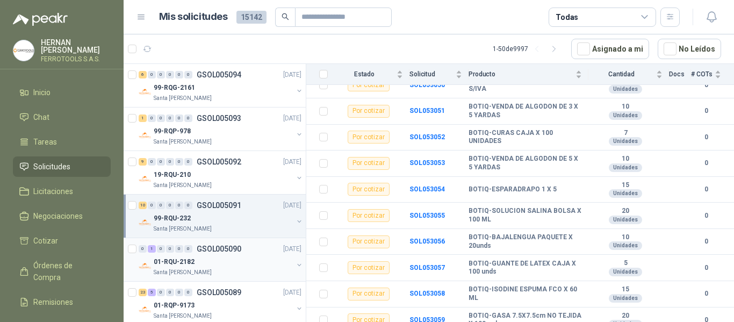
click at [246, 255] on div "0 1 0 0 0 0 GSOL005090 [DATE]" at bounding box center [221, 248] width 165 height 13
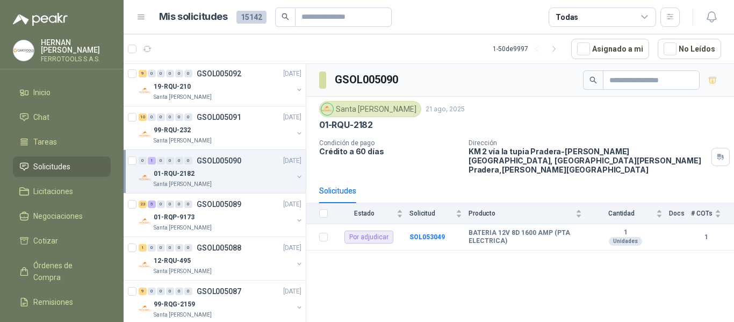
scroll to position [107, 0]
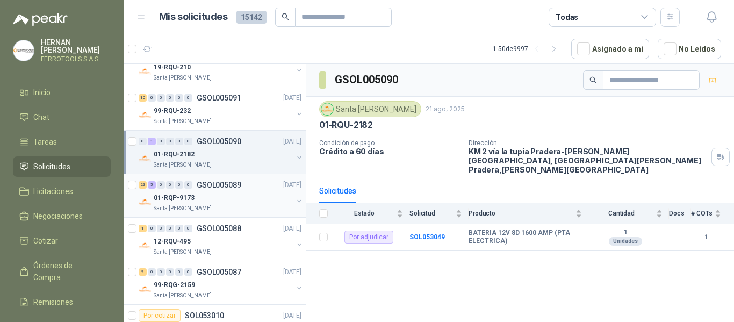
click at [244, 195] on div "01-RQP-9173" at bounding box center [223, 197] width 139 height 13
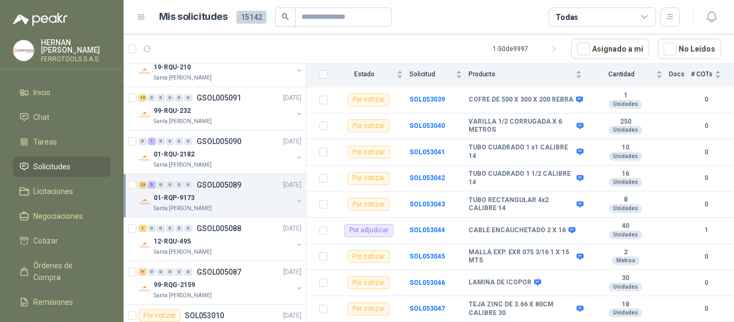
scroll to position [620, 0]
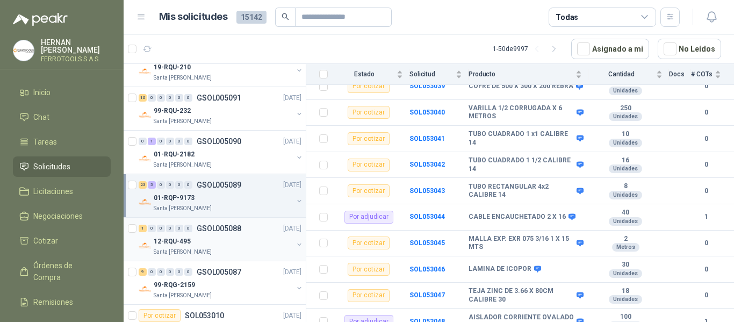
click at [233, 252] on div "Santa [PERSON_NAME]" at bounding box center [223, 252] width 139 height 9
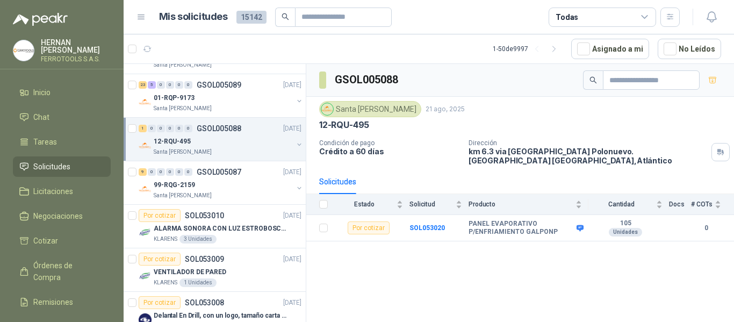
scroll to position [161, 0]
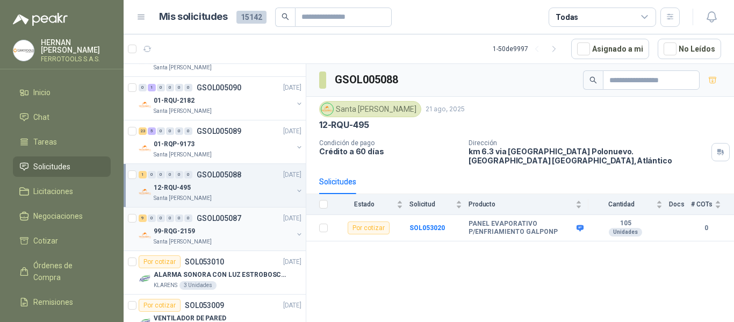
click at [243, 238] on div "Santa [PERSON_NAME]" at bounding box center [223, 241] width 139 height 9
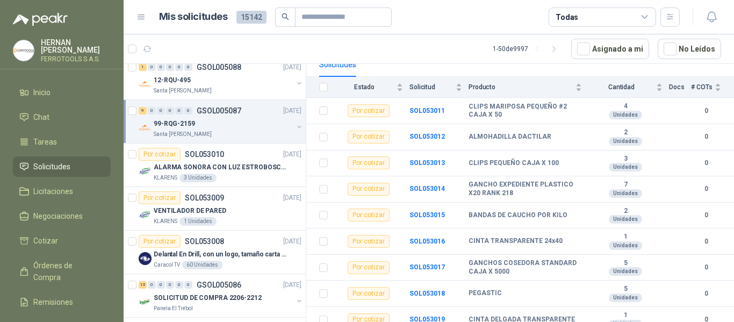
scroll to position [215, 0]
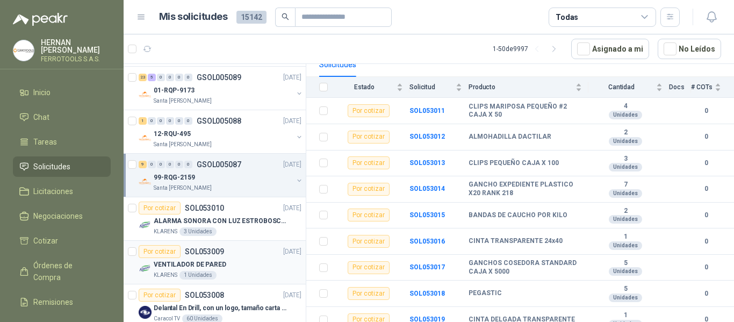
click at [236, 270] on div "VENTILADOR DE PARED" at bounding box center [228, 264] width 148 height 13
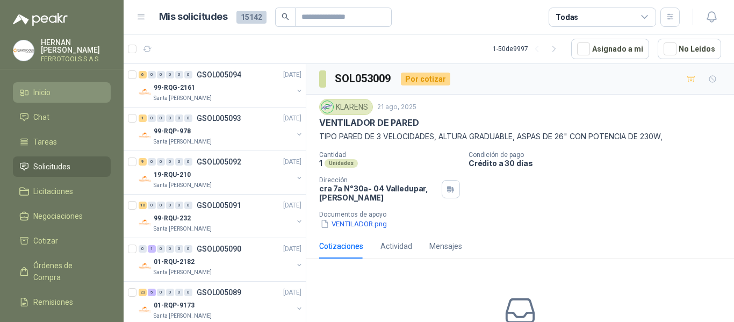
click at [32, 86] on li "Inicio" at bounding box center [61, 92] width 85 height 12
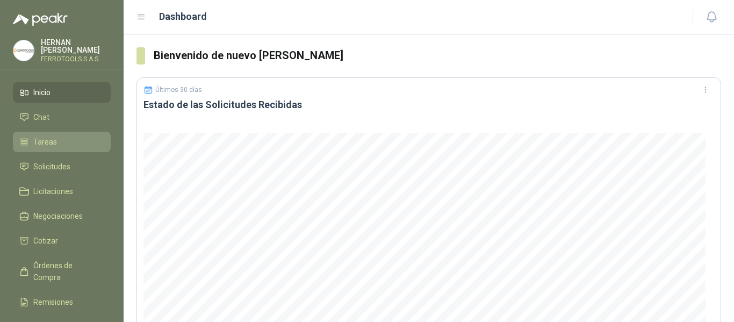
click at [45, 138] on span "Tareas" at bounding box center [45, 142] width 24 height 12
